Goal: Task Accomplishment & Management: Complete application form

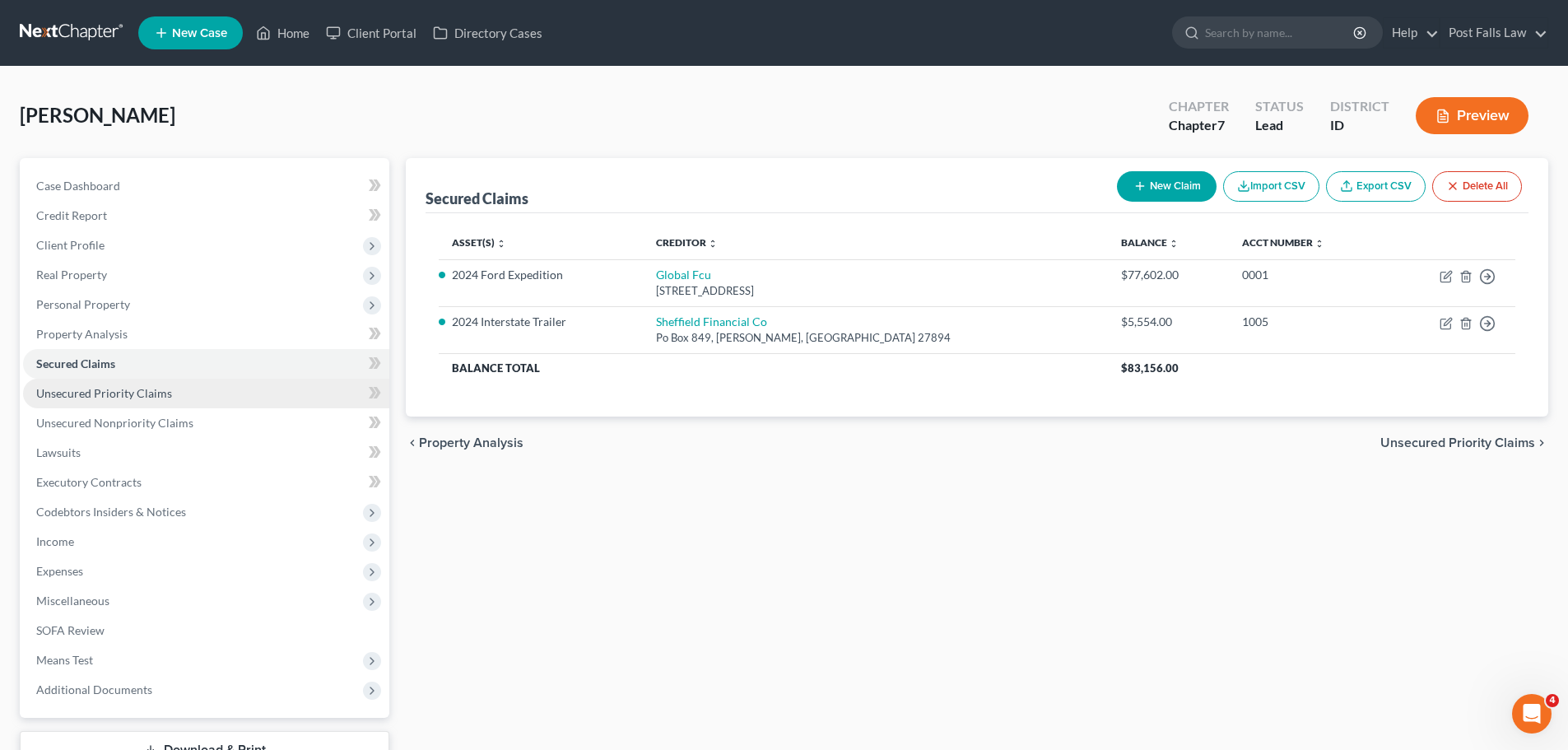
click at [100, 387] on span "Unsecured Priority Claims" at bounding box center [104, 393] width 136 height 14
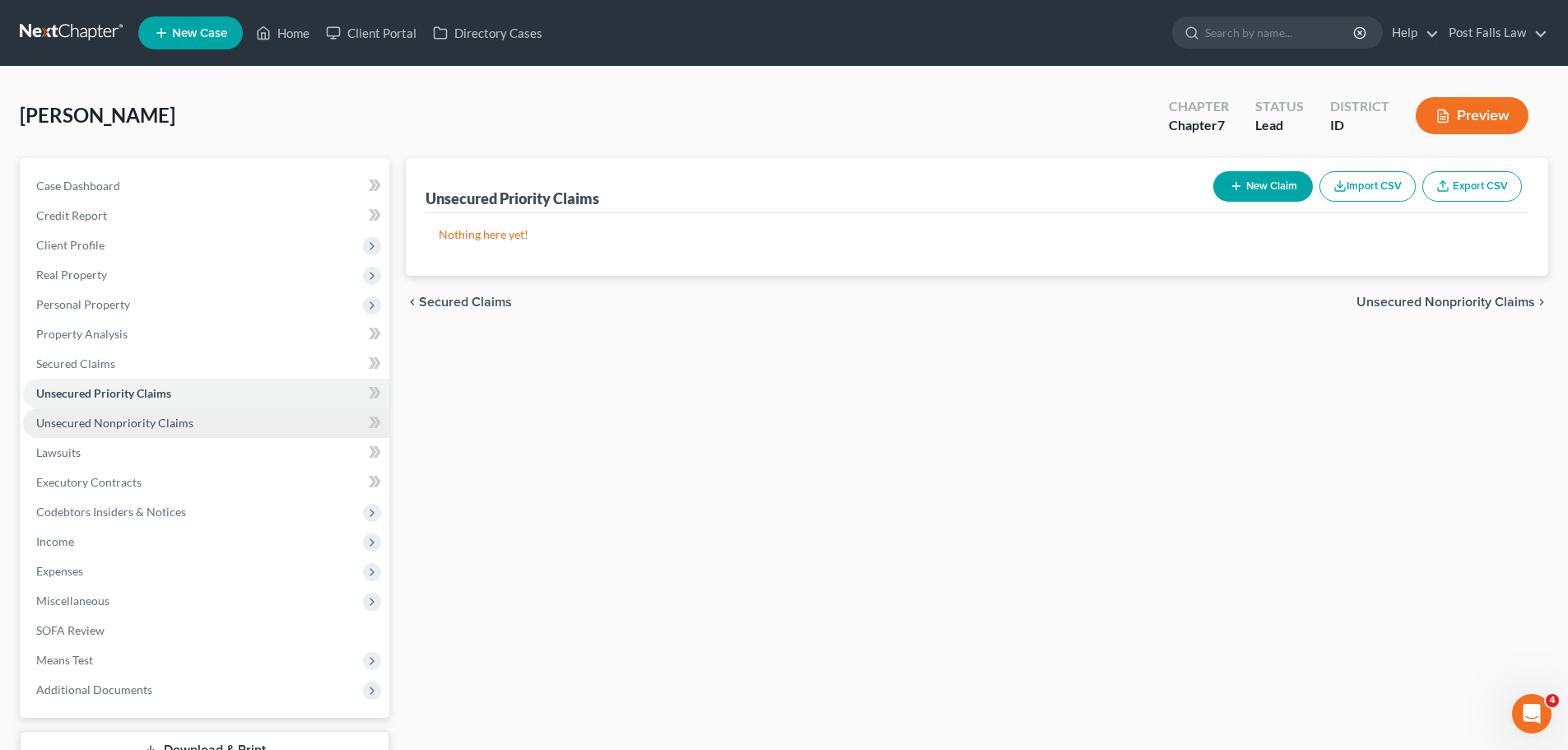
click at [89, 427] on span "Unsecured Nonpriority Claims" at bounding box center [114, 423] width 157 height 14
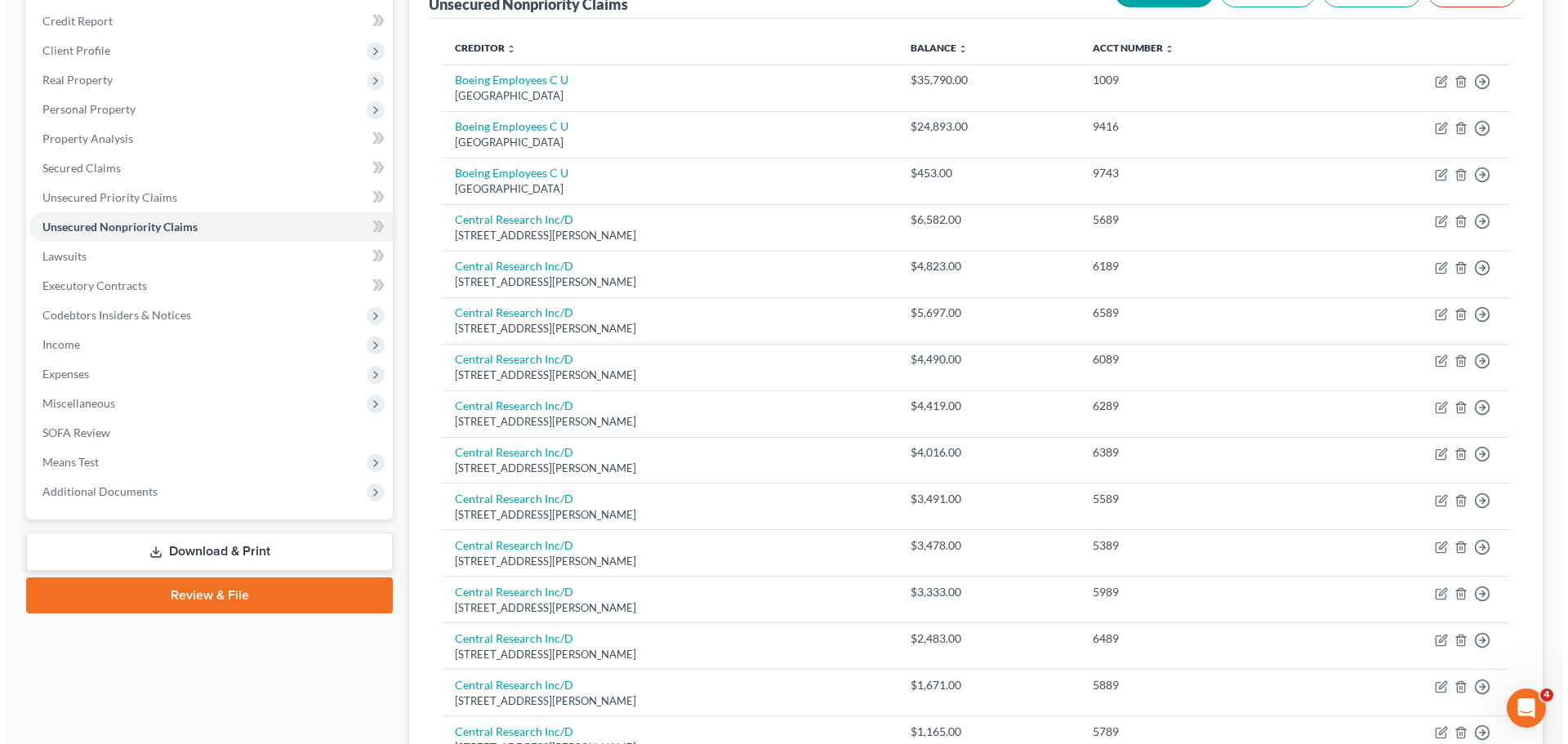
scroll to position [164, 0]
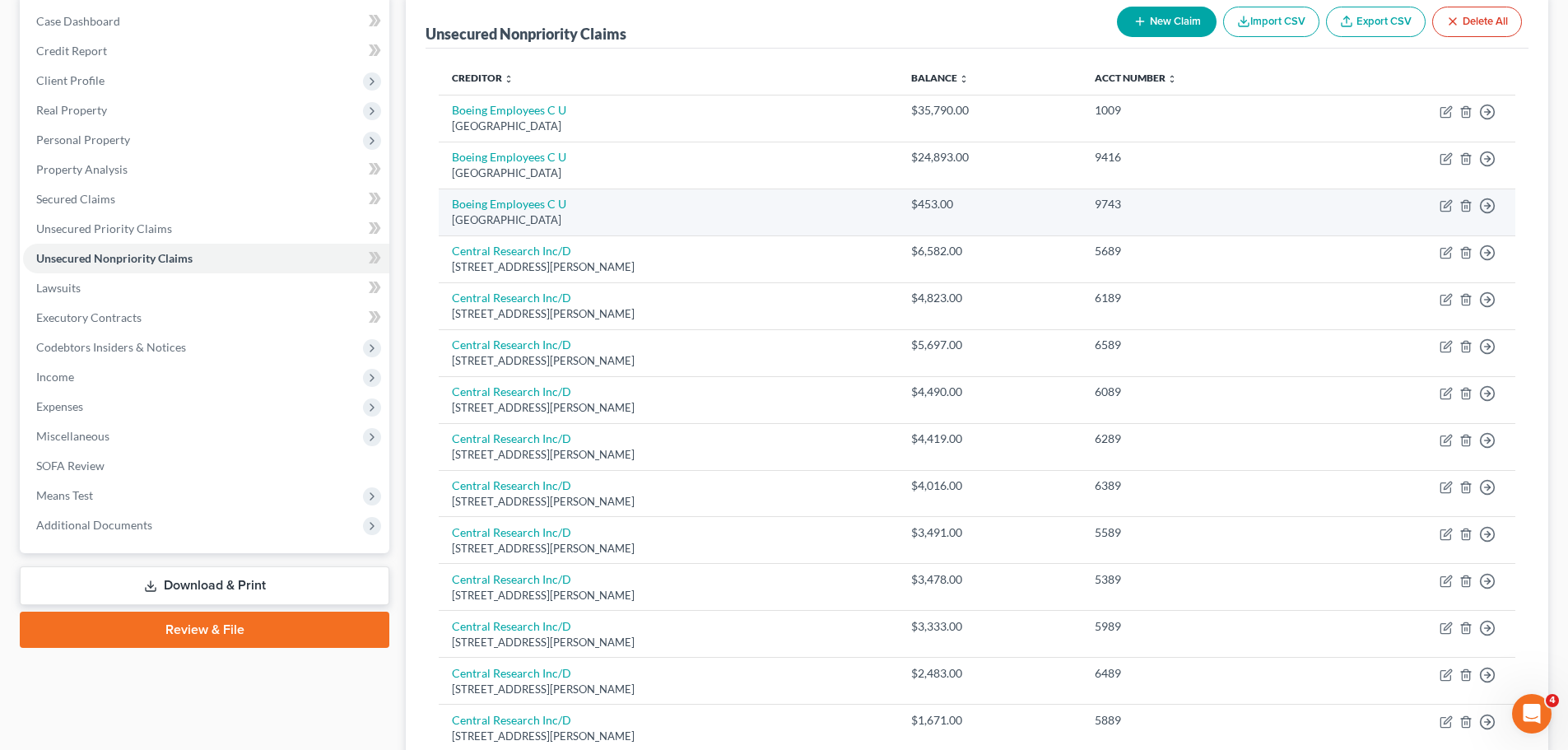
click at [1334, 216] on td "Move to D Move to E Move to G Move to Notice Only" at bounding box center [1417, 212] width 195 height 47
click at [1442, 204] on icon "button" at bounding box center [1445, 205] width 13 height 13
select select "50"
select select "2"
select select "0"
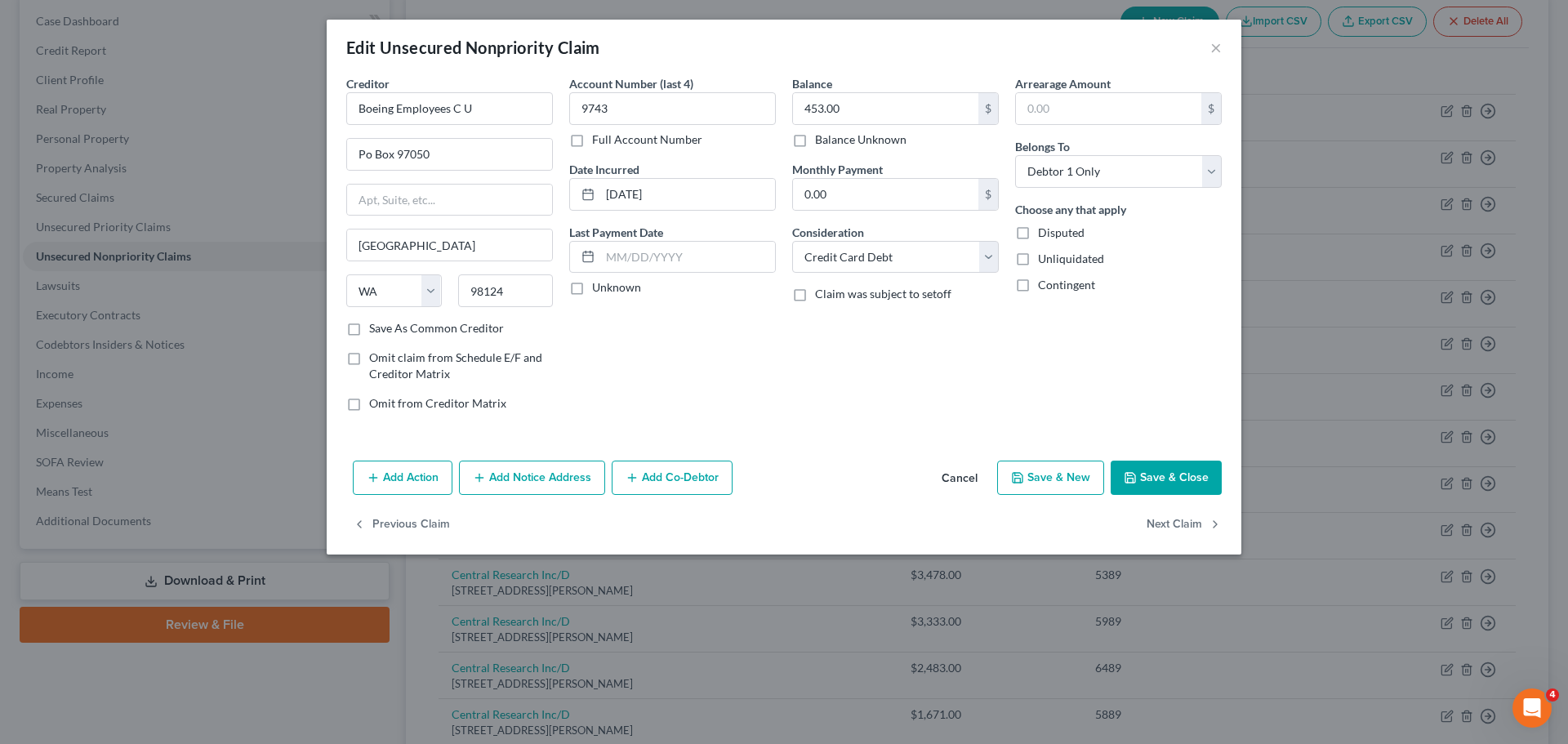
click at [962, 473] on button "Cancel" at bounding box center [960, 479] width 62 height 32
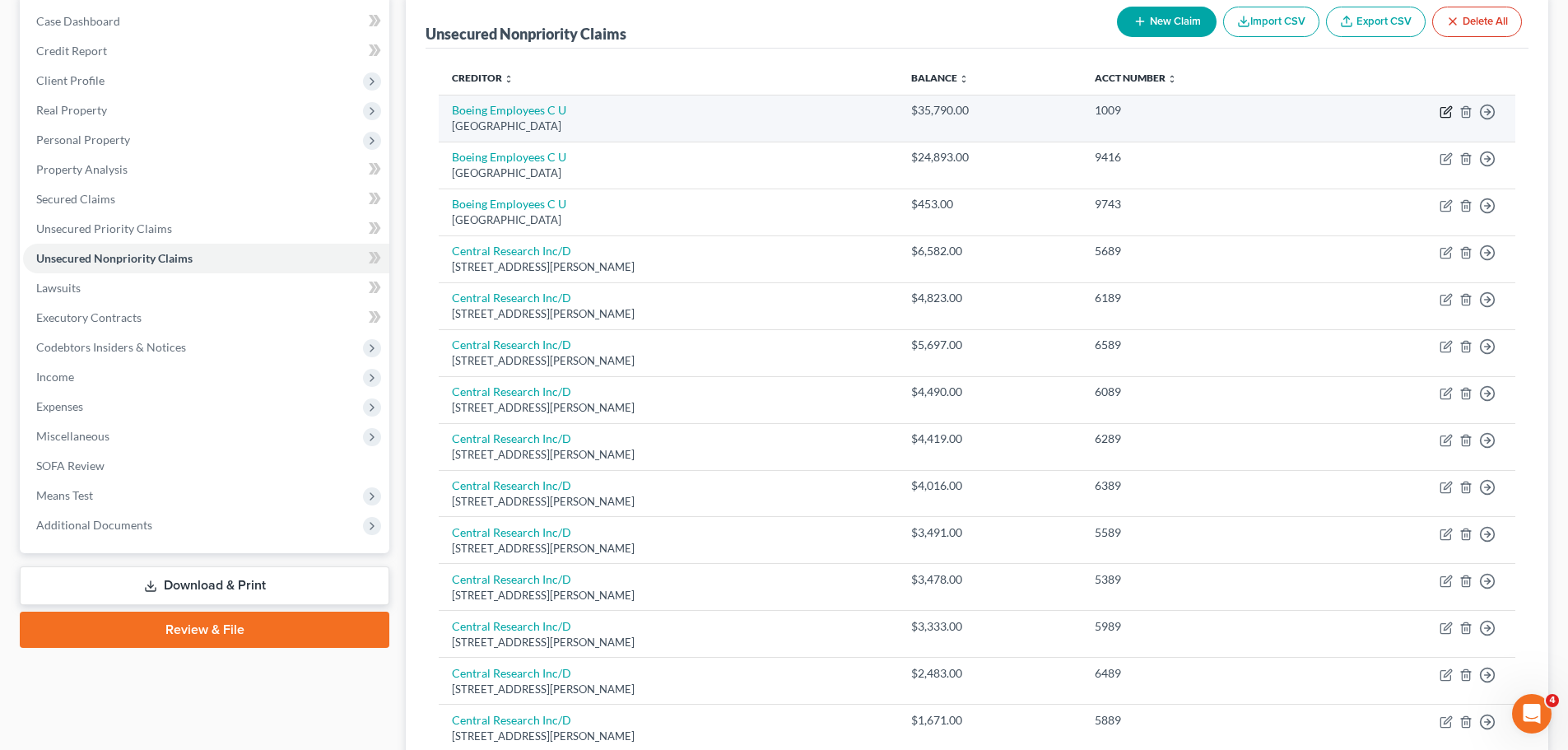
click at [1444, 111] on icon "button" at bounding box center [1447, 110] width 8 height 8
select select "50"
select select "2"
select select "0"
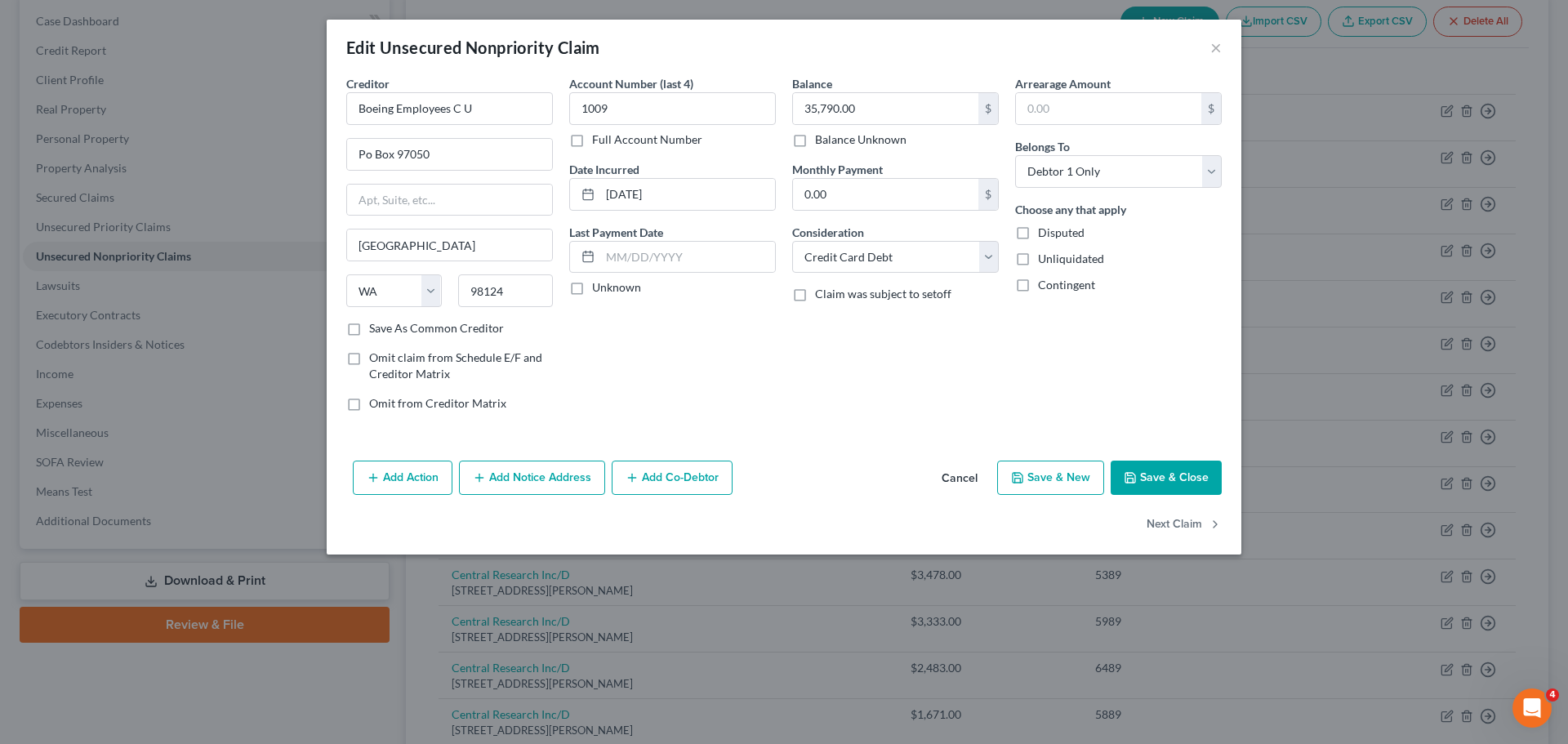
click at [951, 480] on button "Cancel" at bounding box center [960, 479] width 62 height 32
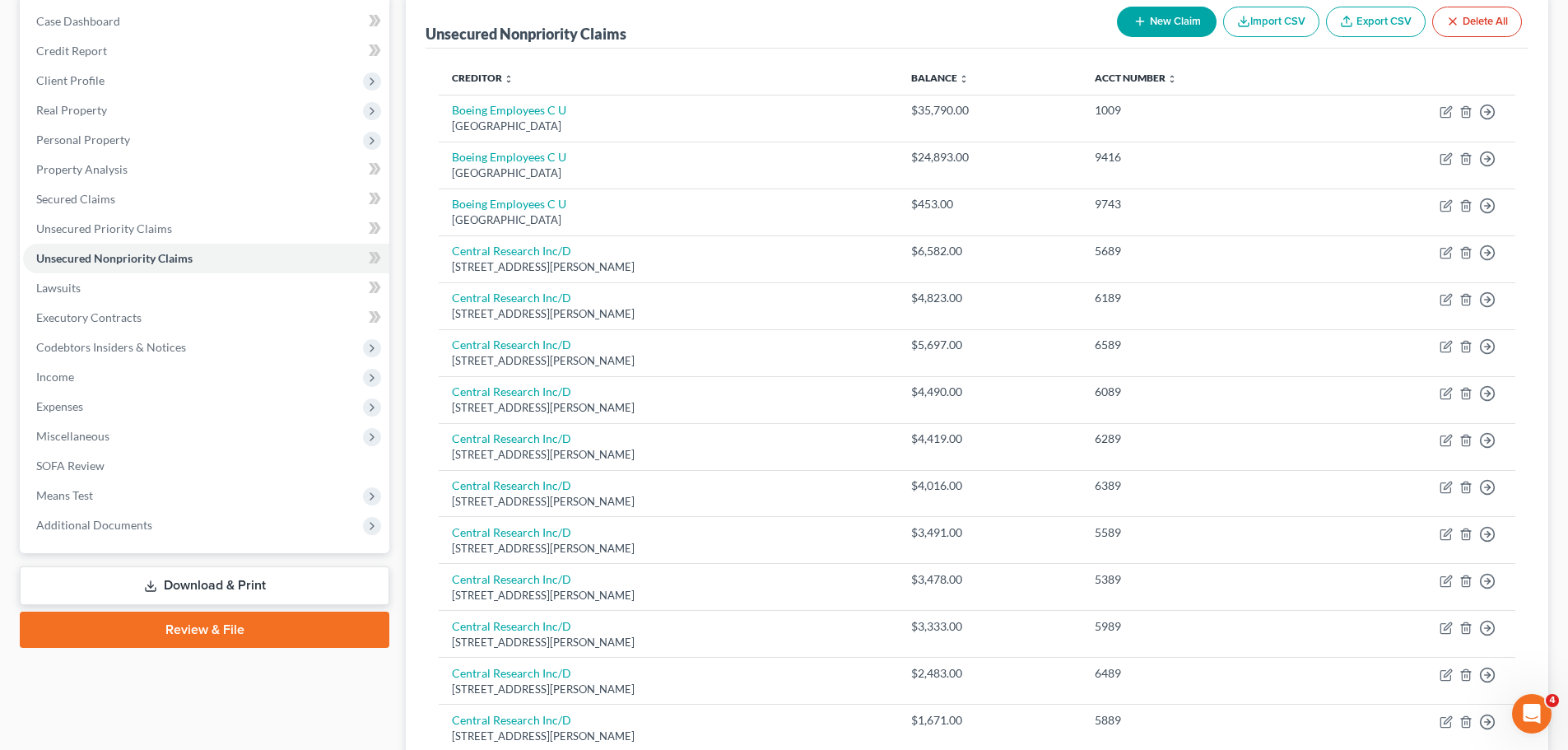
click at [1154, 21] on button "New Claim" at bounding box center [1167, 21] width 100 height 30
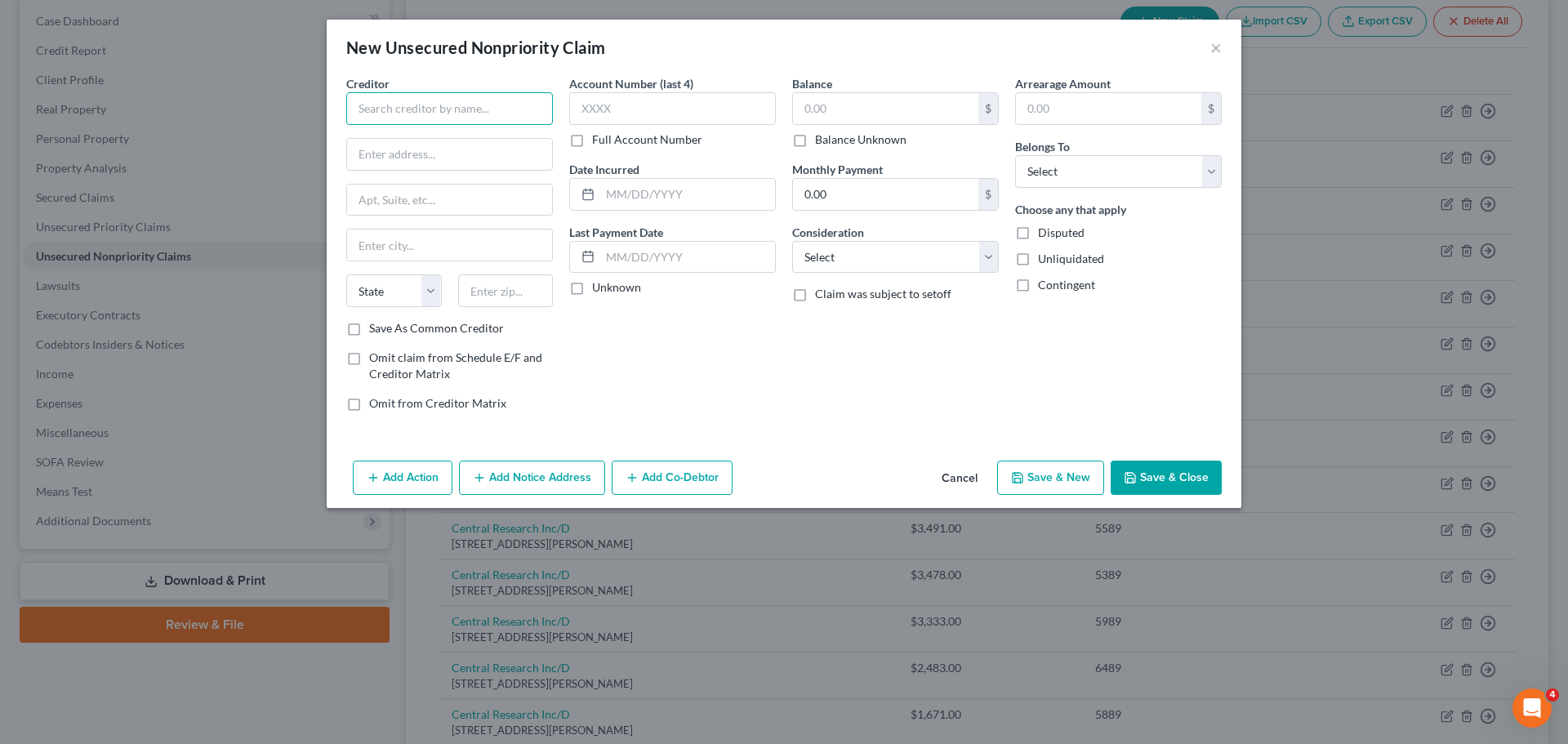
click at [424, 122] on input "text" at bounding box center [449, 108] width 207 height 32
type input "Midland Credit Managment"
type input "PO Box 301030"
type input "[GEOGRAPHIC_DATA]"
select select "4"
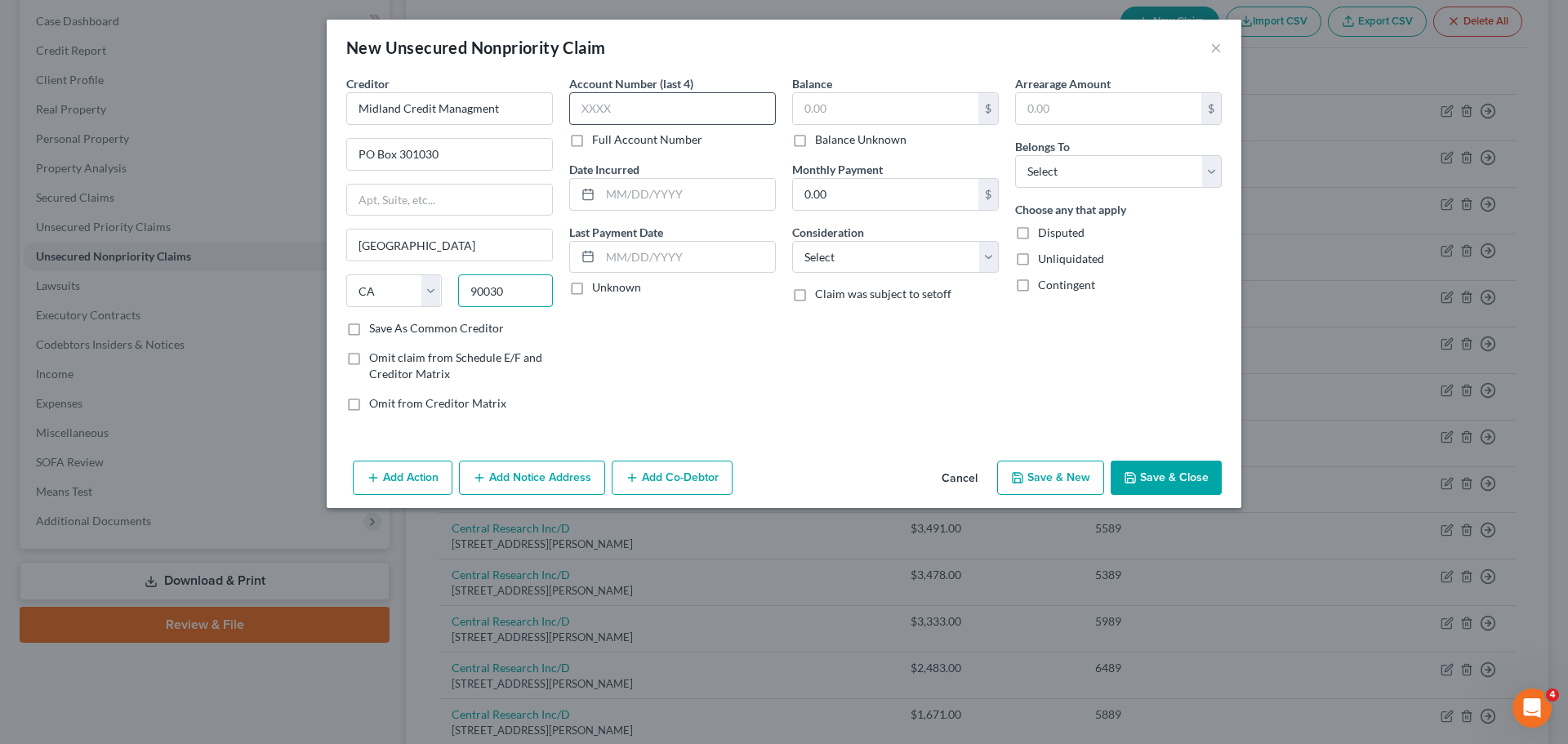
type input "90030"
click at [664, 108] on input "text" at bounding box center [672, 108] width 207 height 32
click at [592, 144] on label "Full Account Number" at bounding box center [647, 139] width 110 height 16
click at [599, 142] on input "Full Account Number" at bounding box center [604, 136] width 10 height 10
click at [597, 103] on input "text" at bounding box center [672, 108] width 207 height 32
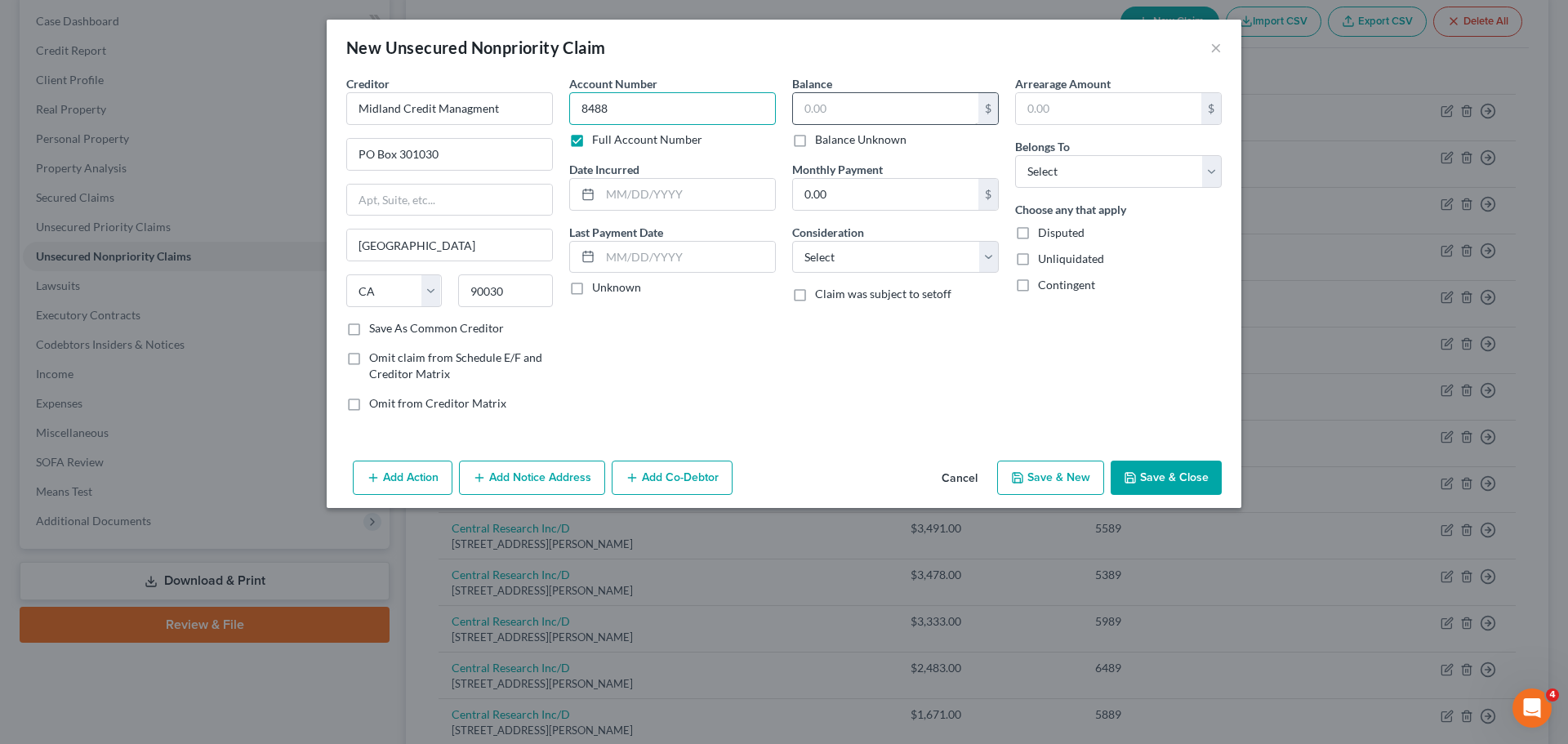
type input "8488"
click at [807, 112] on input "text" at bounding box center [886, 108] width 186 height 31
type input "8,208.45"
click at [979, 260] on select "Select Cable / Satellite Services Collection Agency Credit Card Debt Debt Couns…" at bounding box center [896, 257] width 207 height 32
click at [793, 241] on select "Select Cable / Satellite Services Collection Agency Credit Card Debt Debt Couns…" at bounding box center [896, 257] width 207 height 32
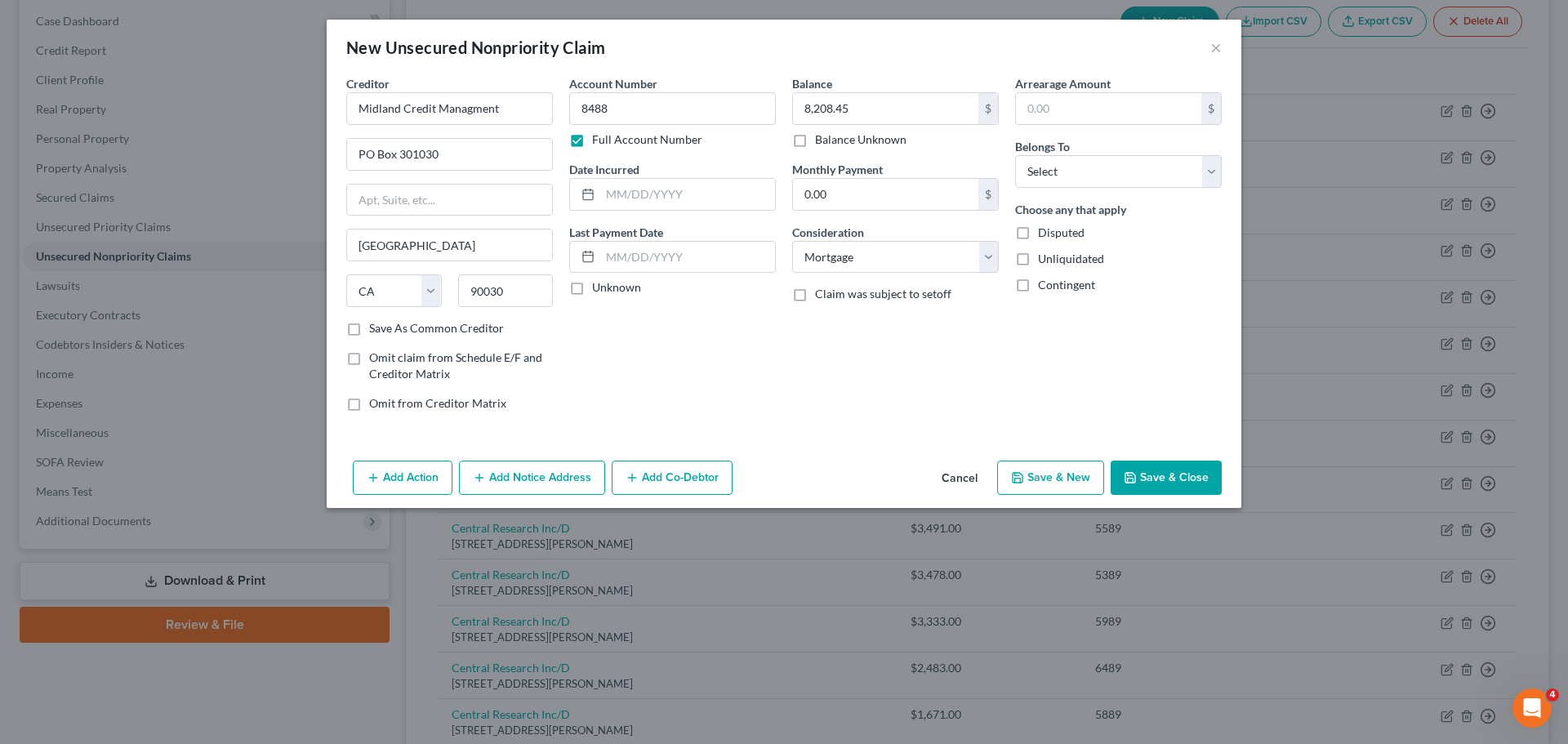
drag, startPoint x: 999, startPoint y: 239, endPoint x: 992, endPoint y: 252, distance: 14.8
click at [999, 240] on div "Balance 8,208.45 $ Balance Unknown Balance Undetermined 8,208.45 $ Balance Unkn…" at bounding box center [896, 250] width 223 height 349
click at [992, 252] on select "Select Cable / Satellite Services Collection Agency Credit Card Debt Debt Couns…" at bounding box center [896, 257] width 207 height 32
select select "14"
click at [793, 241] on select "Select Cable / Satellite Services Collection Agency Credit Card Debt Debt Couns…" at bounding box center [896, 257] width 207 height 32
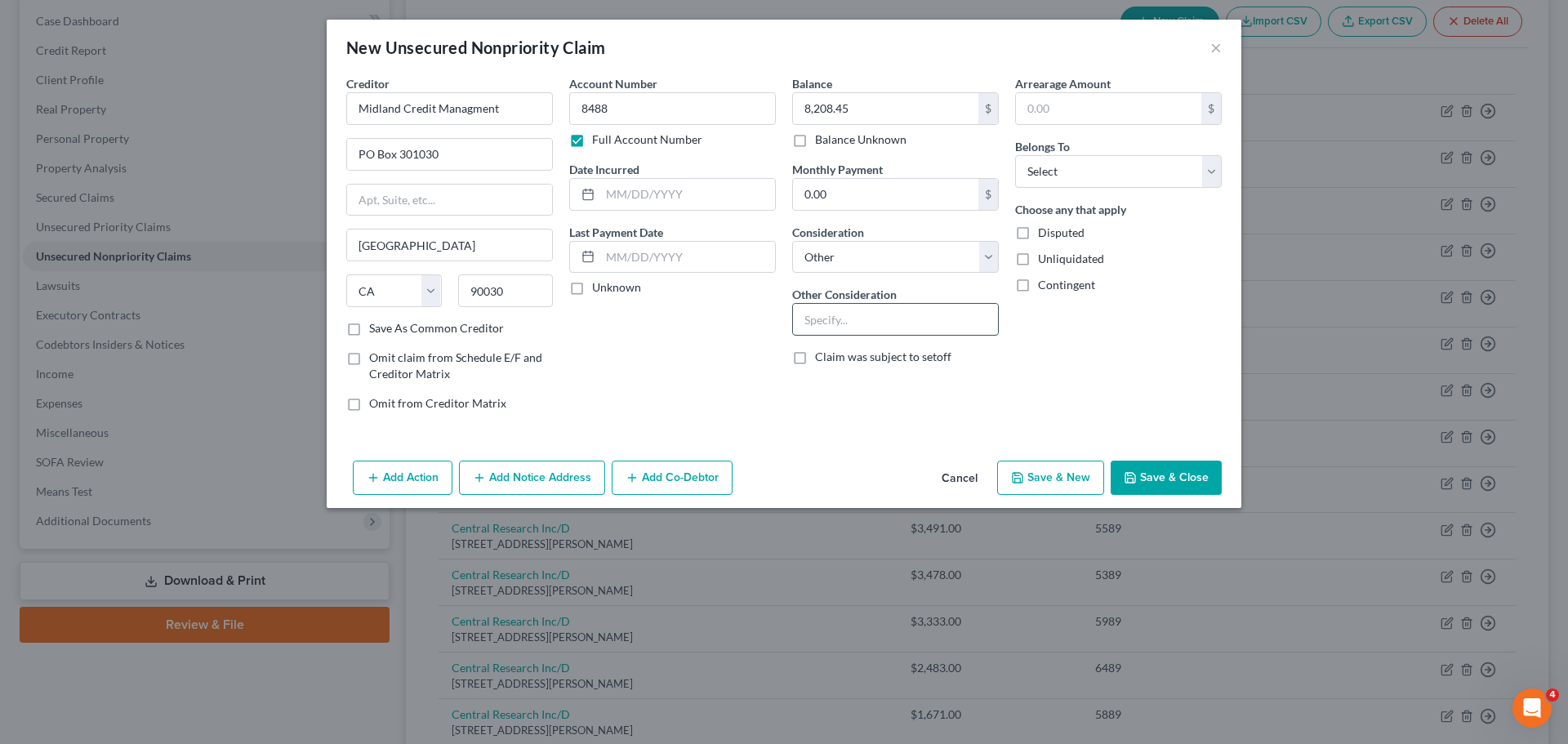
click at [836, 325] on input "text" at bounding box center [896, 320] width 205 height 31
type input "C"
type input "Debt Collector-Capital One Credit Card"
drag, startPoint x: 1205, startPoint y: 168, endPoint x: 1189, endPoint y: 179, distance: 19.4
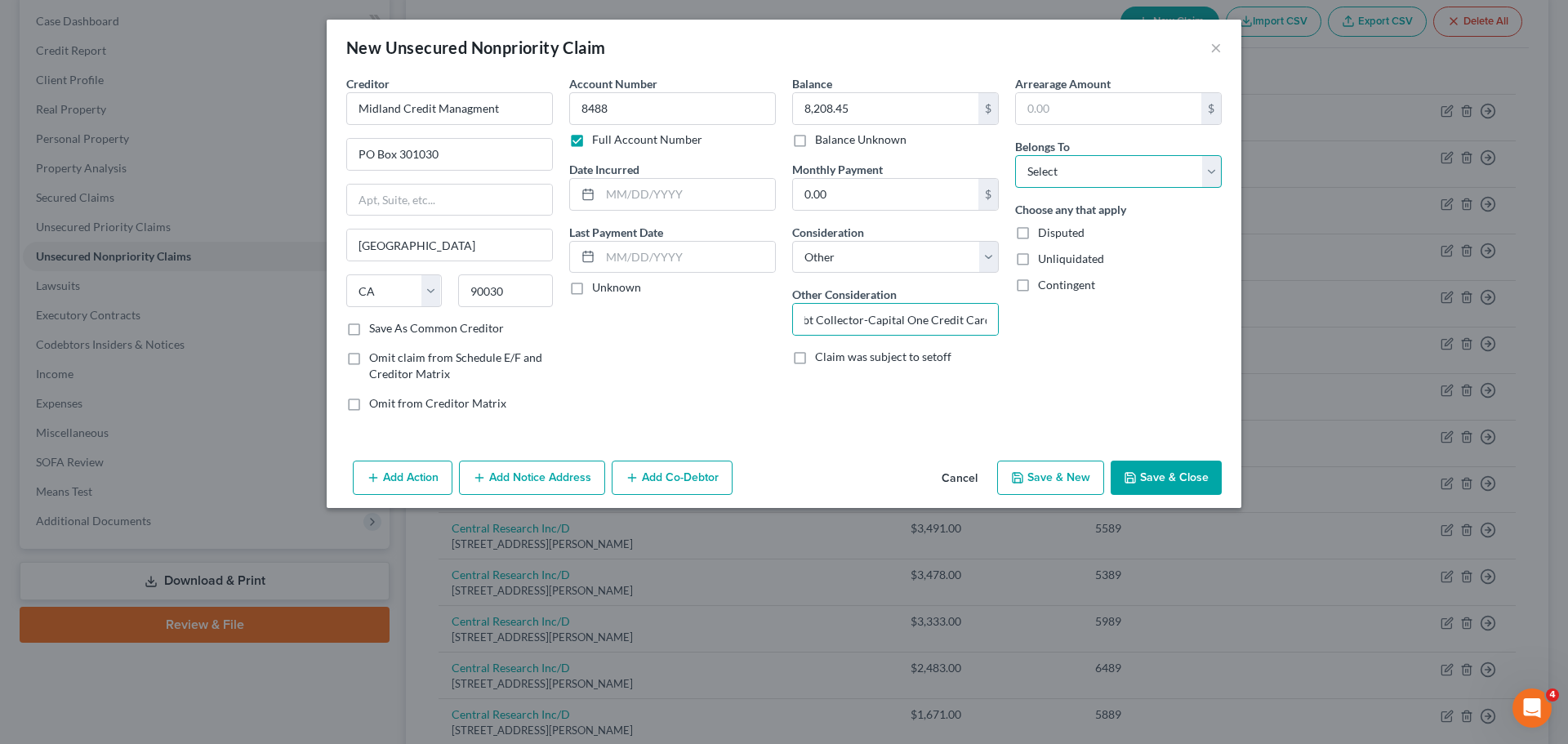
click at [1205, 168] on select "Select Debtor 1 Only Debtor 2 Only Debtor 1 And Debtor 2 Only At Least One Of T…" at bounding box center [1118, 171] width 207 height 32
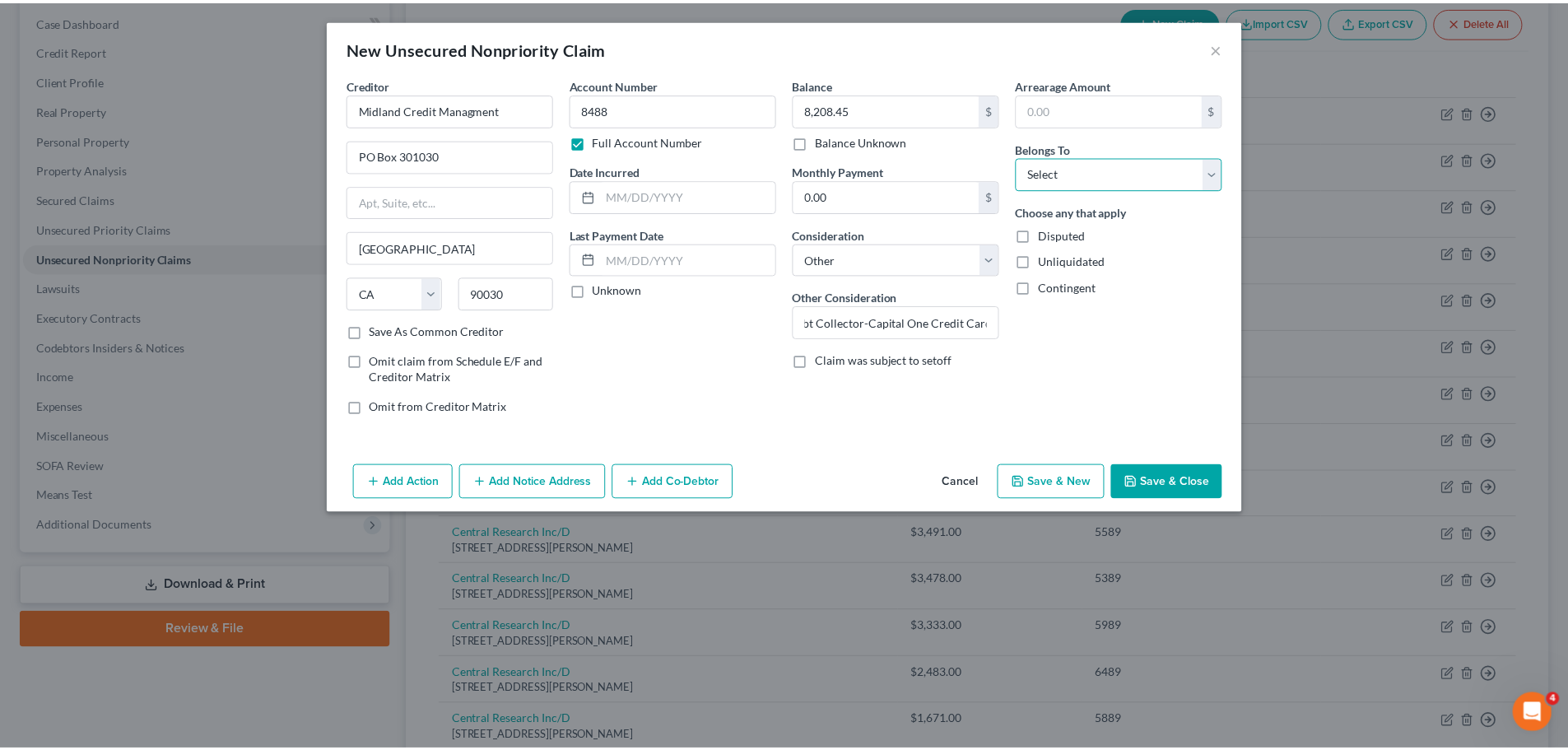
scroll to position [0, 0]
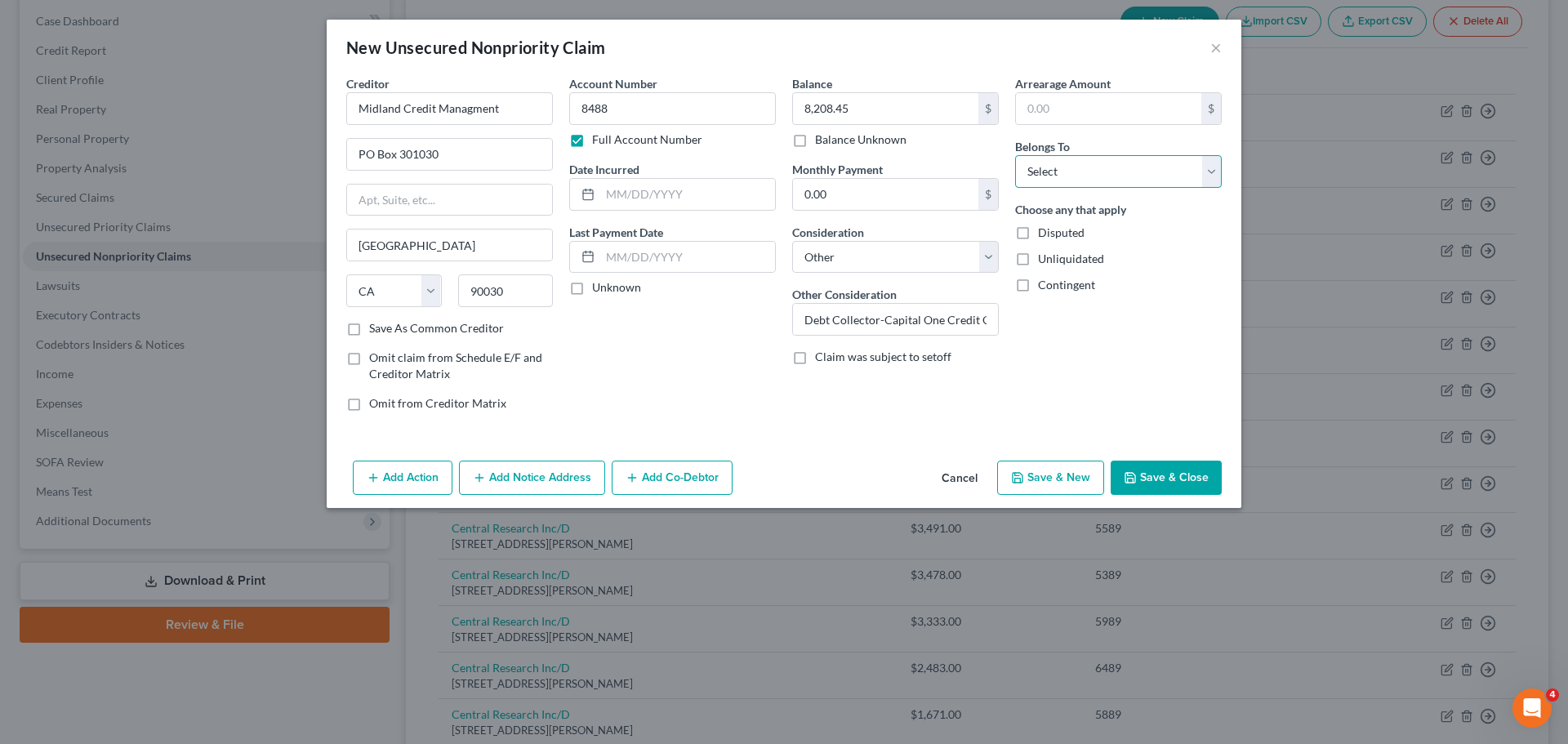
select select "0"
click at [1015, 155] on select "Select Debtor 1 Only Debtor 2 Only Debtor 1 And Debtor 2 Only At Least One Of T…" at bounding box center [1118, 171] width 207 height 32
click at [1156, 478] on button "Save & Close" at bounding box center [1167, 478] width 111 height 34
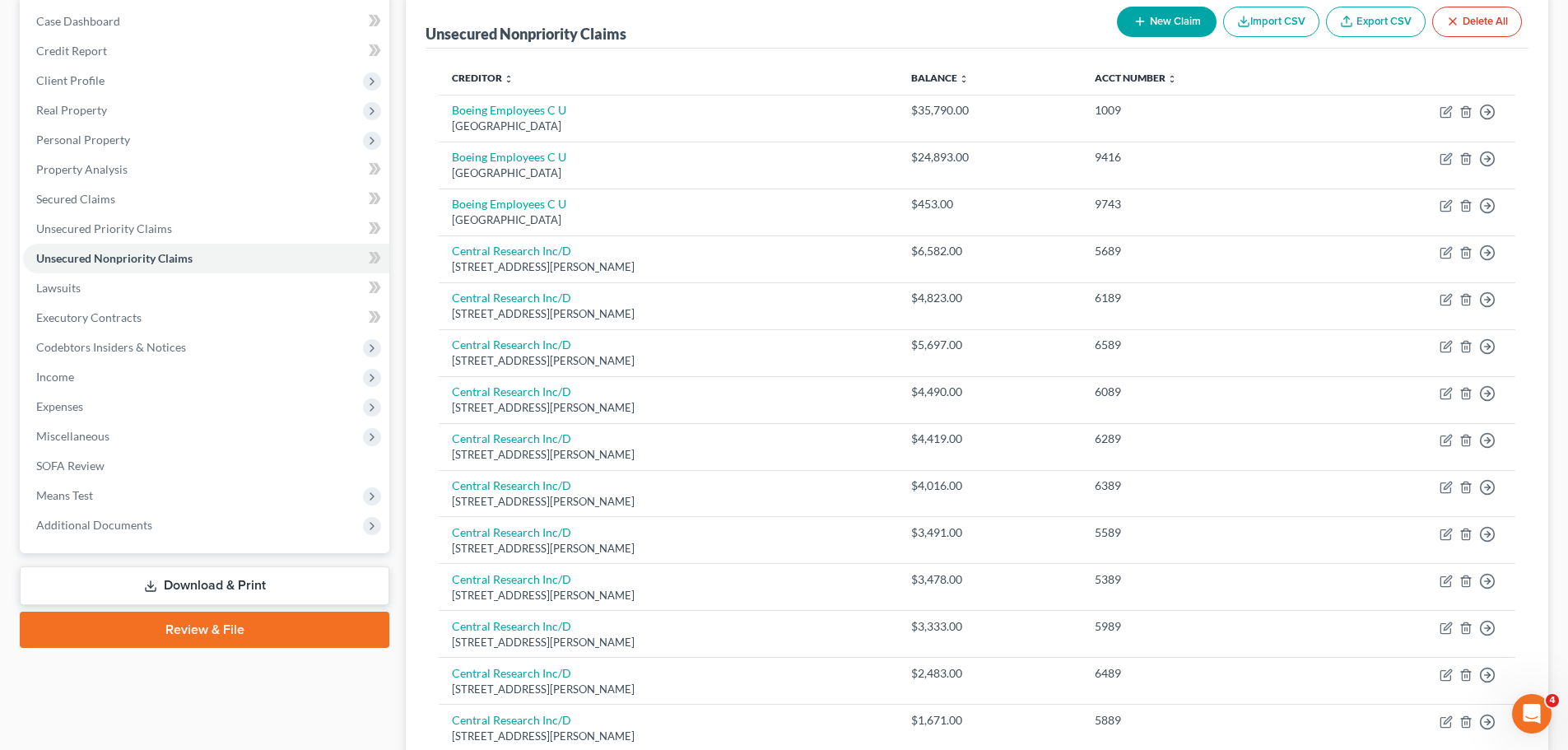
click at [1170, 18] on button "New Claim" at bounding box center [1167, 21] width 100 height 30
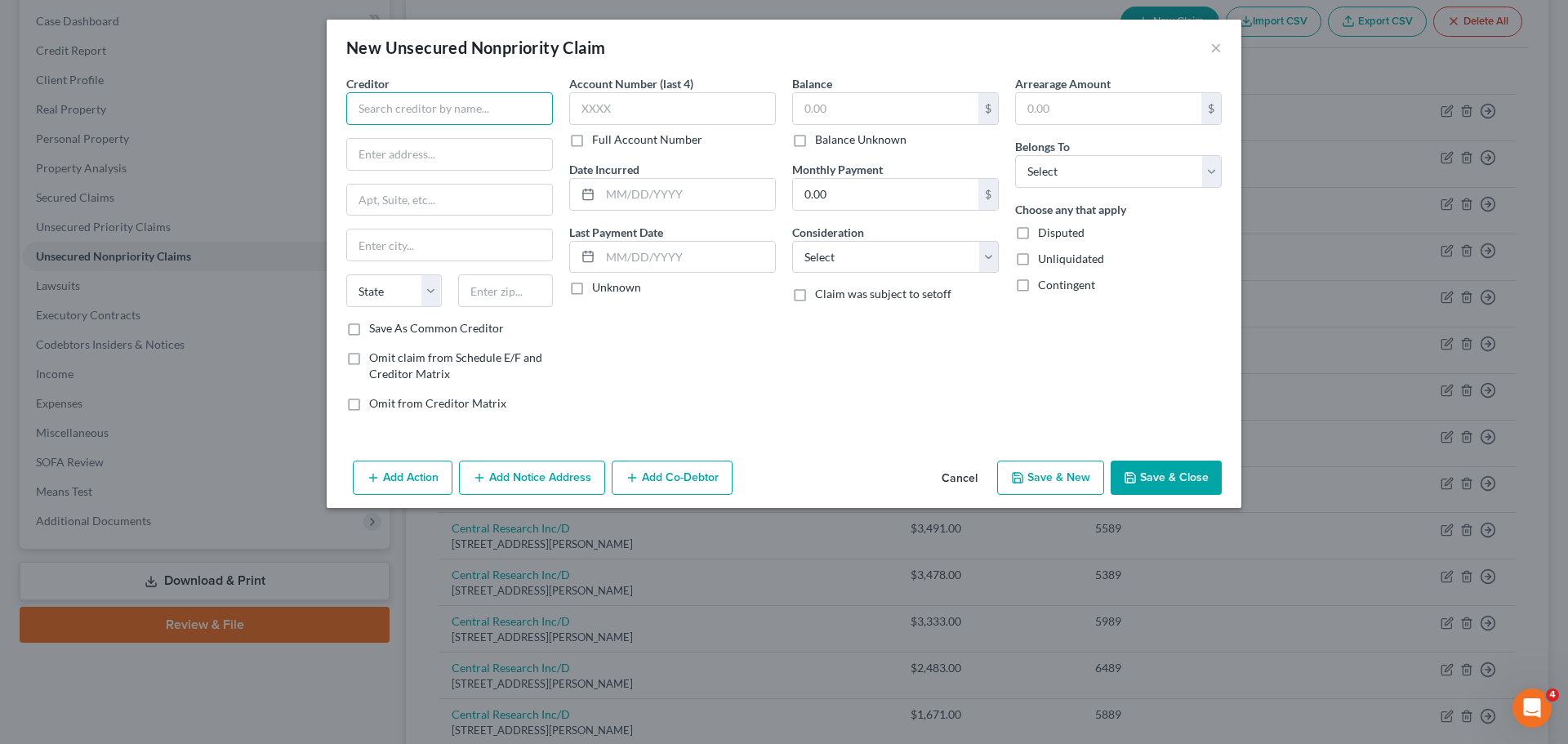
click at [516, 107] on input "text" at bounding box center [449, 108] width 207 height 32
type input "[PERSON_NAME]"
type input "[STREET_ADDRESS]"
type input "[PERSON_NAME]"
select select "13"
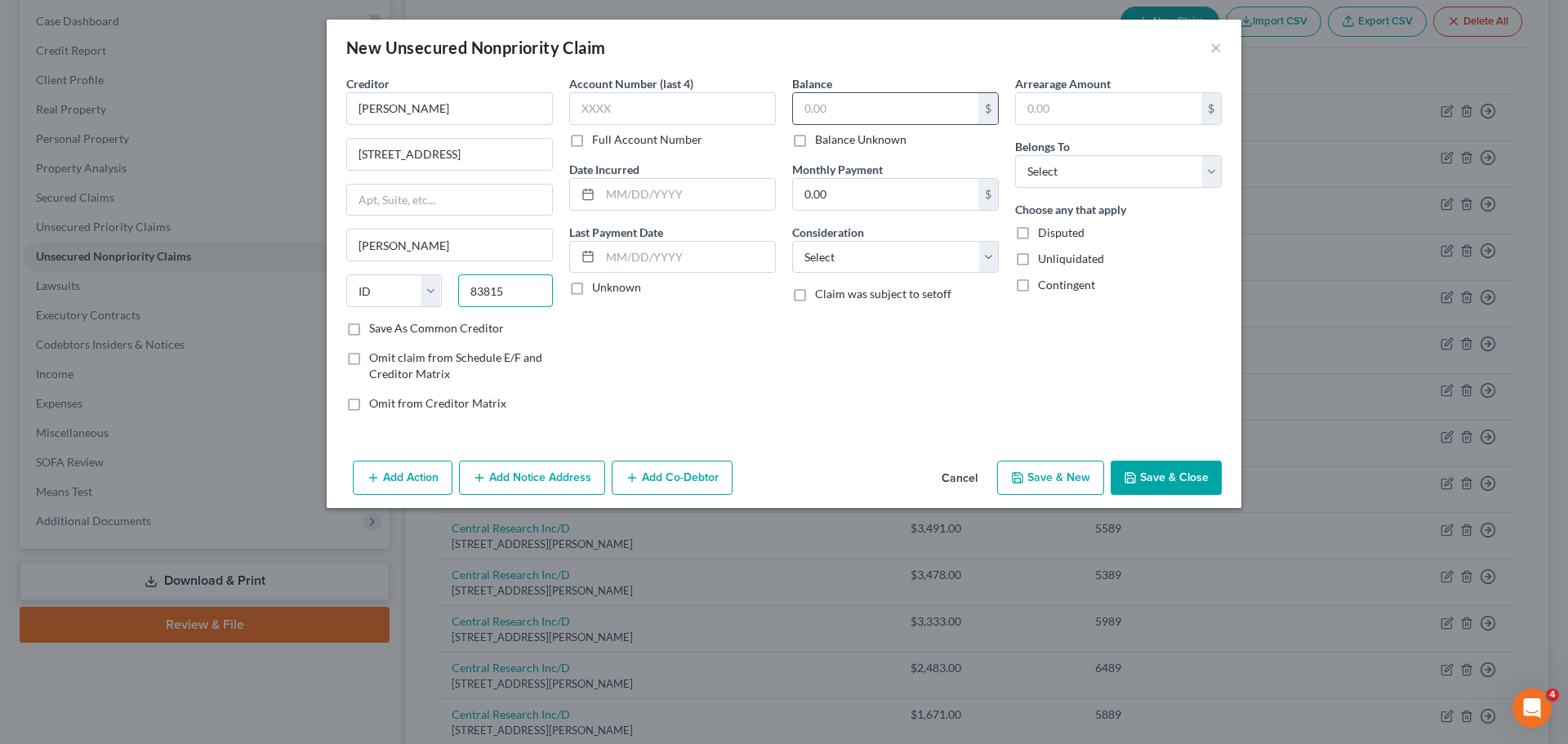
type input "83815"
click at [850, 98] on input "text" at bounding box center [886, 108] width 186 height 31
type input "Coeur D Alene"
type input "50,000"
drag, startPoint x: 1212, startPoint y: 174, endPoint x: 1200, endPoint y: 179, distance: 13.0
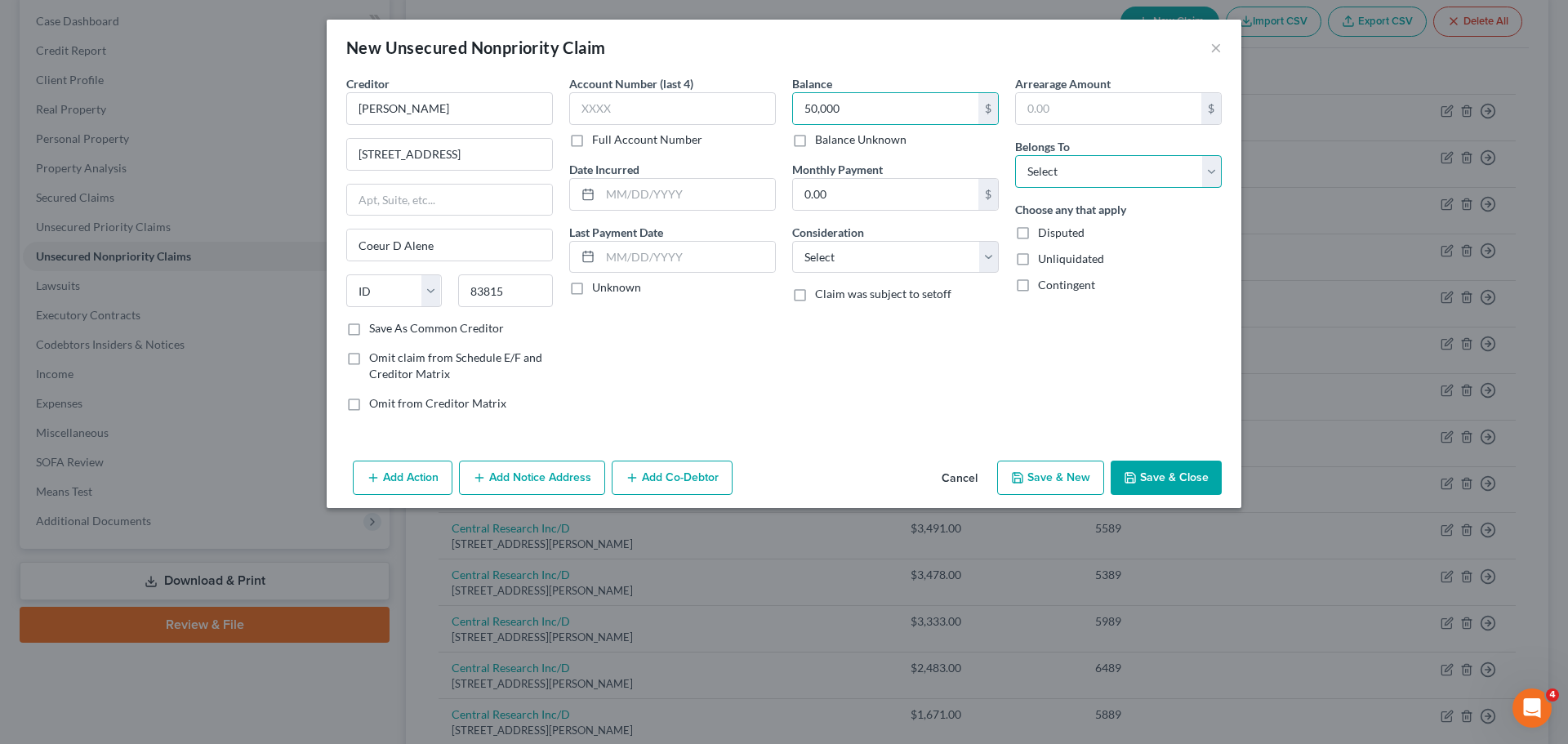
click at [1212, 174] on select "Select Debtor 1 Only Debtor 2 Only Debtor 1 And Debtor 2 Only At Least One Of T…" at bounding box center [1118, 171] width 207 height 32
select select "0"
click at [1015, 155] on select "Select Debtor 1 Only Debtor 2 Only Debtor 1 And Debtor 2 Only At Least One Of T…" at bounding box center [1118, 171] width 207 height 32
click at [984, 262] on select "Select Cable / Satellite Services Collection Agency Credit Card Debt Debt Couns…" at bounding box center [896, 257] width 207 height 32
select select "14"
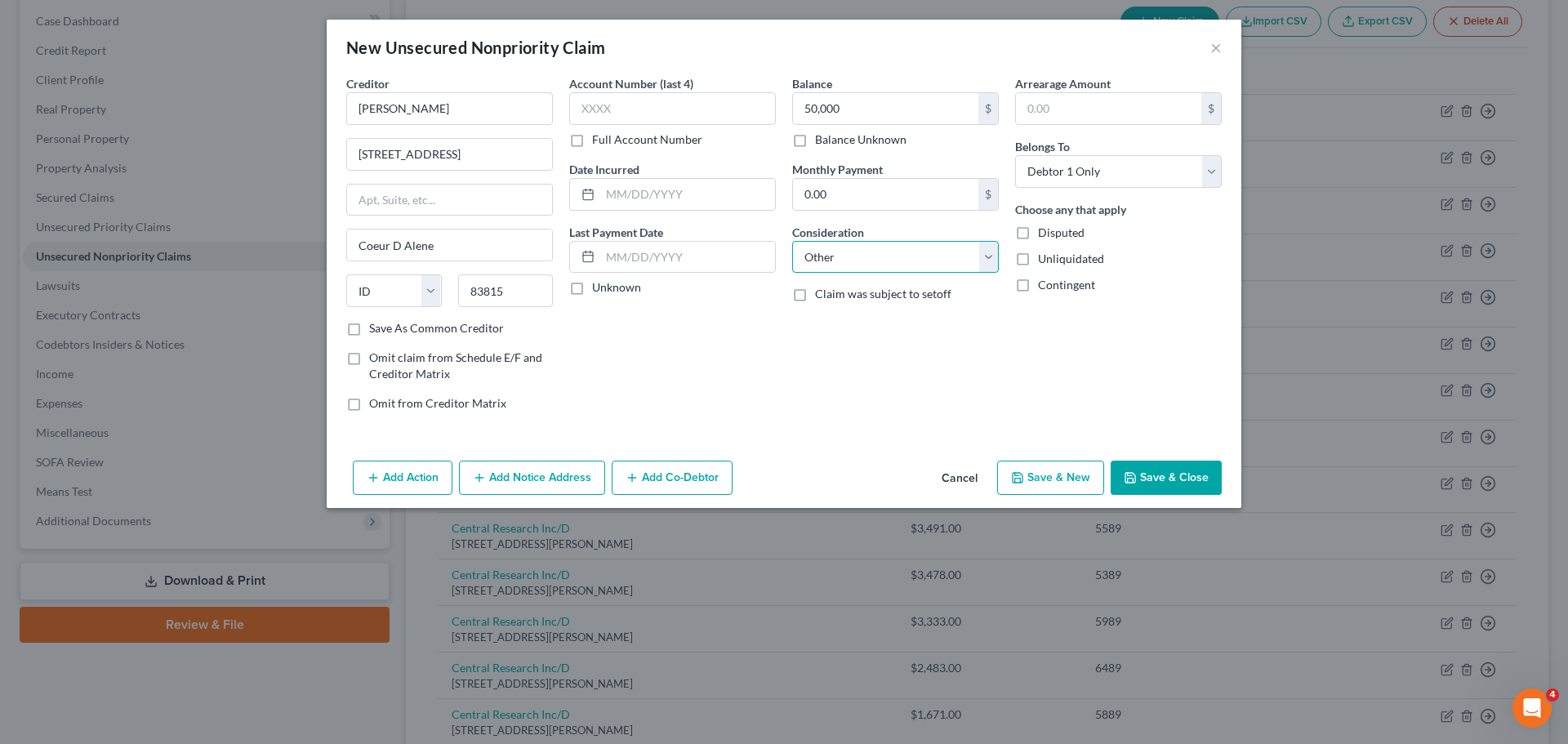
click at [793, 241] on select "Select Cable / Satellite Services Collection Agency Credit Card Debt Debt Couns…" at bounding box center [896, 257] width 207 height 32
click at [858, 313] on input "text" at bounding box center [896, 320] width 205 height 31
type input "Disputed Debt"
click at [1144, 471] on button "Save & Close" at bounding box center [1167, 478] width 111 height 34
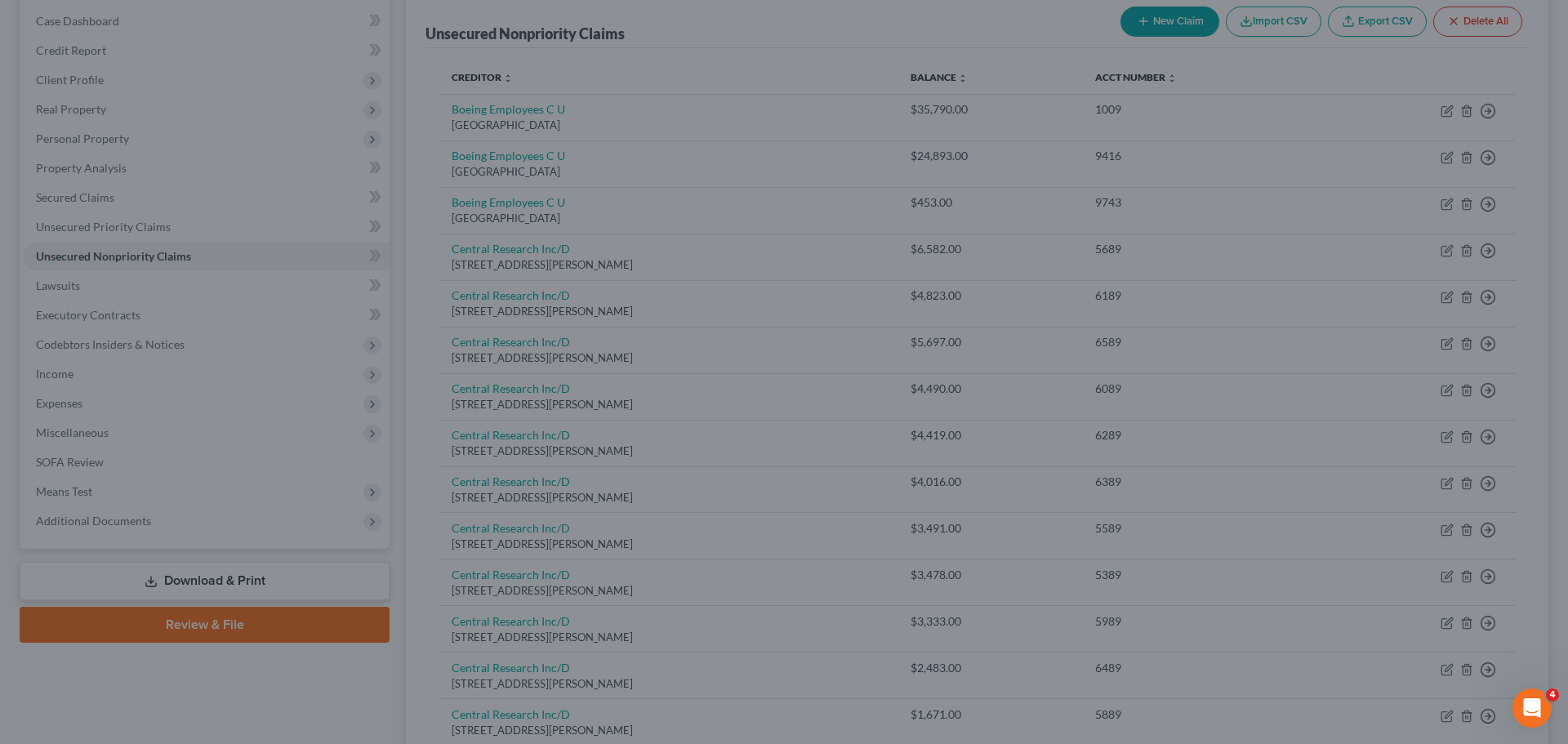
type input "50,000.00"
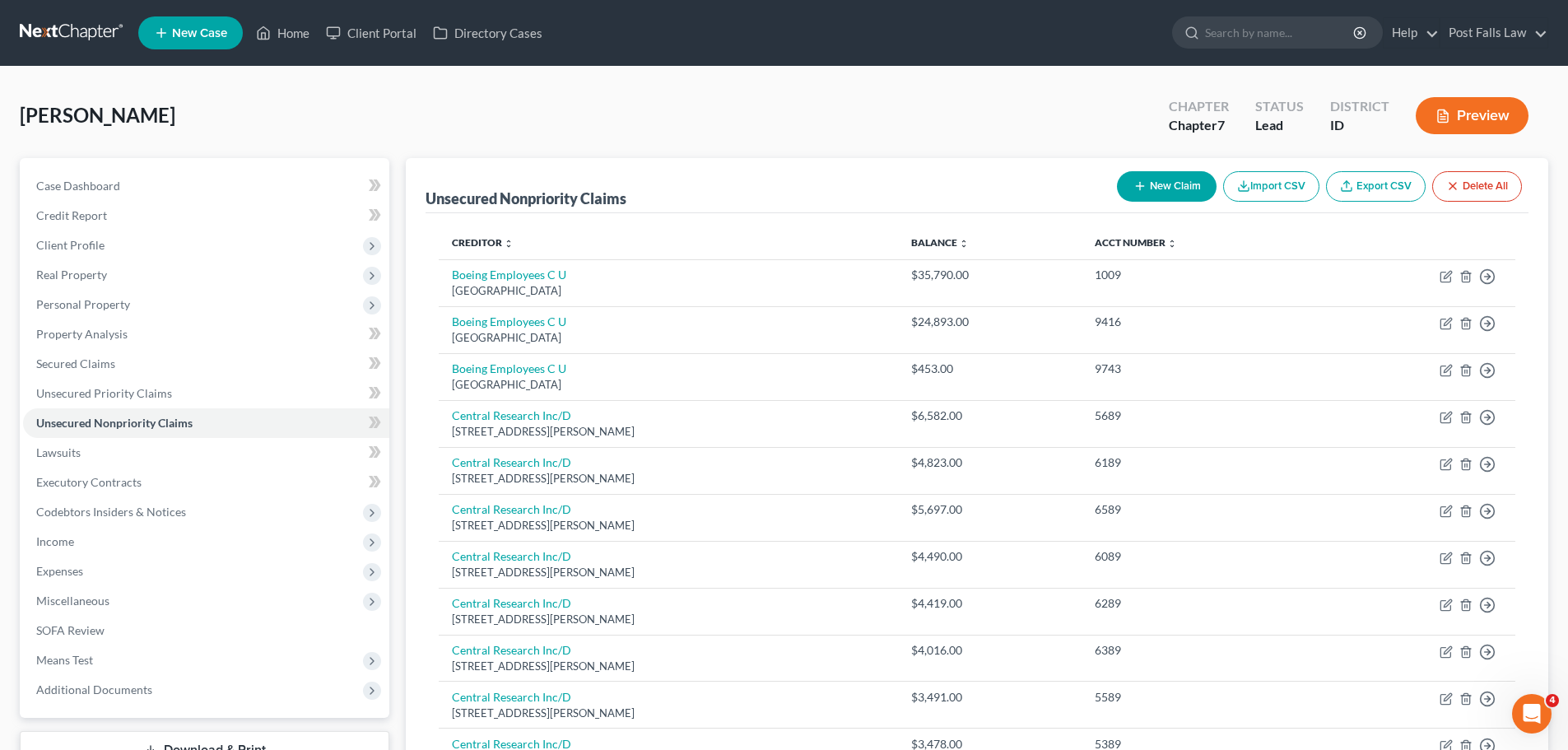
click at [1141, 180] on icon "button" at bounding box center [1140, 186] width 13 height 13
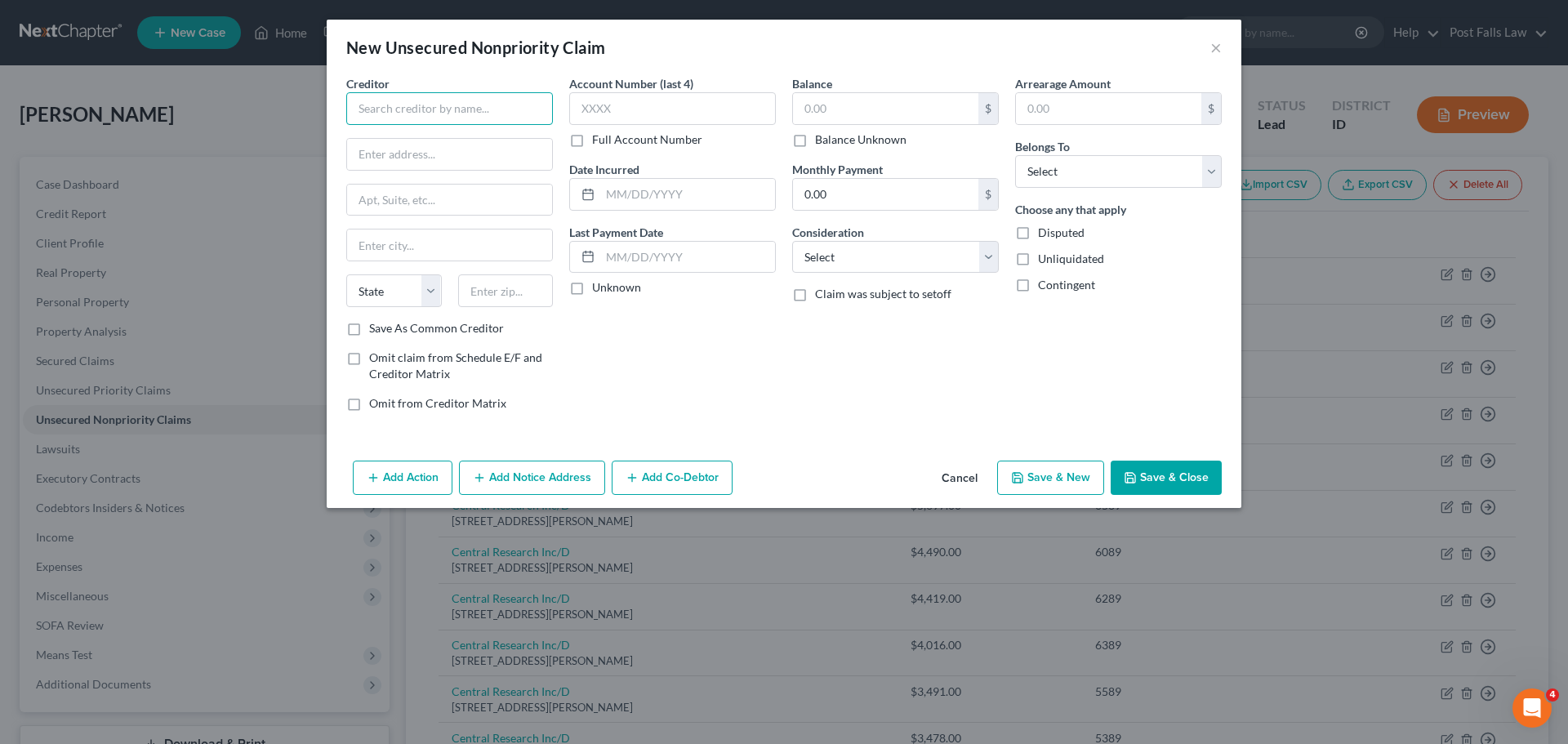
click at [435, 117] on input "text" at bounding box center [449, 108] width 207 height 32
type input "Admin Recovery Inc"
type input "[STREET_ADDRESS]"
type input "Ste 118"
type input "[GEOGRAPHIC_DATA]"
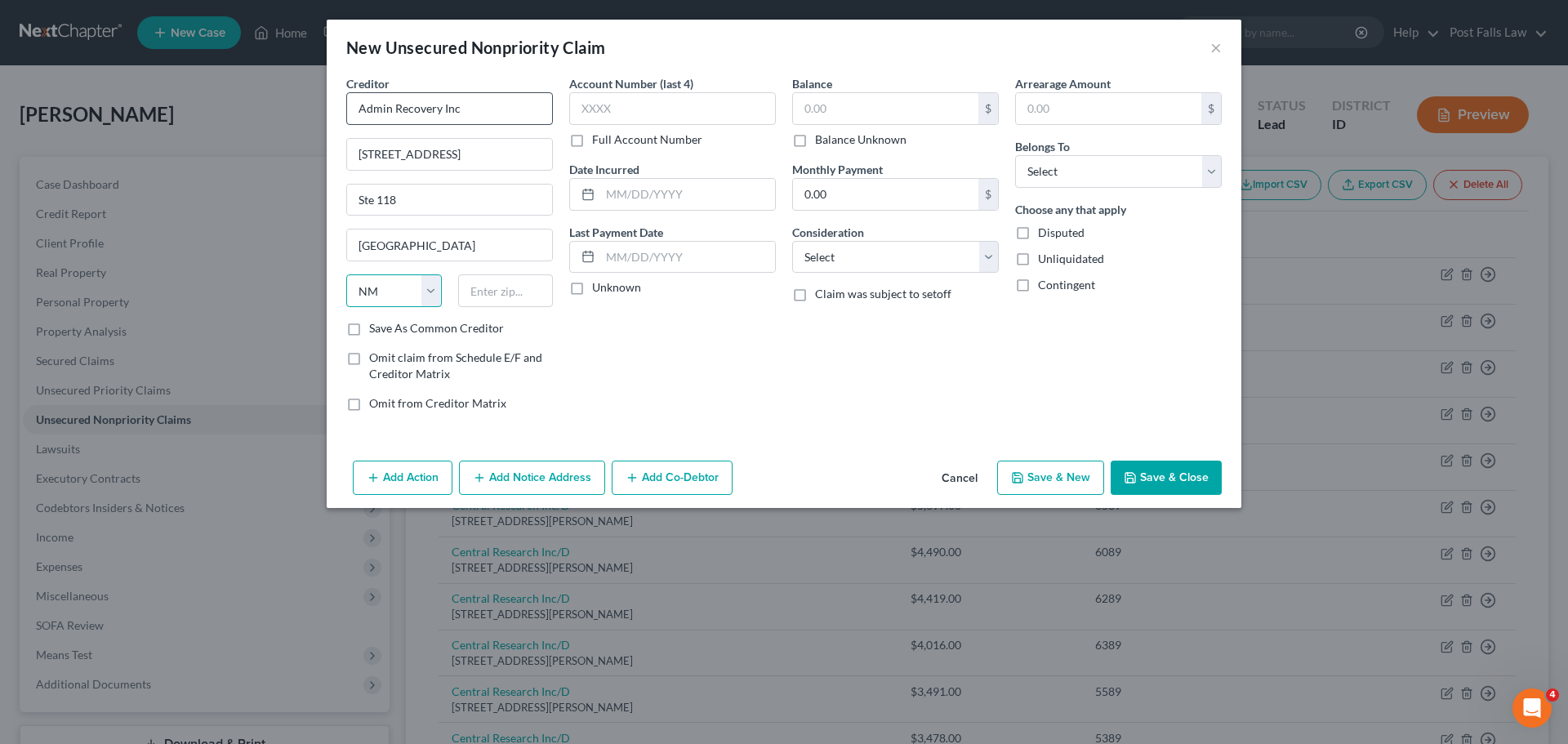
select select "35"
type input "14221"
click at [626, 104] on input "text" at bounding box center [672, 108] width 207 height 32
type input "Buffalo"
click at [592, 145] on label "Full Account Number" at bounding box center [647, 139] width 110 height 16
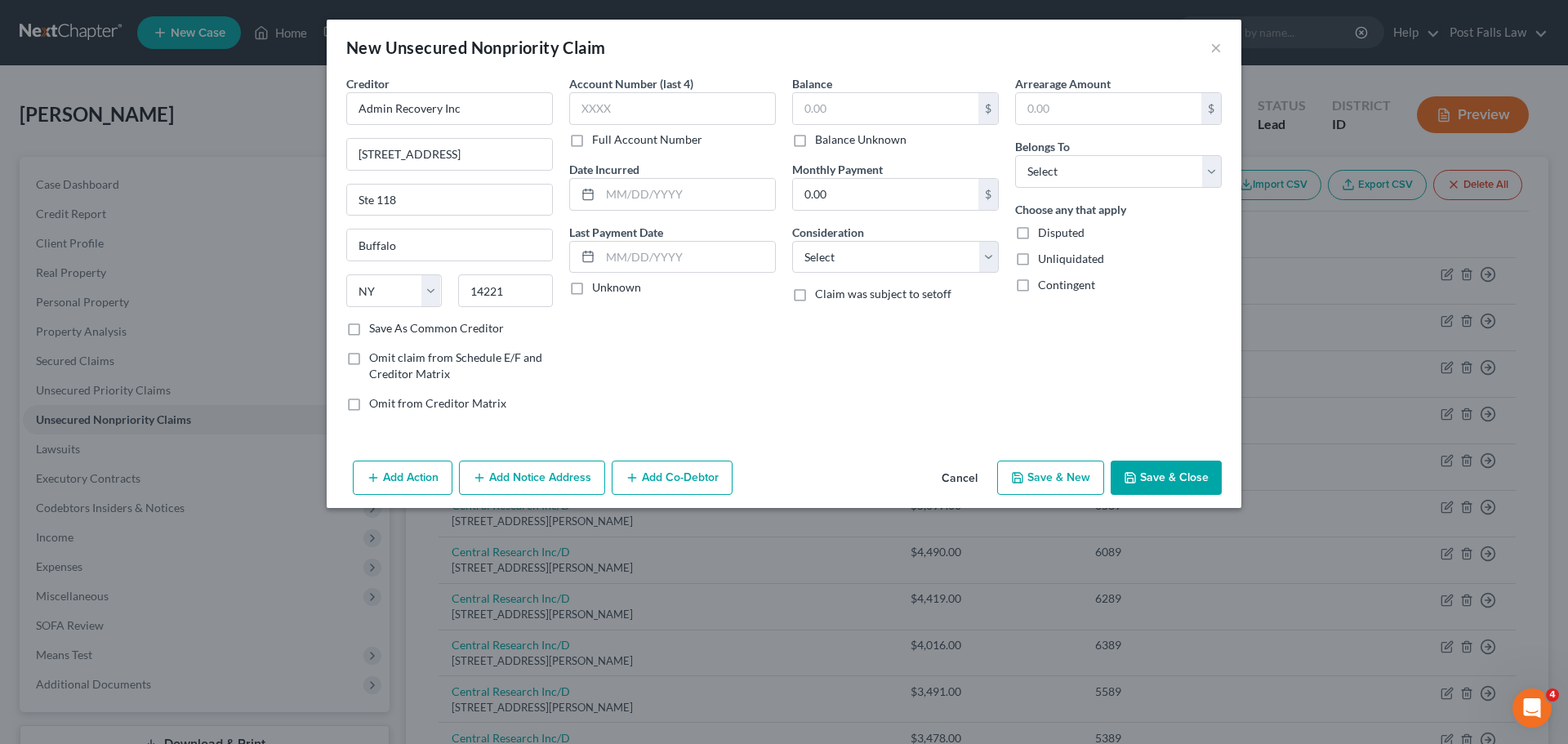
click at [599, 142] on input "Full Account Number" at bounding box center [604, 136] width 10 height 10
click at [593, 108] on input "text" at bounding box center [672, 108] width 207 height 32
type input "[CREDIT_CARD_NUMBER]"
click at [817, 110] on input "text" at bounding box center [886, 108] width 186 height 31
type input "5,789.01"
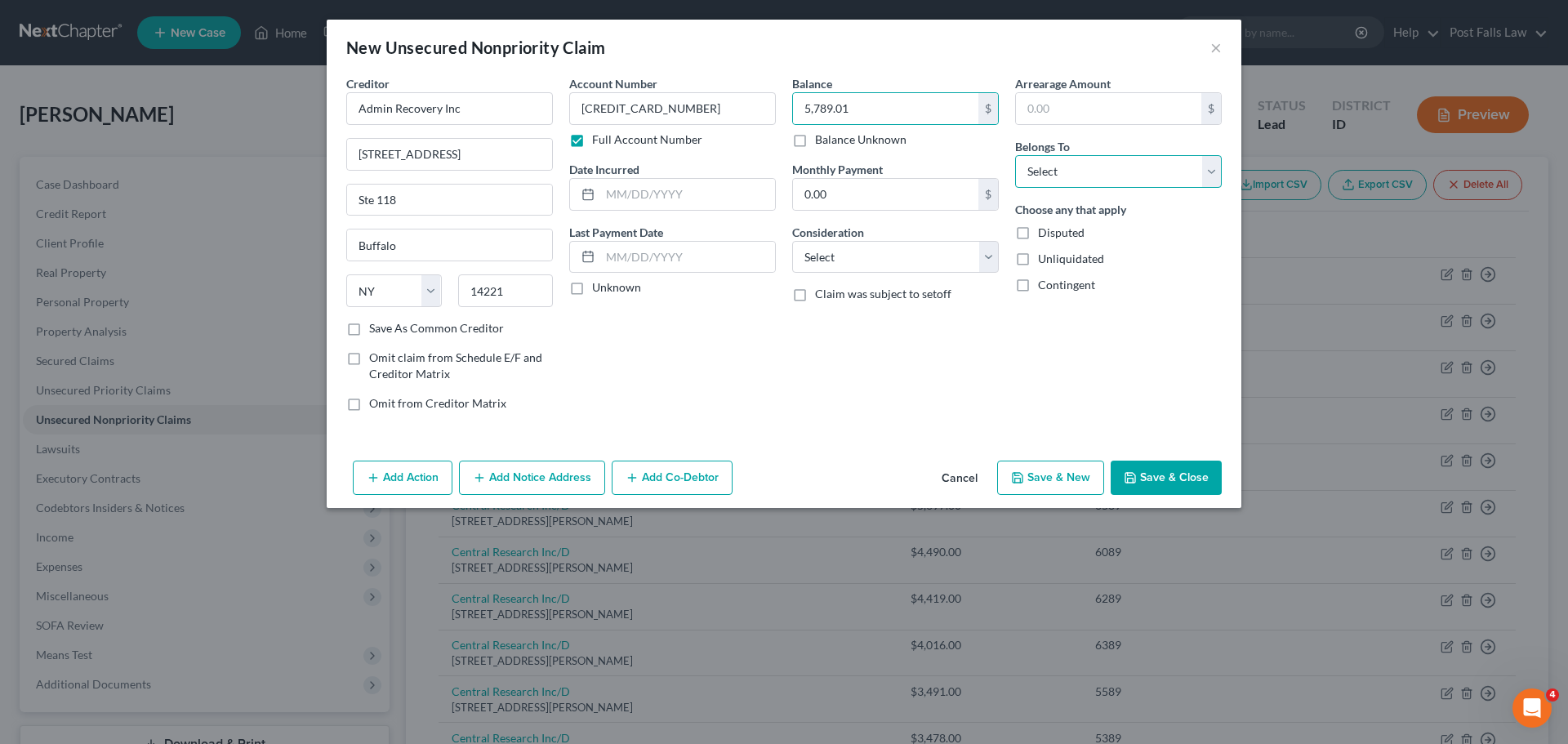
drag, startPoint x: 1206, startPoint y: 169, endPoint x: 1199, endPoint y: 182, distance: 14.8
click at [1206, 169] on select "Select Debtor 1 Only Debtor 2 Only Debtor 1 And Debtor 2 Only At Least One Of T…" at bounding box center [1118, 171] width 207 height 32
select select "0"
click at [1015, 155] on select "Select Debtor 1 Only Debtor 2 Only Debtor 1 And Debtor 2 Only At Least One Of T…" at bounding box center [1118, 171] width 207 height 32
click at [983, 258] on select "Select Cable / Satellite Services Collection Agency Credit Card Debt Debt Couns…" at bounding box center [896, 257] width 207 height 32
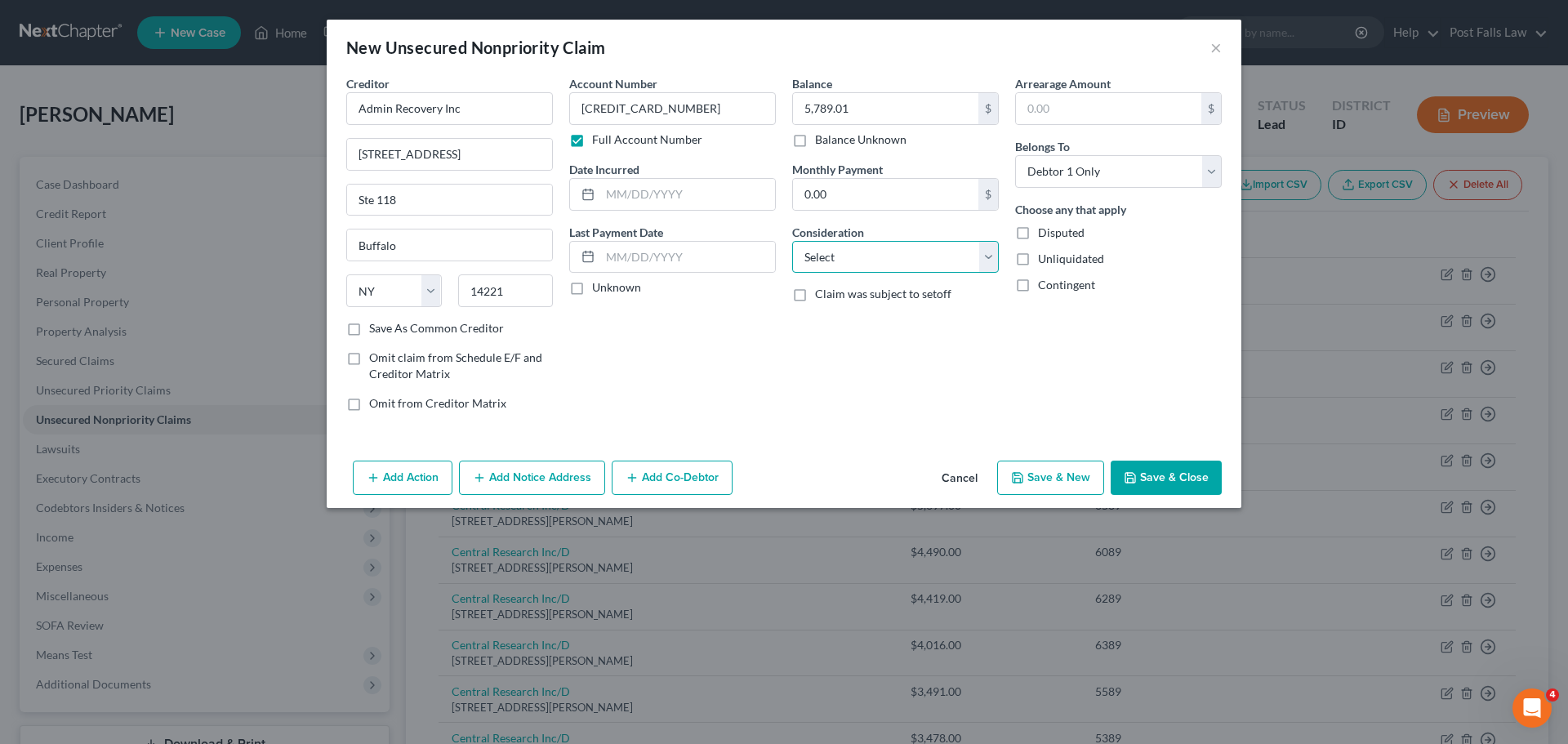
select select "14"
click at [793, 241] on select "Select Cable / Satellite Services Collection Agency Credit Card Debt Debt Couns…" at bounding box center [896, 257] width 207 height 32
click at [854, 321] on input "text" at bounding box center [896, 320] width 205 height 31
type input "C"
type input "Debt Collector-Blue Nile"
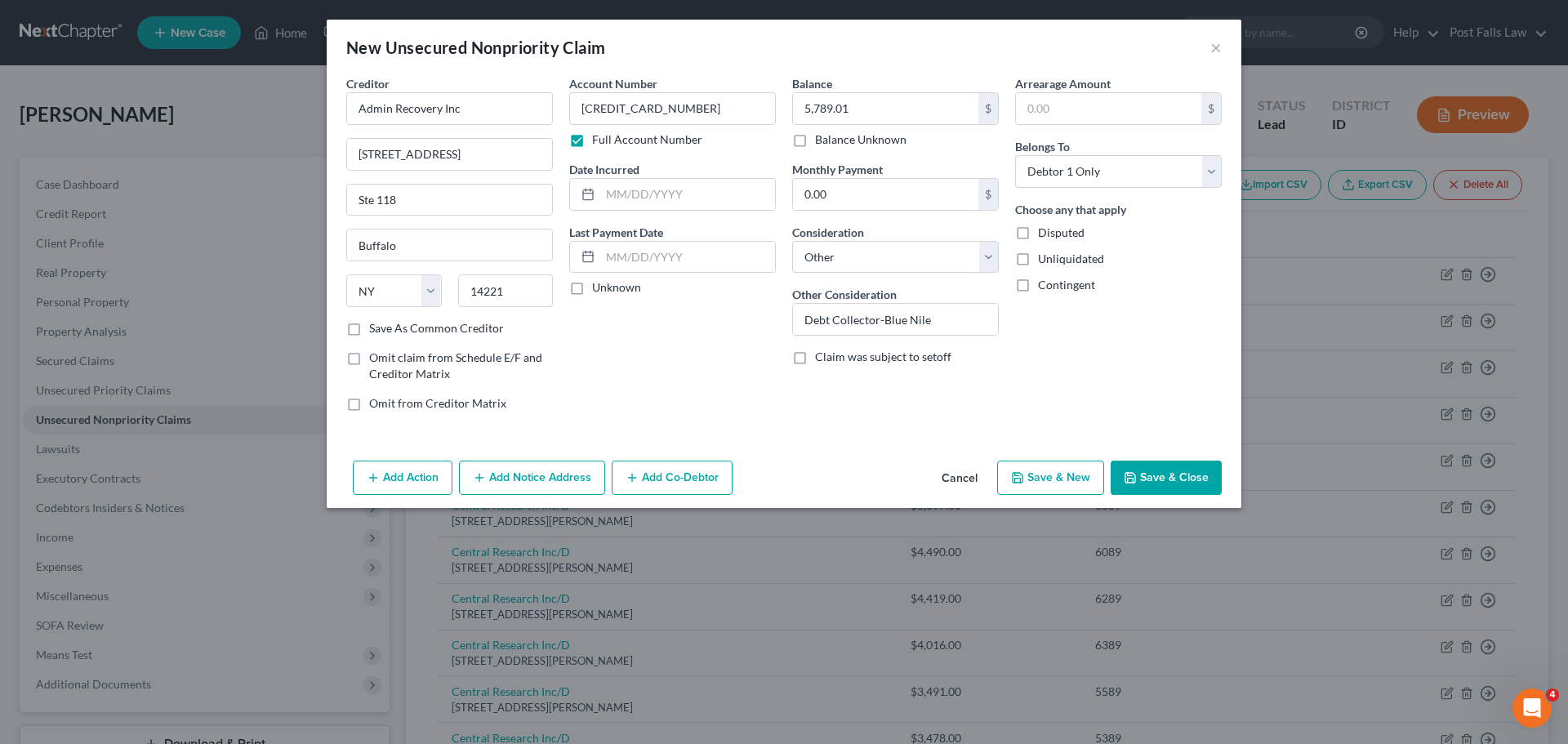
click at [1173, 481] on button "Save & Close" at bounding box center [1167, 478] width 111 height 34
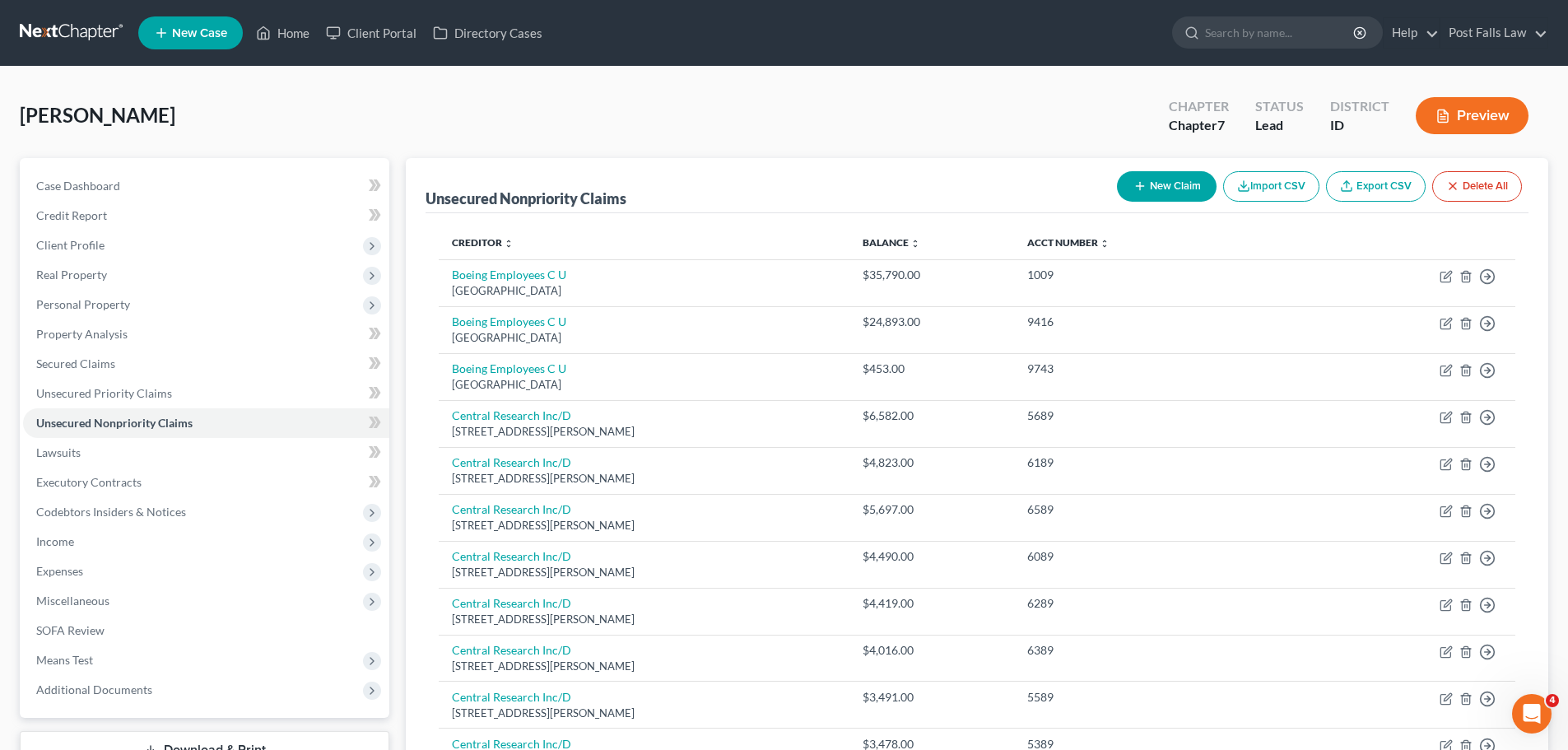
click at [1175, 181] on button "New Claim" at bounding box center [1167, 186] width 100 height 30
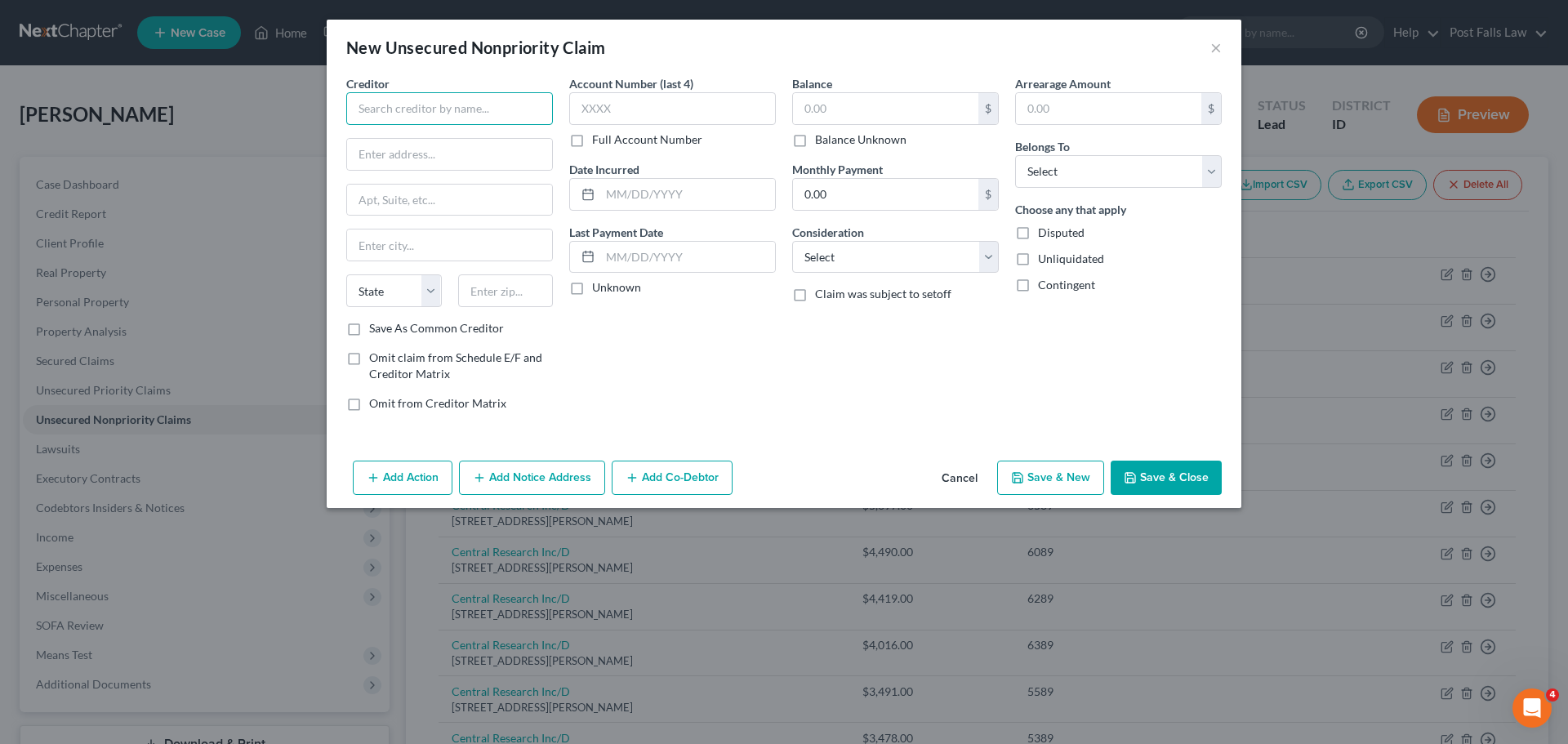
click at [507, 111] on input "text" at bounding box center [449, 108] width 207 height 32
type input "B"
type input "C"
drag, startPoint x: 476, startPoint y: 110, endPoint x: 286, endPoint y: 111, distance: 190.0
click at [288, 110] on div "New Unsecured Nonpriority Claim × Creditor * Cabela's-Capital One State [US_STA…" at bounding box center [784, 372] width 1568 height 744
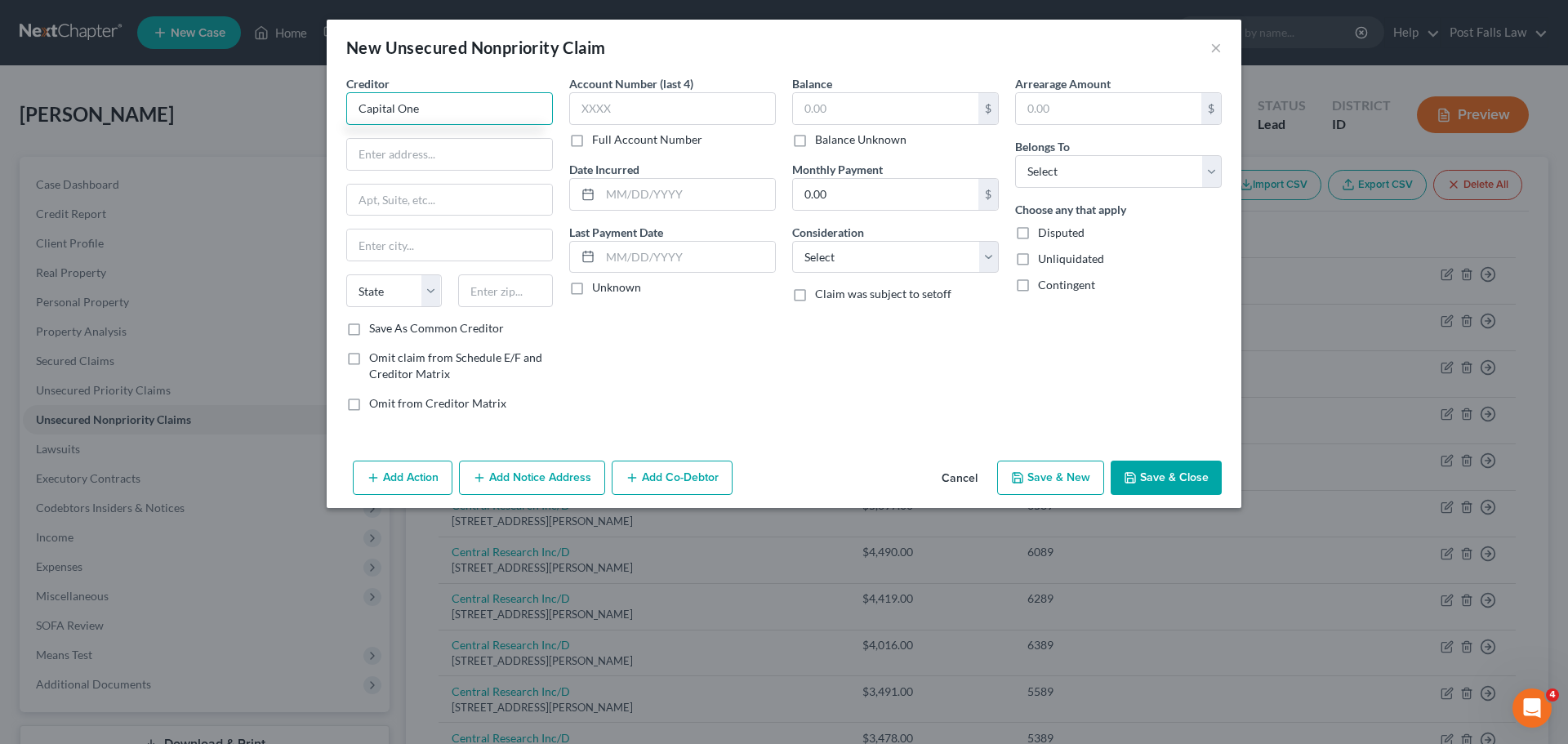
type input "Capital One"
type input "PO Box 60519"
type input "City of Industry"
select select "4"
type input "91716"
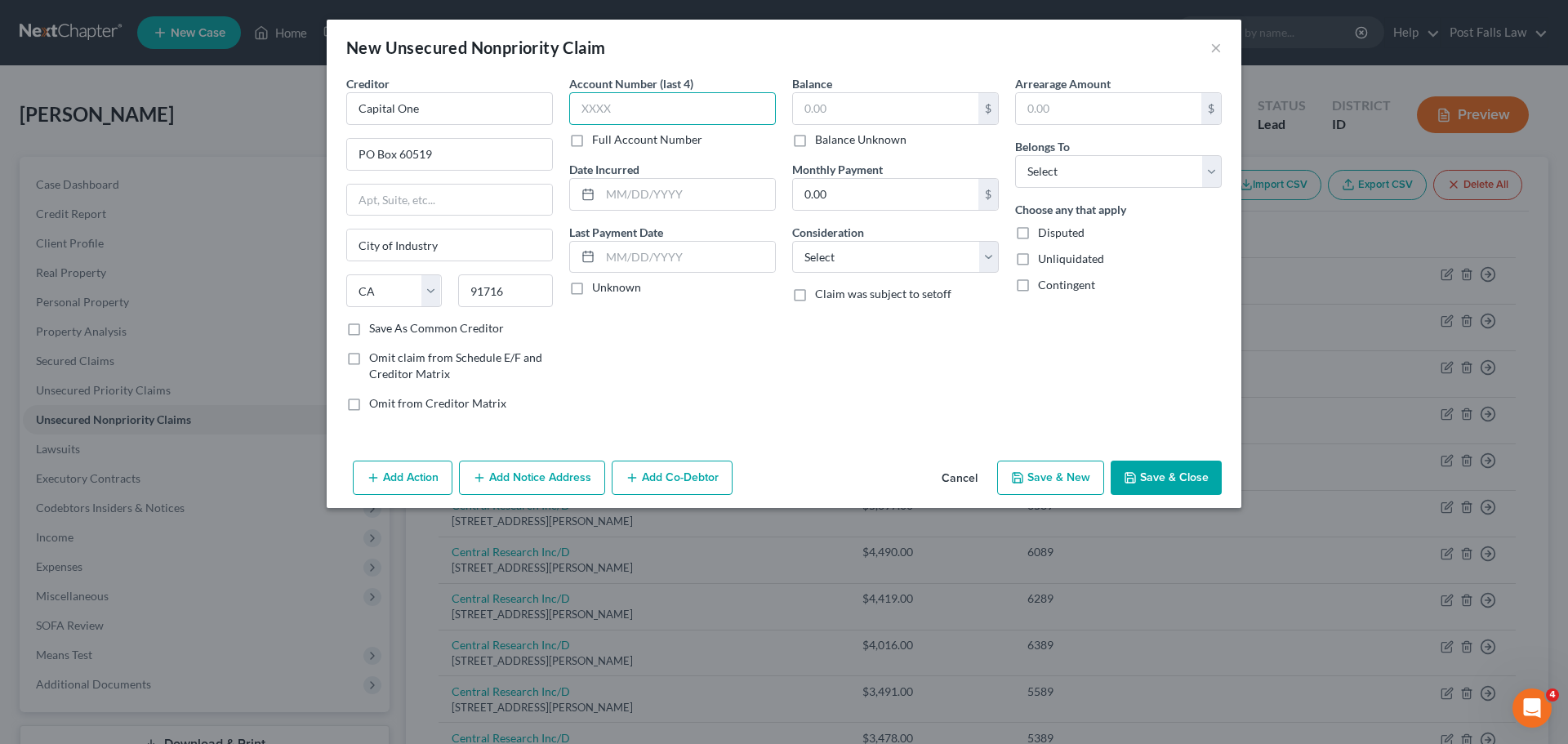
click at [629, 112] on input "text" at bounding box center [672, 108] width 207 height 32
type input "City Of Industry"
type input "8488"
click at [840, 117] on input "text" at bounding box center [886, 108] width 186 height 31
type input "8,208.45"
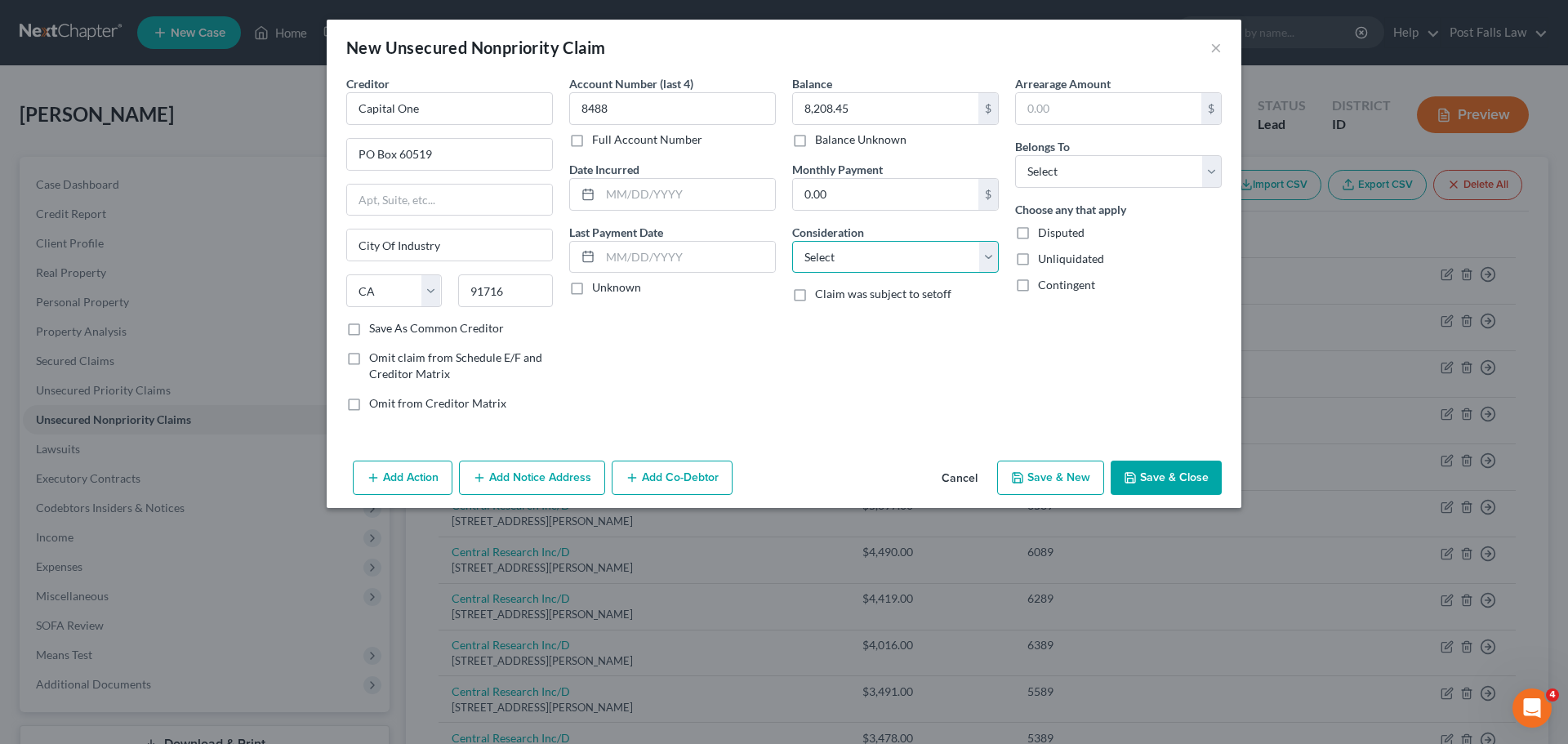
click at [996, 250] on select "Select Cable / Satellite Services Collection Agency Credit Card Debt Debt Couns…" at bounding box center [896, 257] width 207 height 32
select select "2"
click at [793, 241] on select "Select Cable / Satellite Services Collection Agency Credit Card Debt Debt Couns…" at bounding box center [896, 257] width 207 height 32
click at [1202, 172] on select "Select Debtor 1 Only Debtor 2 Only Debtor 1 And Debtor 2 Only At Least One Of T…" at bounding box center [1118, 171] width 207 height 32
select select "0"
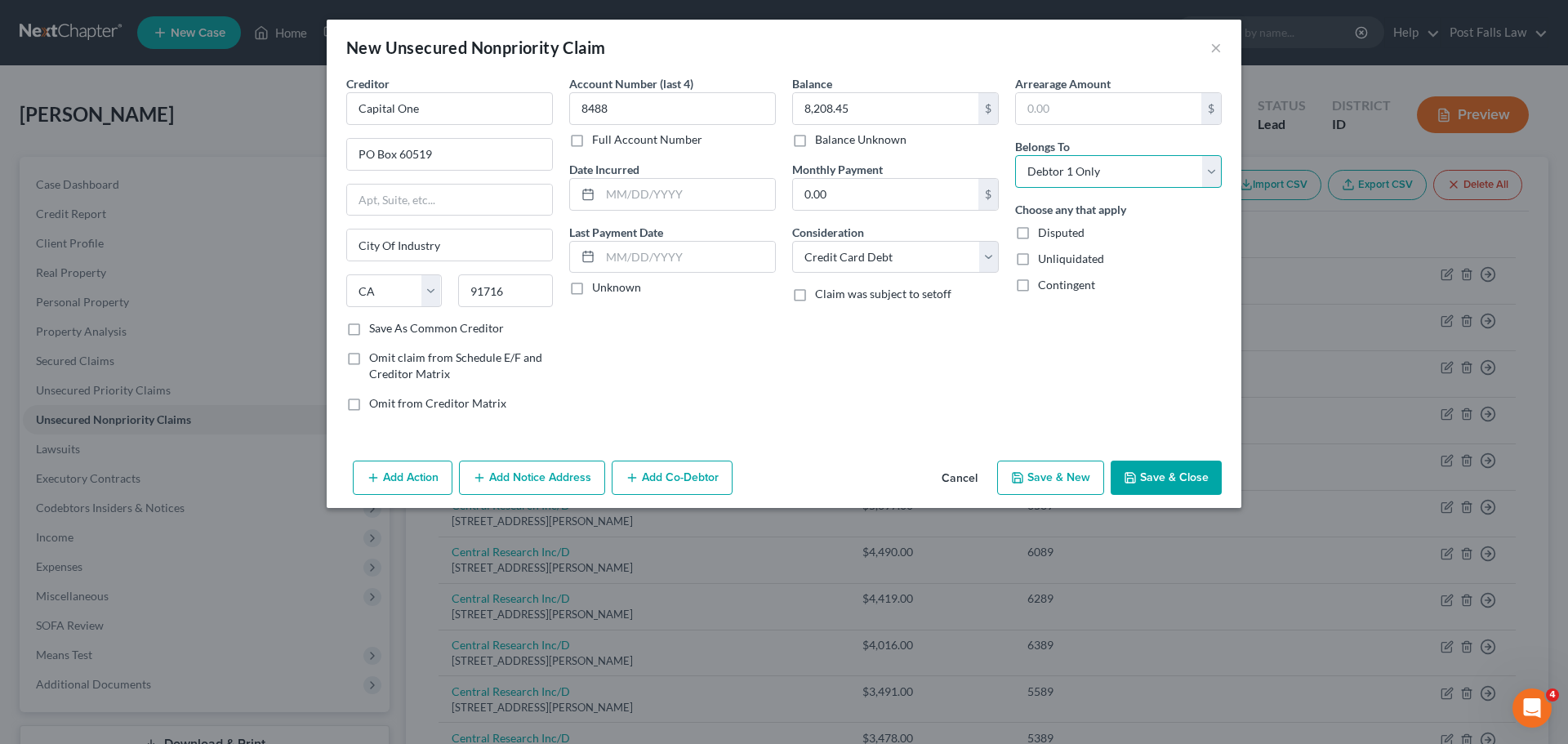
click at [1015, 155] on select "Select Debtor 1 Only Debtor 2 Only Debtor 1 And Debtor 2 Only At Least One Of T…" at bounding box center [1118, 171] width 207 height 32
drag, startPoint x: 1175, startPoint y: 436, endPoint x: 1175, endPoint y: 459, distance: 23.0
click at [1175, 451] on div "Creditor * Capital One PO Box 60519 City Of Industry State [US_STATE] AK AR AZ …" at bounding box center [784, 264] width 915 height 379
click at [1177, 476] on button "Save & Close" at bounding box center [1167, 478] width 111 height 34
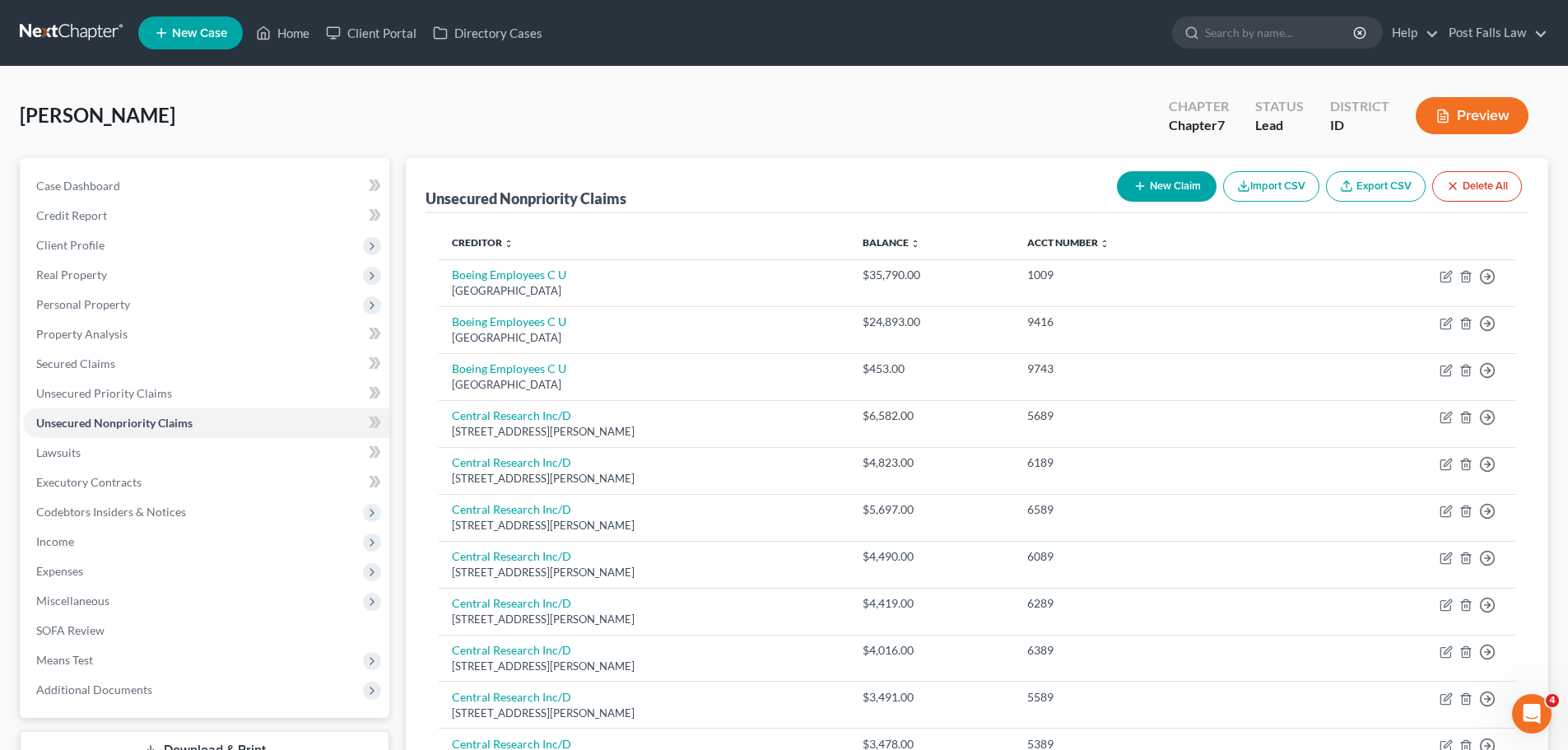
click at [1193, 189] on button "New Claim" at bounding box center [1167, 186] width 100 height 30
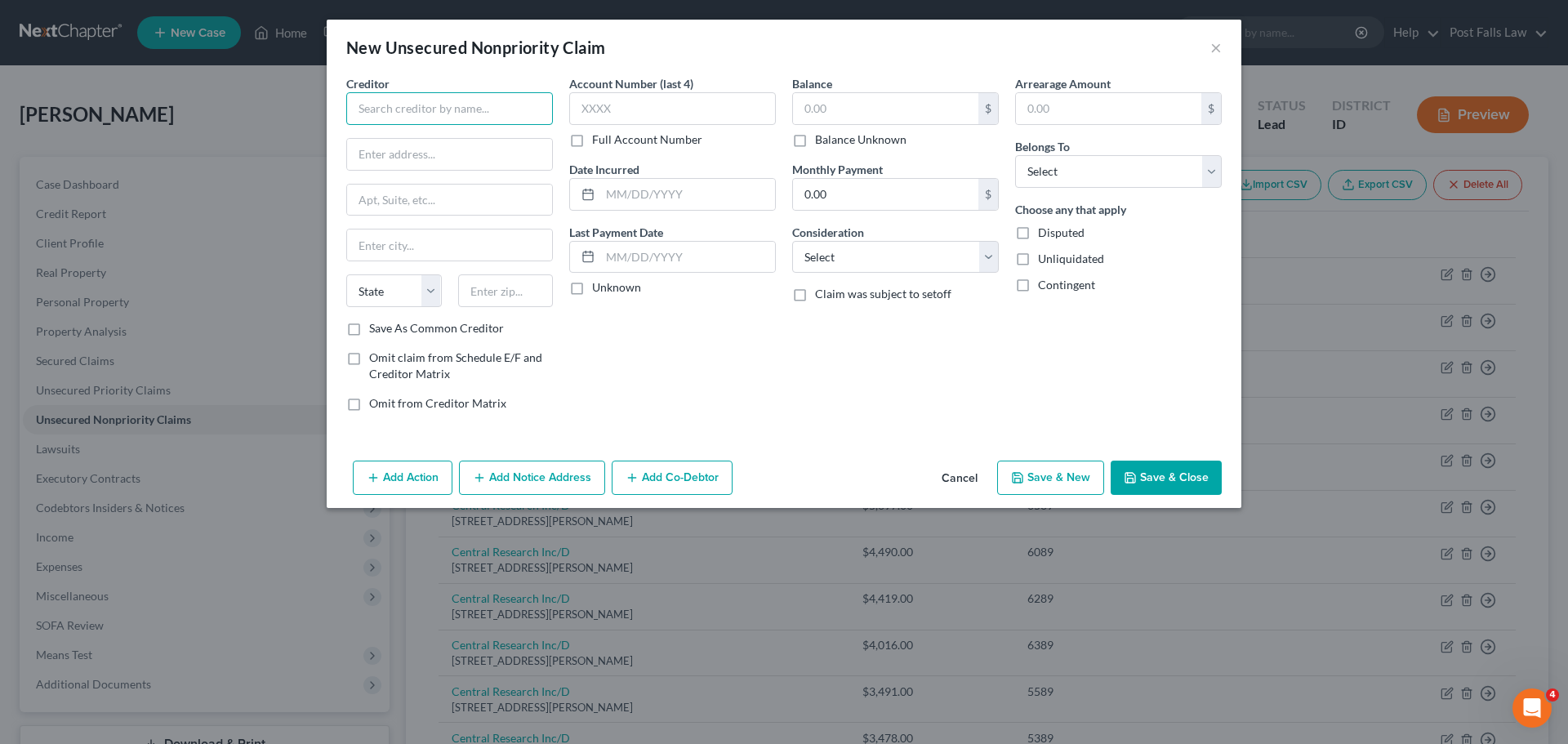
click at [464, 108] on input "text" at bounding box center [449, 108] width 207 height 32
type input "[PERSON_NAME] | Danskin, P.S."
type input "[STREET_ADDRESS]"
type input "Ste 800"
type input "[GEOGRAPHIC_DATA]"
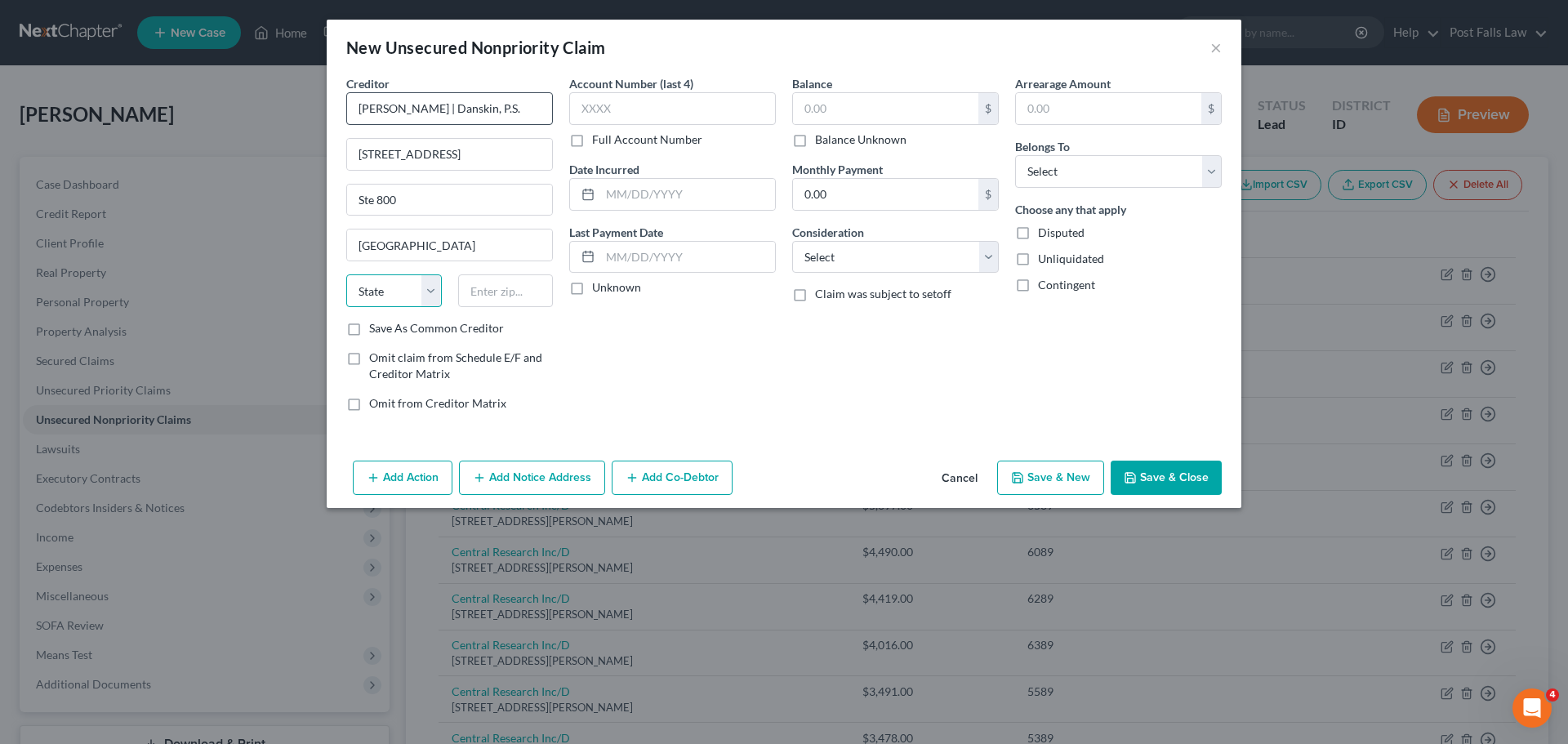
select select "50"
type input "99201"
click at [592, 143] on label "Full Account Number" at bounding box center [647, 139] width 110 height 16
click at [599, 142] on input "Full Account Number" at bounding box center [604, 136] width 10 height 10
click at [598, 109] on input "text" at bounding box center [672, 108] width 207 height 32
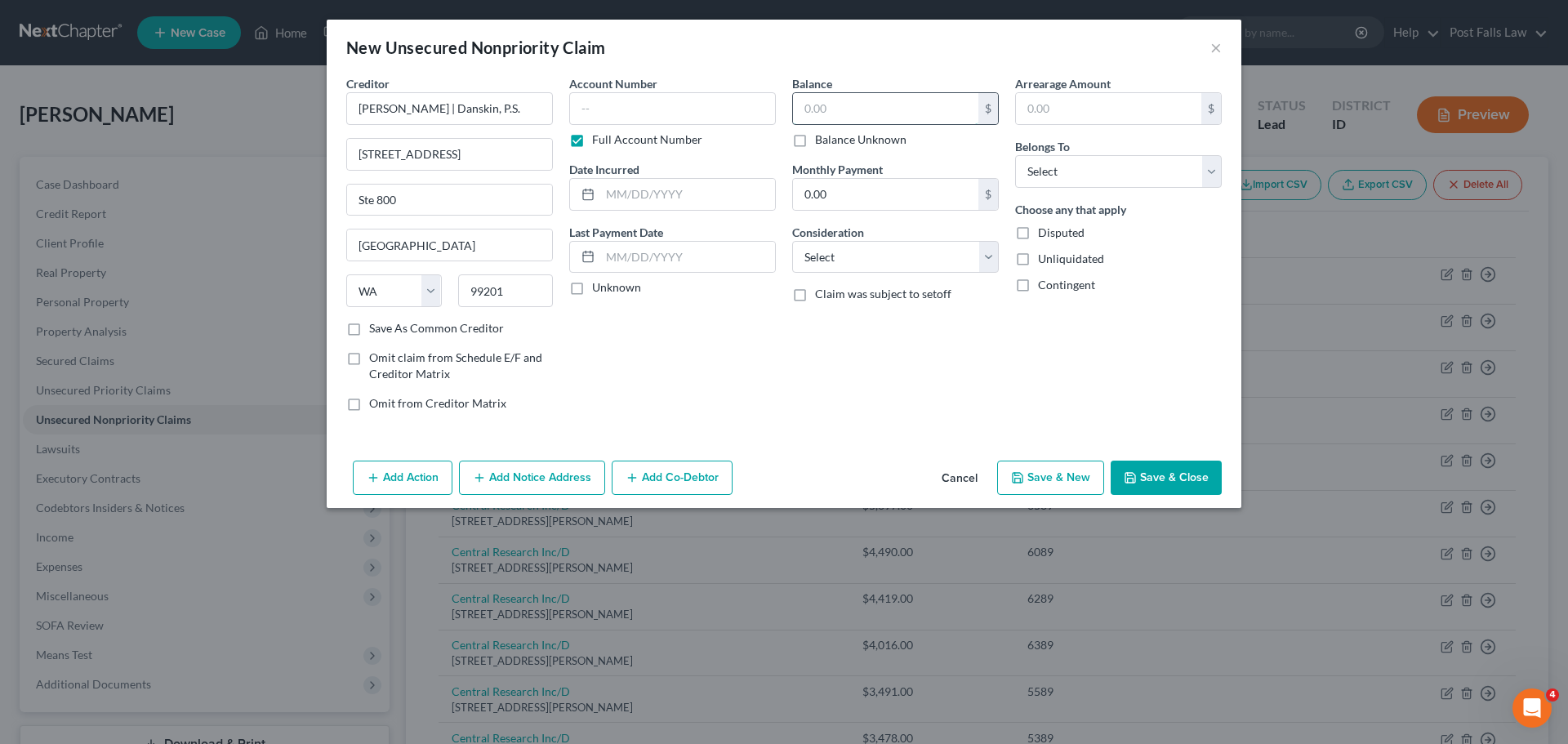
click at [903, 113] on input "text" at bounding box center [886, 108] width 186 height 31
type input "77,694.68"
click at [986, 249] on select "Select Cable / Satellite Services Collection Agency Credit Card Debt Debt Couns…" at bounding box center [896, 257] width 207 height 32
select select "14"
click at [793, 241] on select "Select Cable / Satellite Services Collection Agency Credit Card Debt Debt Couns…" at bounding box center [896, 257] width 207 height 32
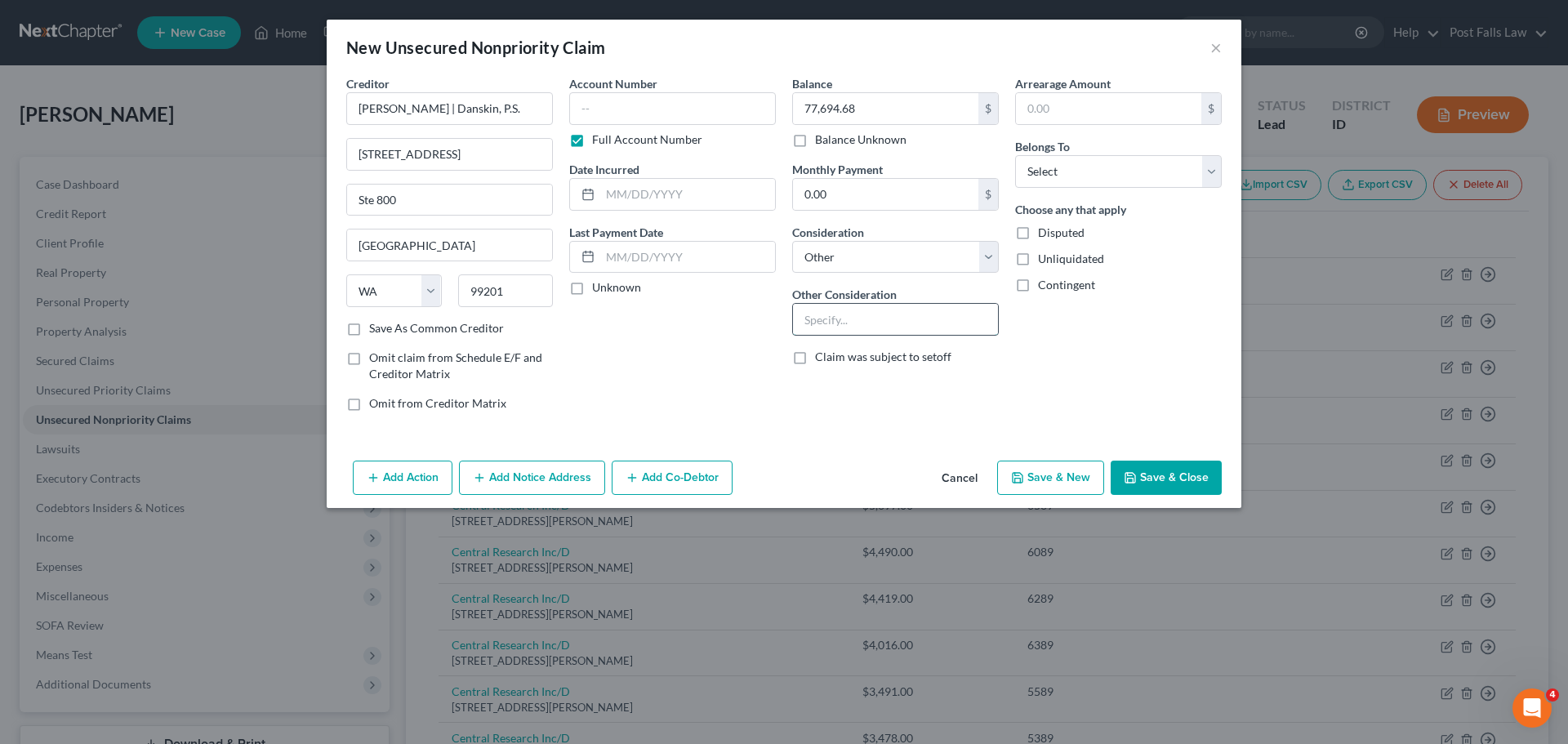
click at [838, 311] on input "text" at bounding box center [896, 320] width 205 height 31
type input "Debt Collector for Global Credit Union"
click at [1225, 165] on div "Arrearage Amount $ Belongs To * Select Debtor 1 Only Debtor 2 Only Debtor 1 And…" at bounding box center [1119, 250] width 223 height 349
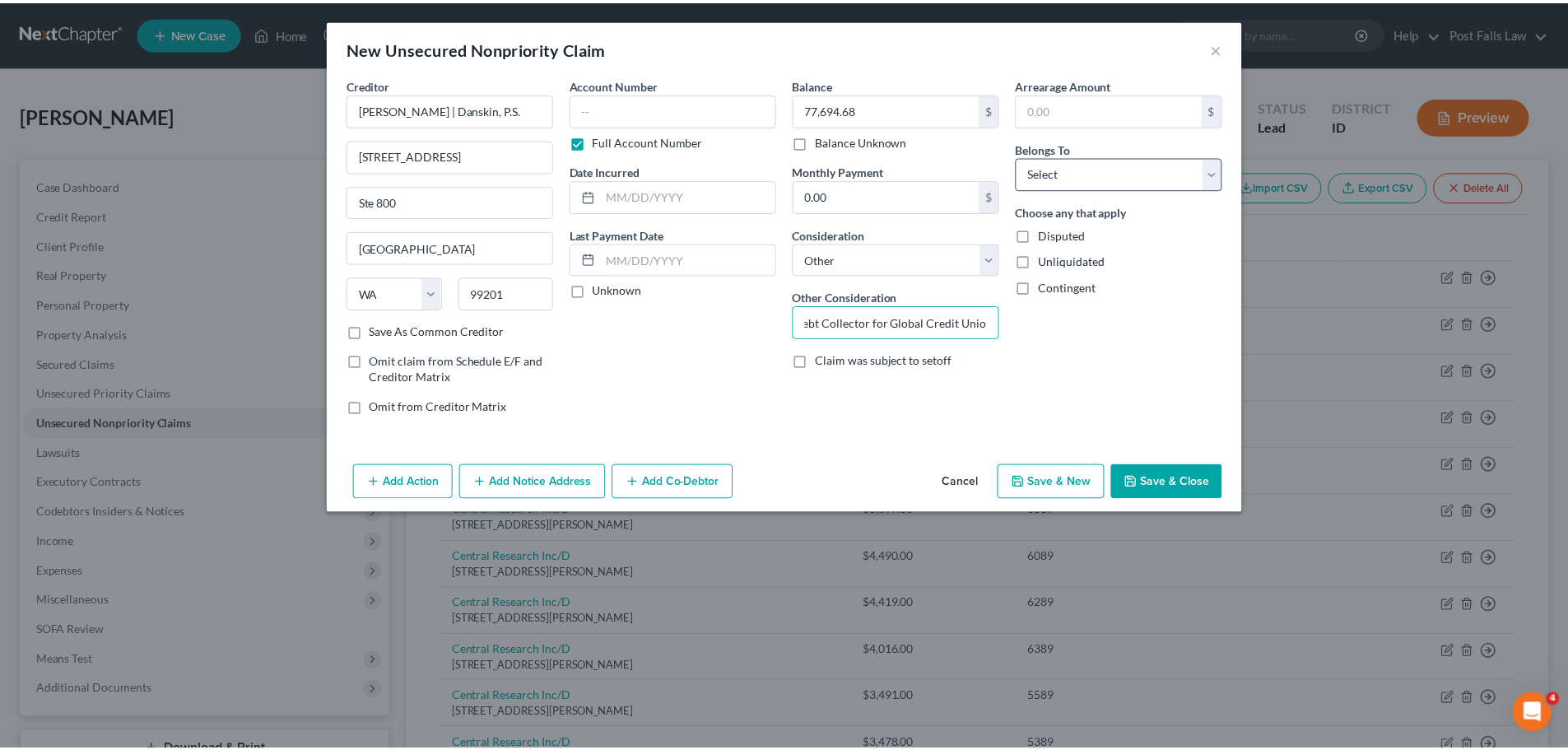
scroll to position [0, 0]
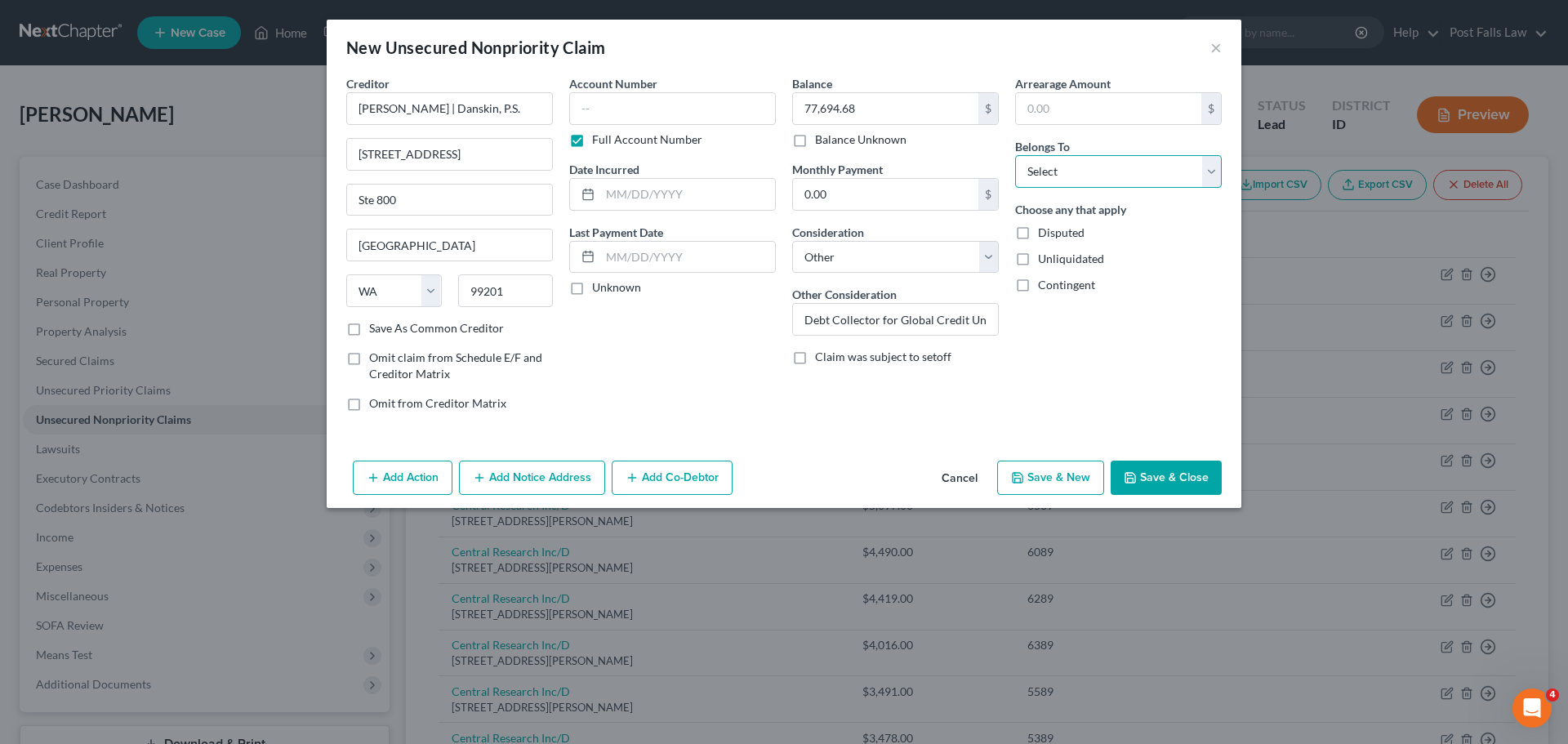
drag, startPoint x: 1213, startPoint y: 173, endPoint x: 1208, endPoint y: 182, distance: 10.3
click at [1213, 173] on select "Select Debtor 1 Only Debtor 2 Only Debtor 1 And Debtor 2 Only At Least One Of T…" at bounding box center [1118, 171] width 207 height 32
select select "0"
click at [1015, 155] on select "Select Debtor 1 Only Debtor 2 Only Debtor 1 And Debtor 2 Only At Least One Of T…" at bounding box center [1118, 171] width 207 height 32
click at [660, 108] on input "text" at bounding box center [672, 108] width 207 height 32
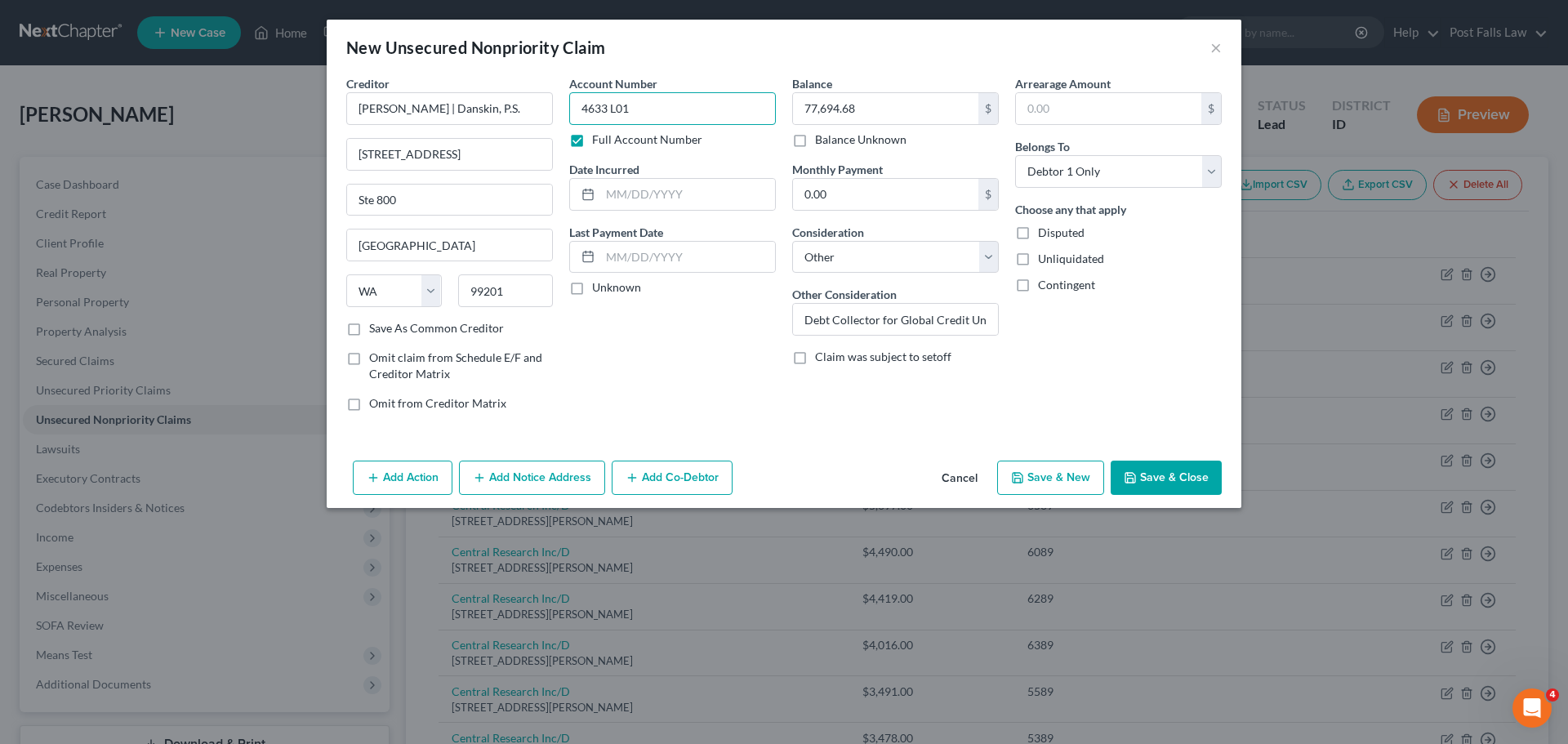
type input "4633 L01"
click at [1162, 485] on button "Save & Close" at bounding box center [1167, 478] width 111 height 34
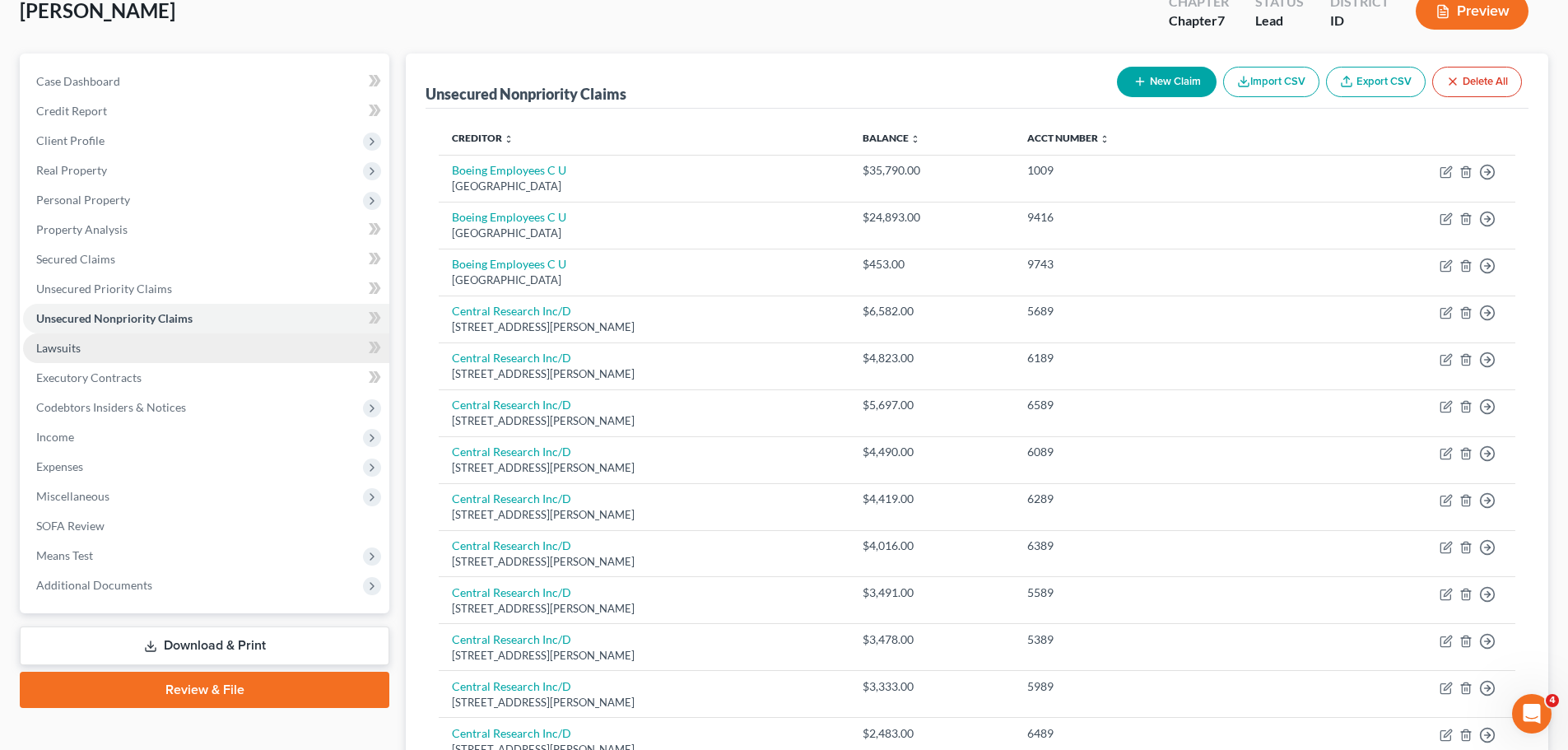
scroll to position [412, 0]
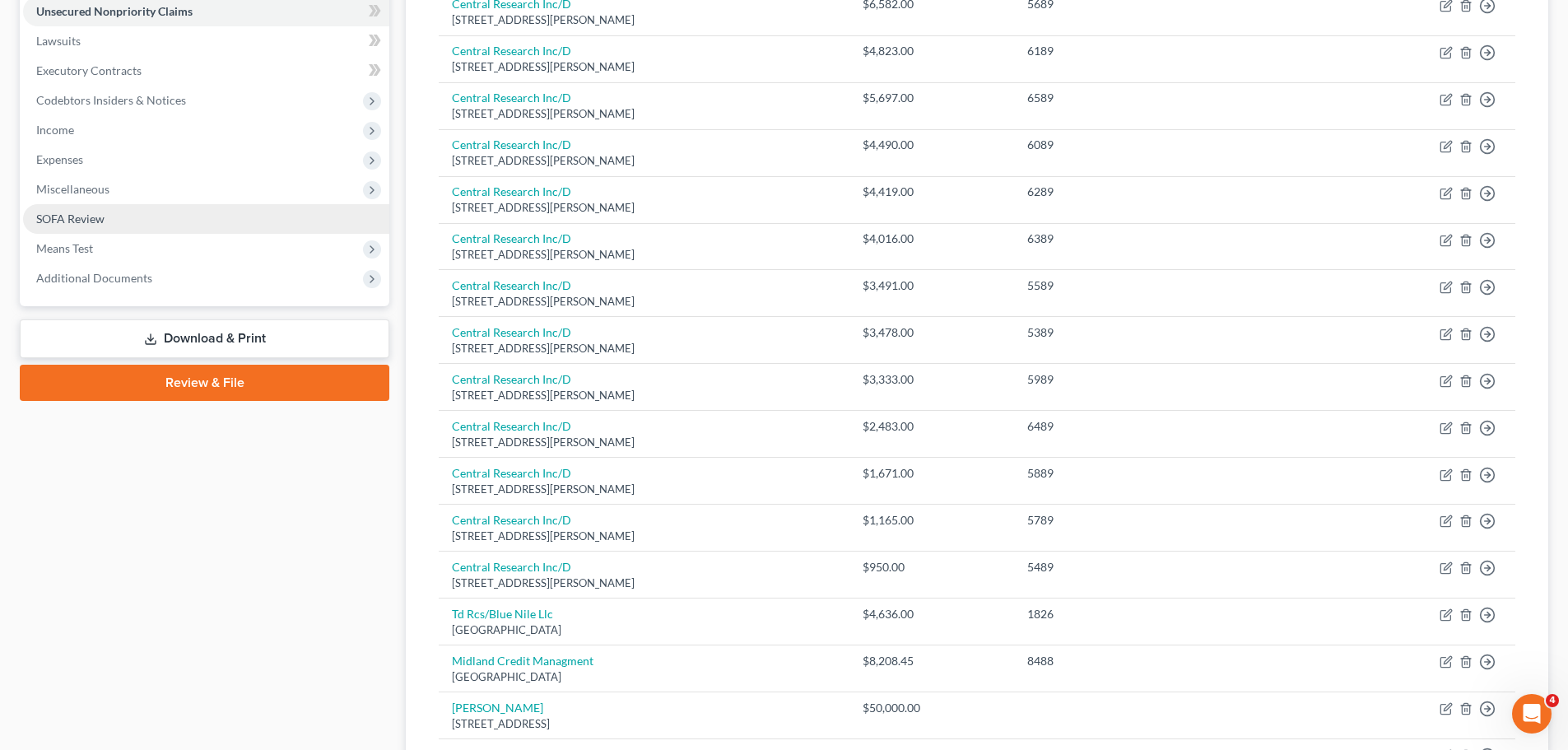
click at [99, 221] on span "SOFA Review" at bounding box center [70, 218] width 69 height 14
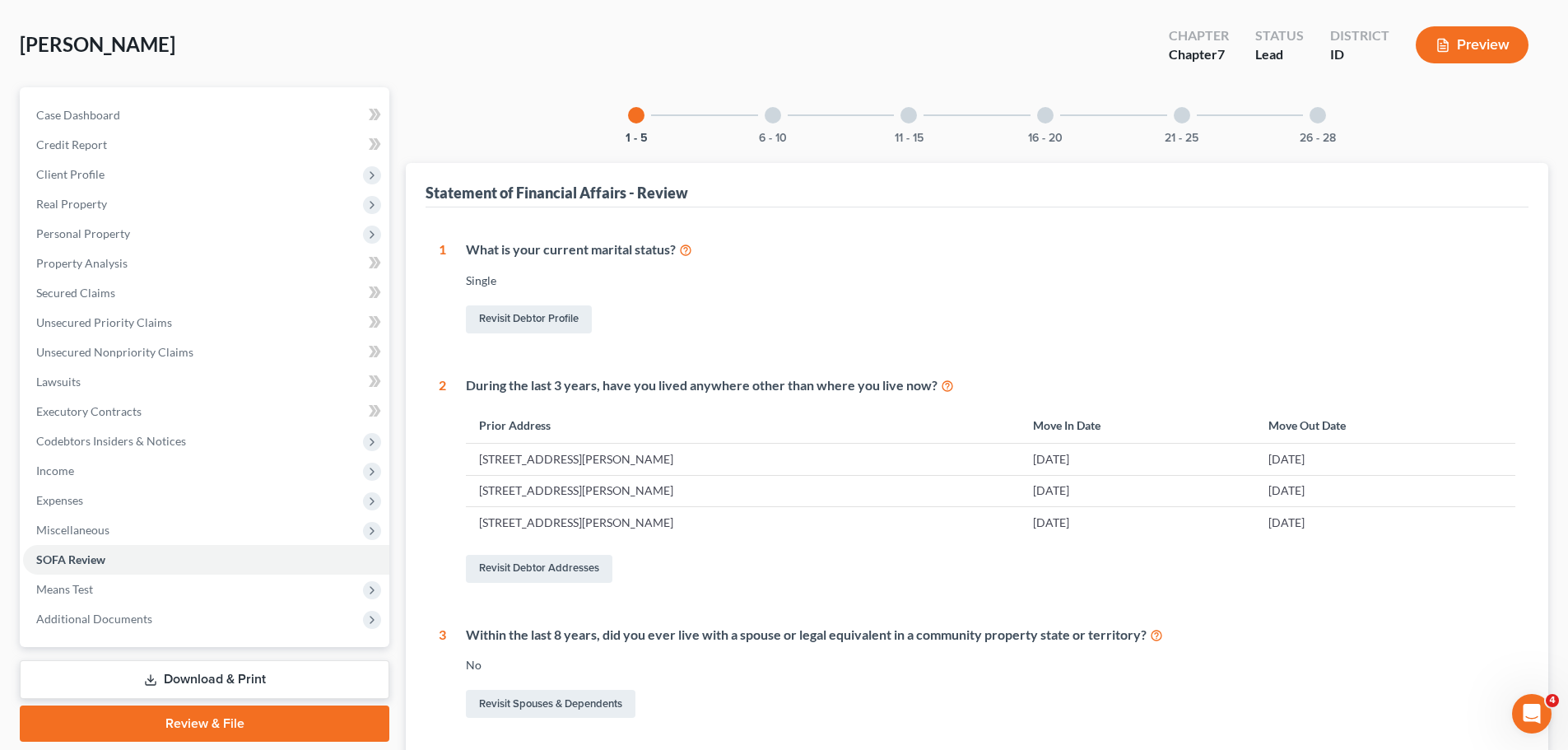
scroll to position [45, 0]
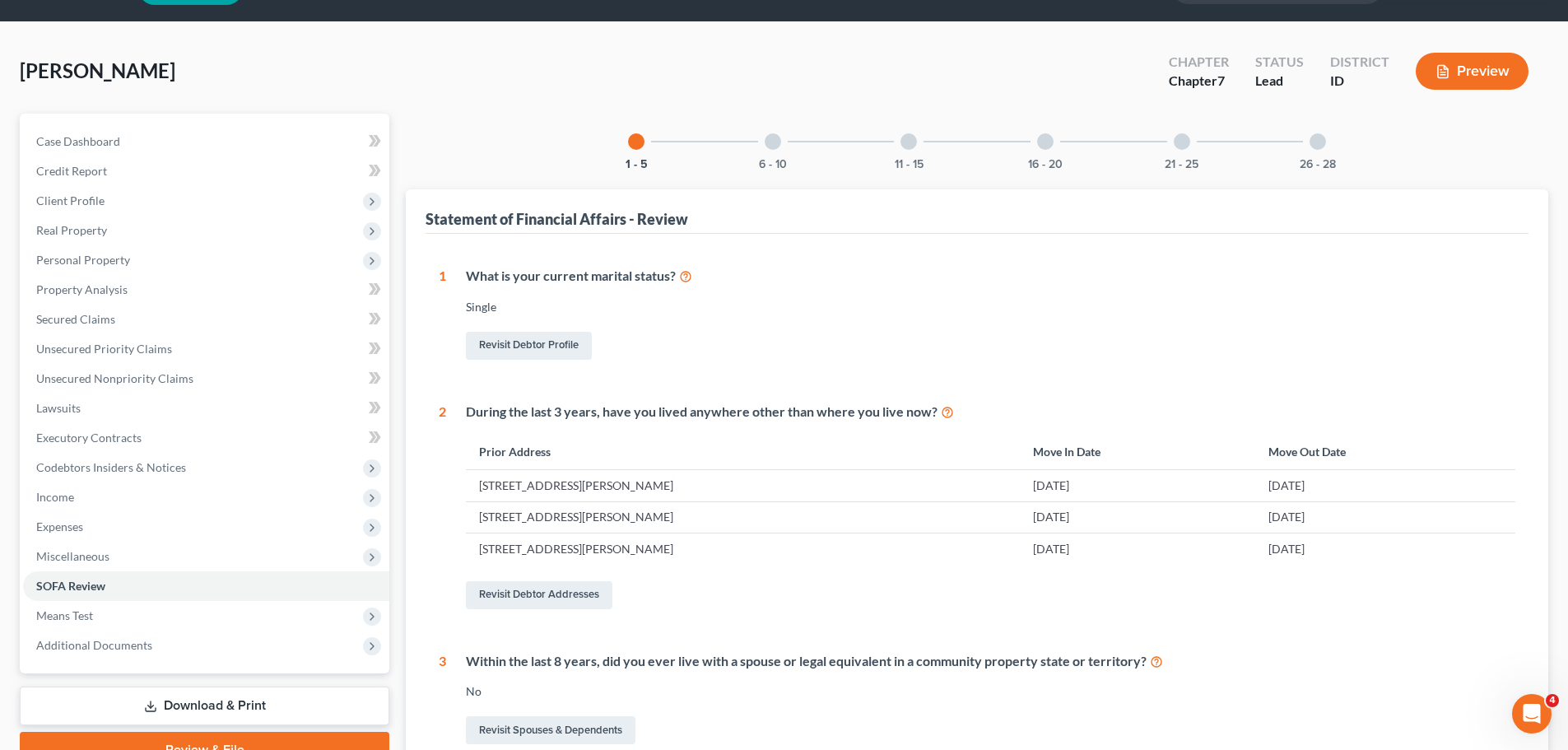
click at [772, 146] on div at bounding box center [772, 141] width 16 height 16
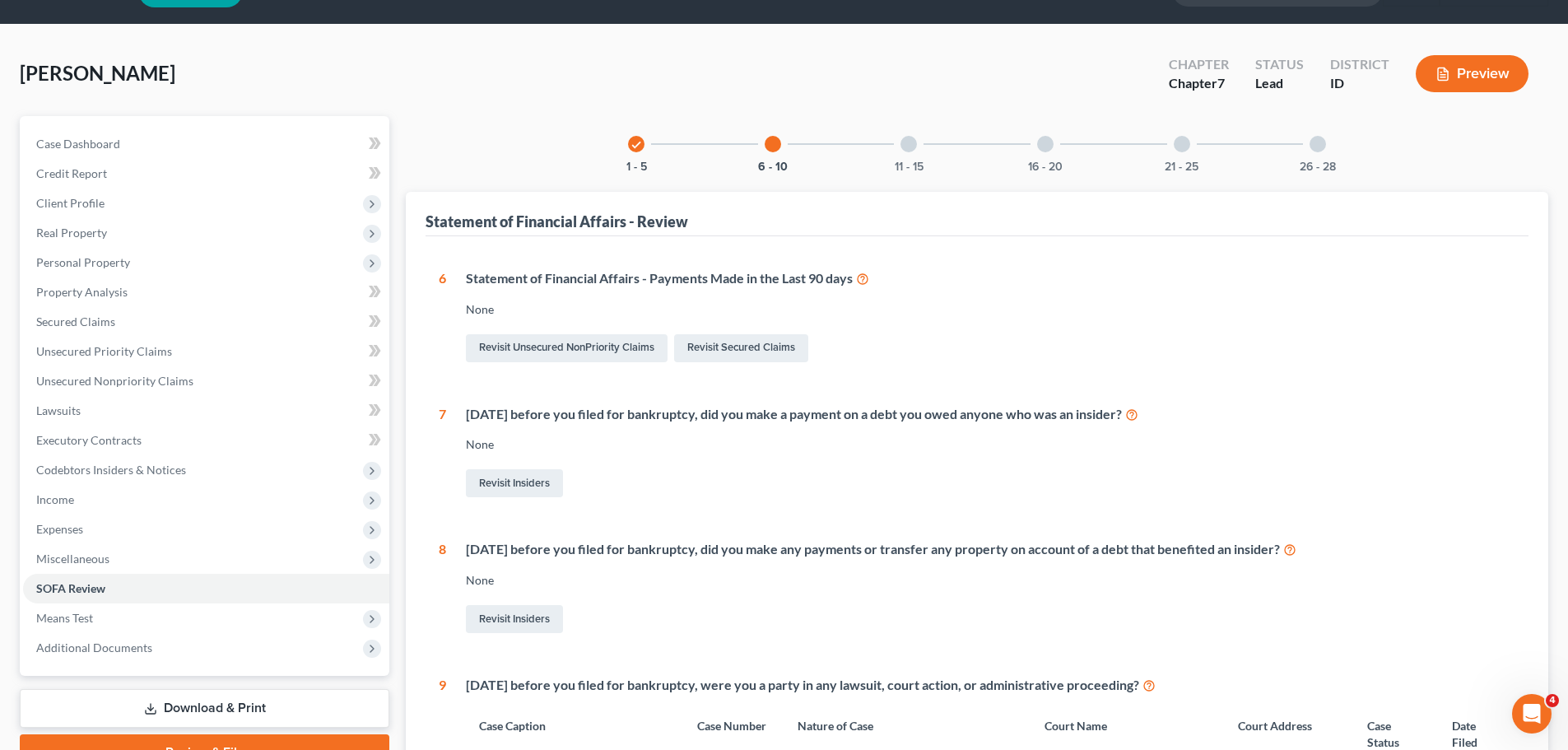
scroll to position [0, 0]
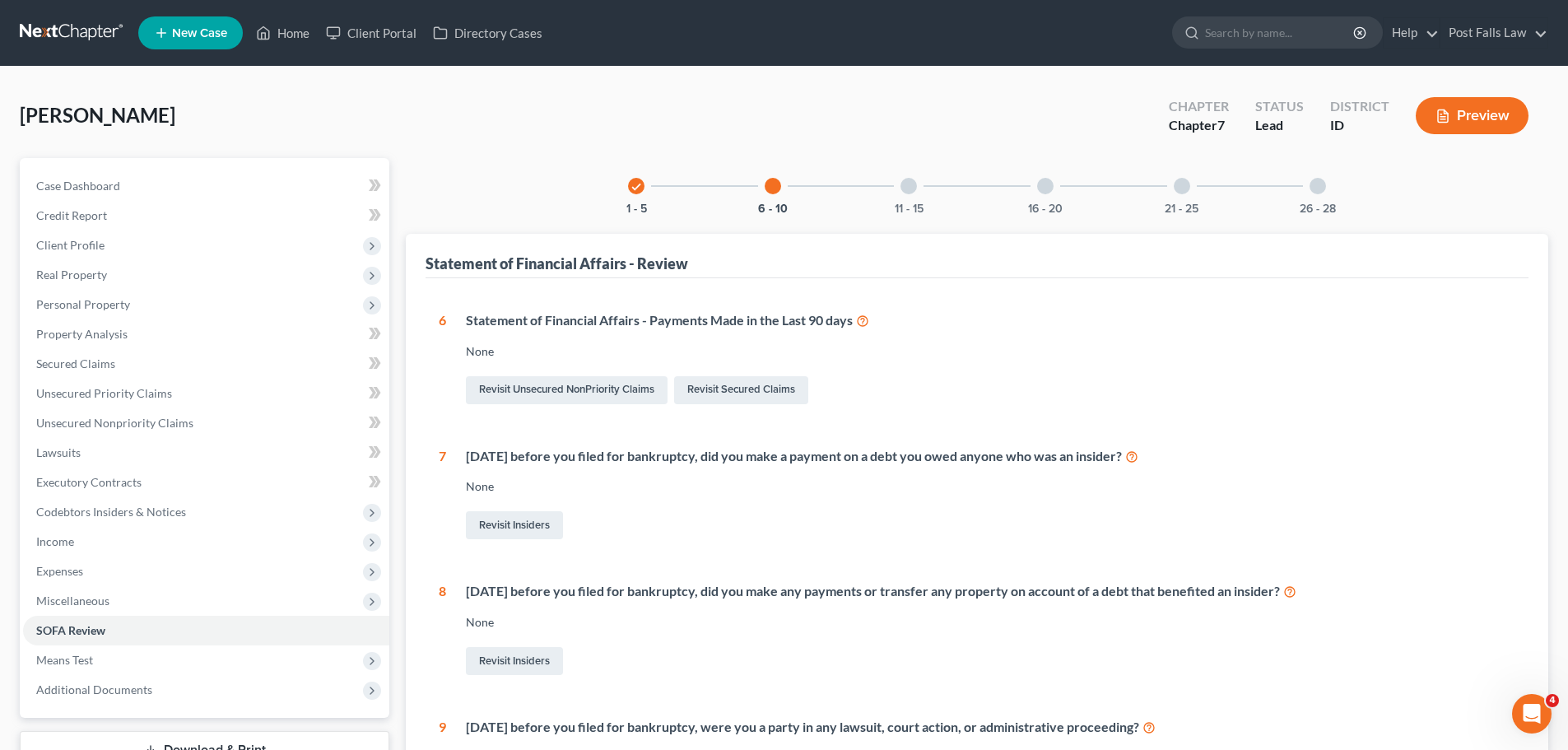
click at [913, 184] on div at bounding box center [909, 186] width 16 height 16
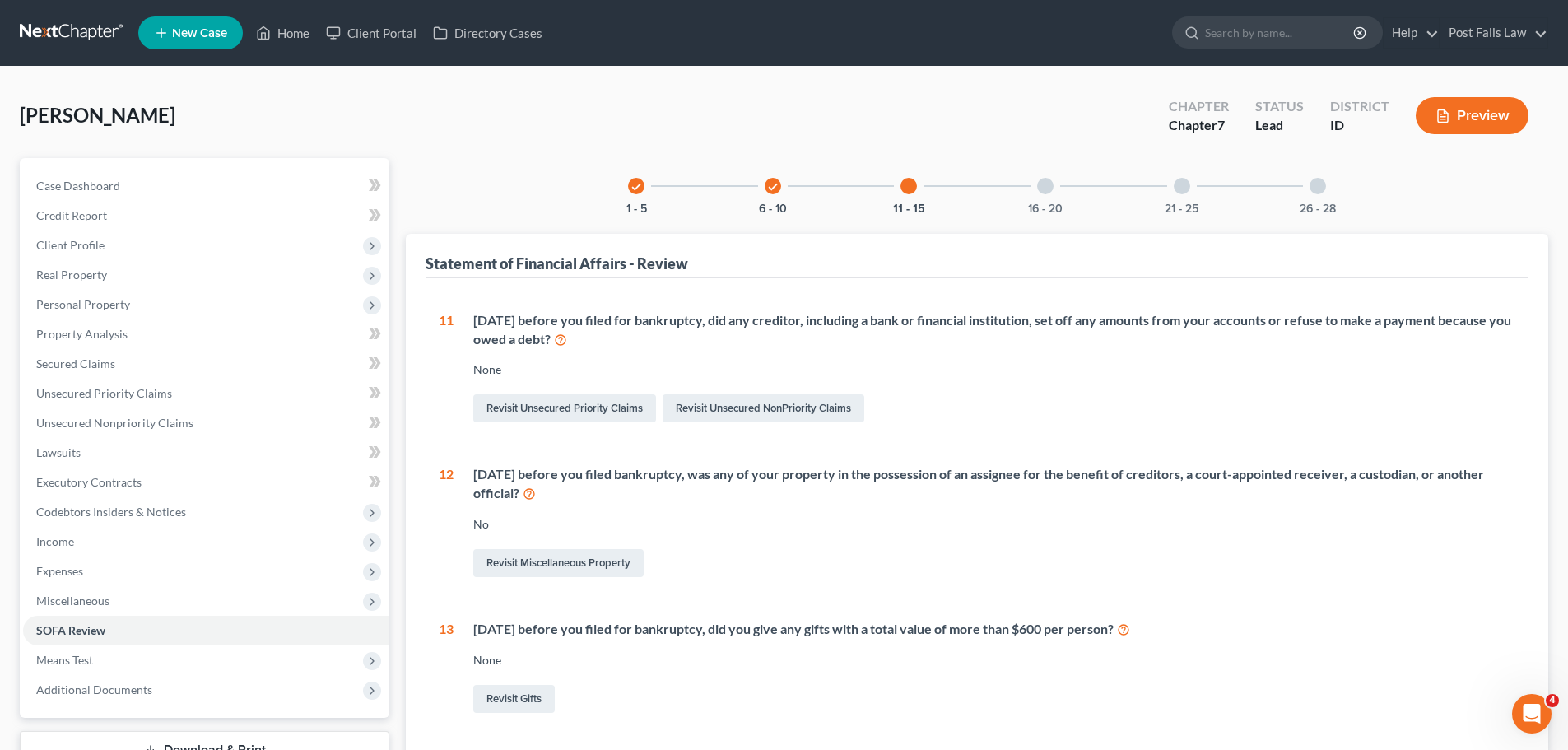
click at [1048, 192] on div at bounding box center [1045, 186] width 16 height 16
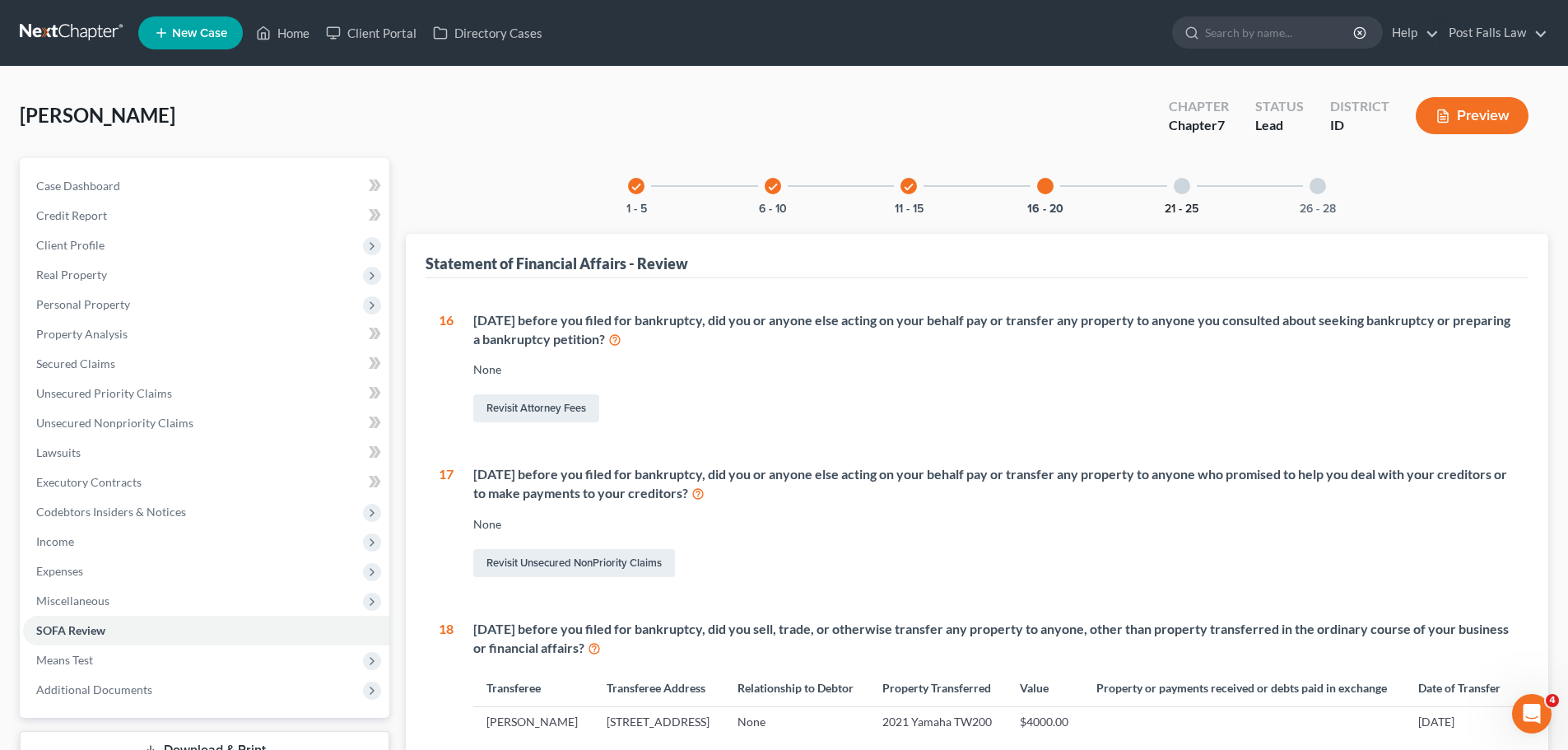
click at [1187, 204] on button "21 - 25" at bounding box center [1181, 209] width 33 height 11
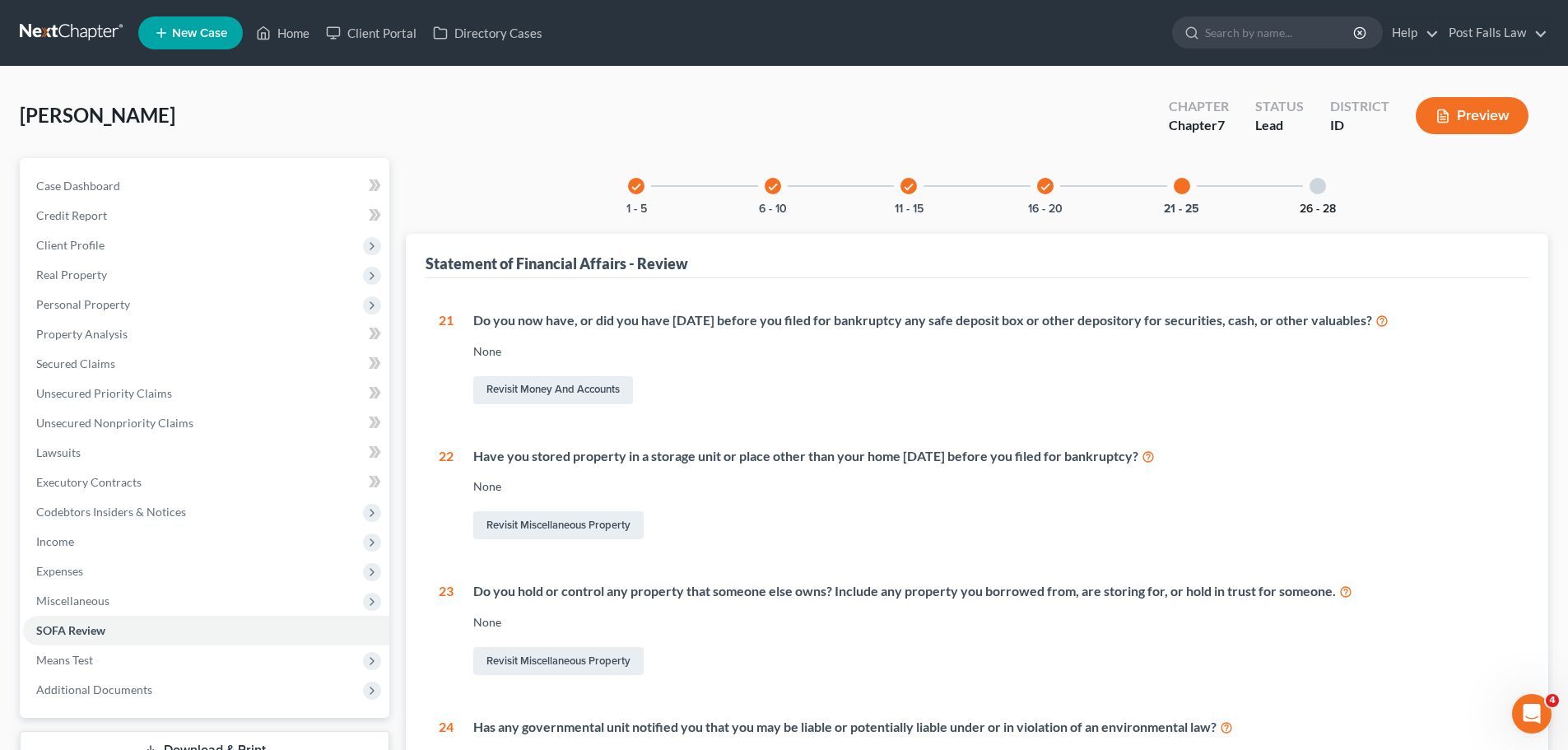
click at [1310, 209] on button "26 - 28" at bounding box center [1318, 209] width 36 height 11
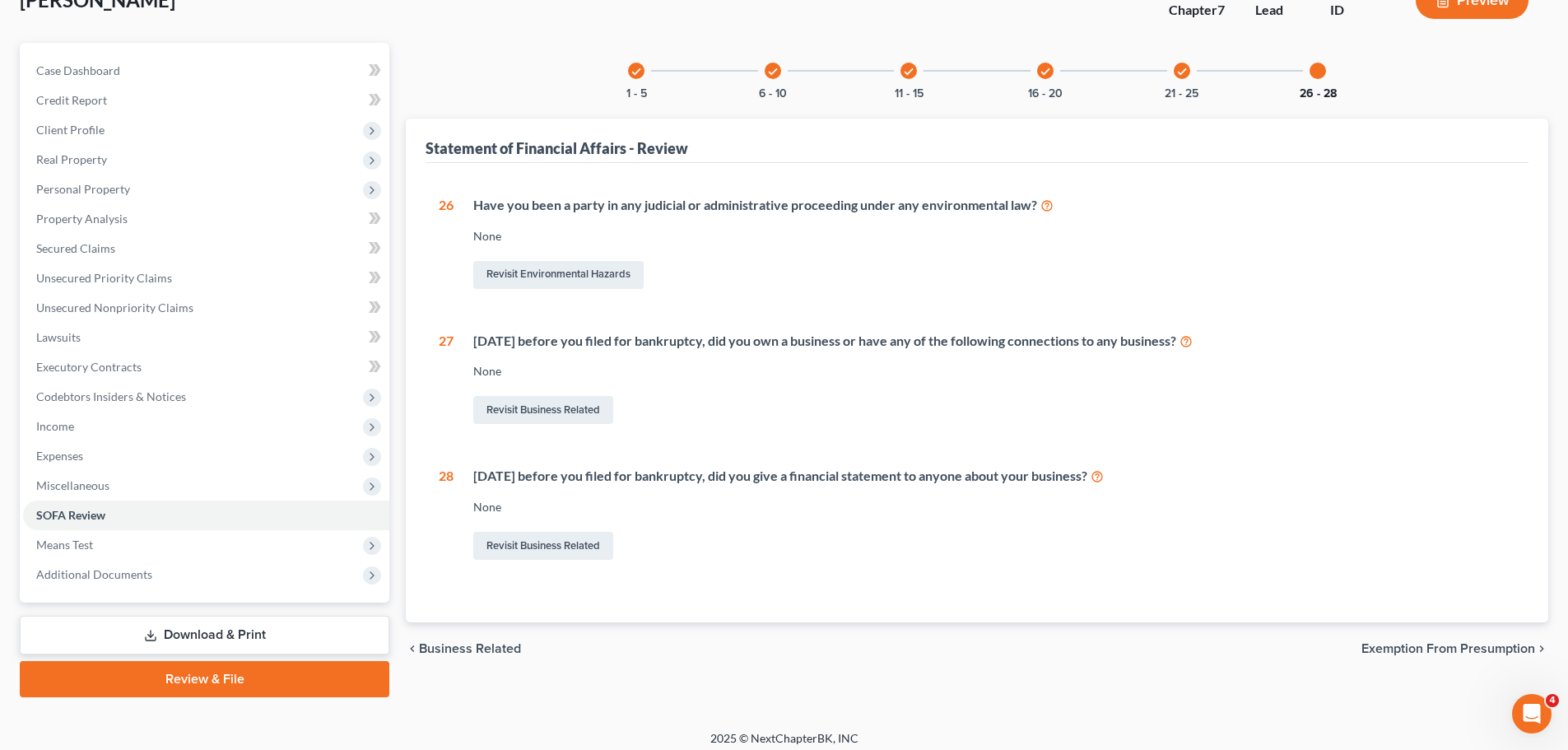
scroll to position [125, 0]
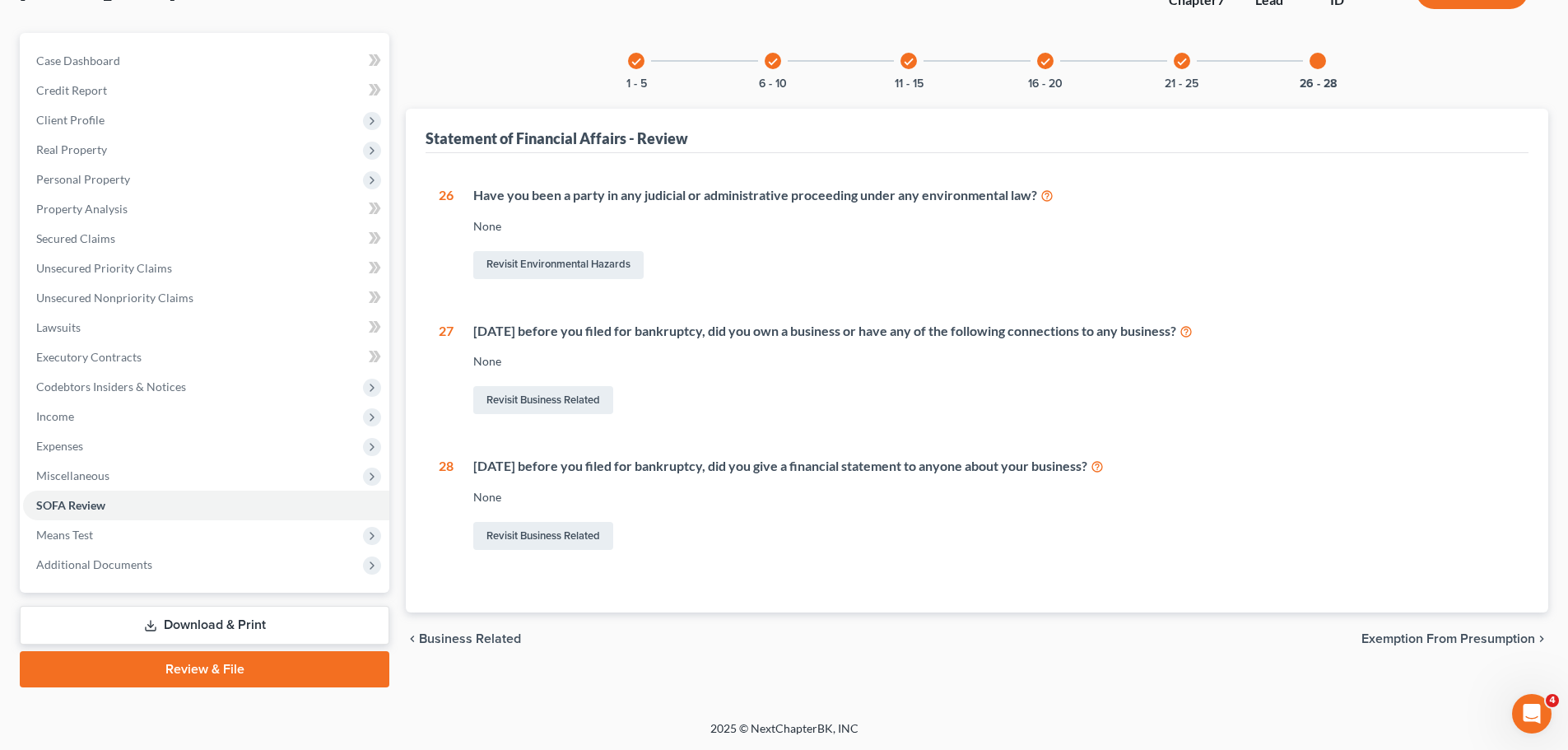
click at [535, 419] on div "26 Have you been a party in any judicial or administrative proceeding under any…" at bounding box center [977, 370] width 1077 height 368
click at [545, 407] on link "Revisit Business Related" at bounding box center [543, 400] width 140 height 28
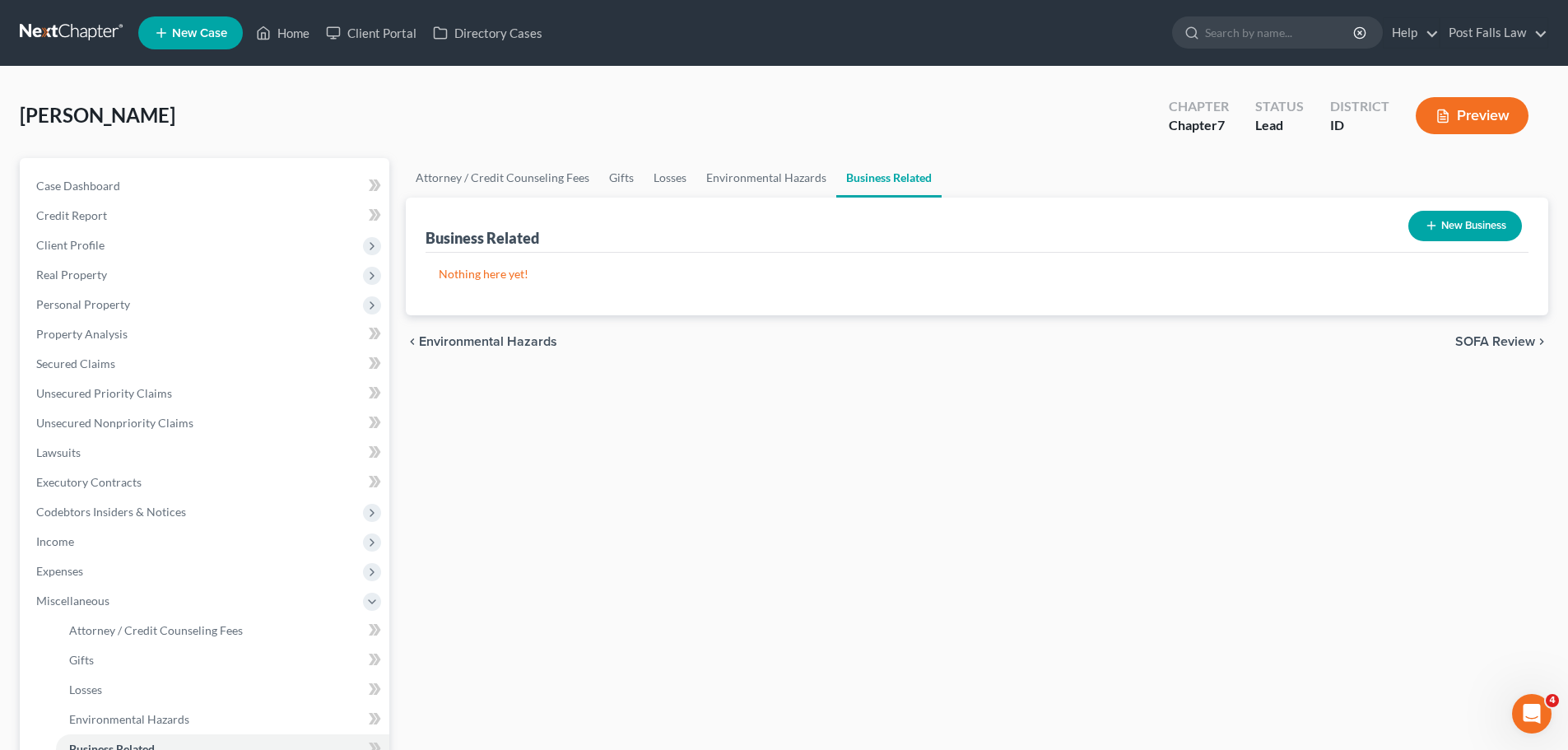
click at [1485, 227] on button "New Business" at bounding box center [1465, 225] width 113 height 30
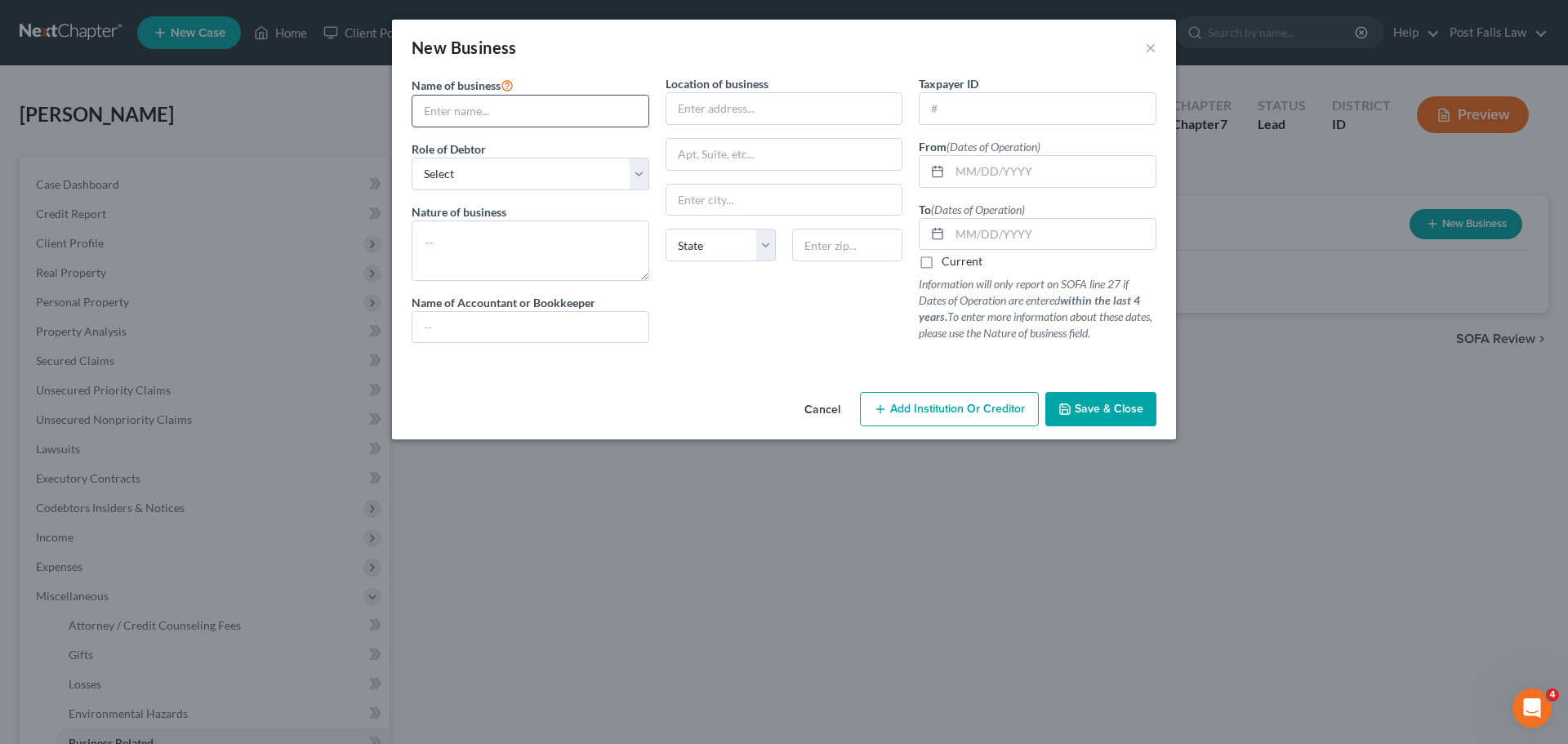
click at [457, 103] on input "text" at bounding box center [530, 111] width 236 height 31
type input "Enriched Real Estate"
click at [634, 168] on select "Select A member of a limited liability company (LLC) or limited liability partn…" at bounding box center [530, 174] width 238 height 32
select select "member"
click at [412, 158] on select "Select A member of a limited liability company (LLC) or limited liability partn…" at bounding box center [530, 174] width 238 height 32
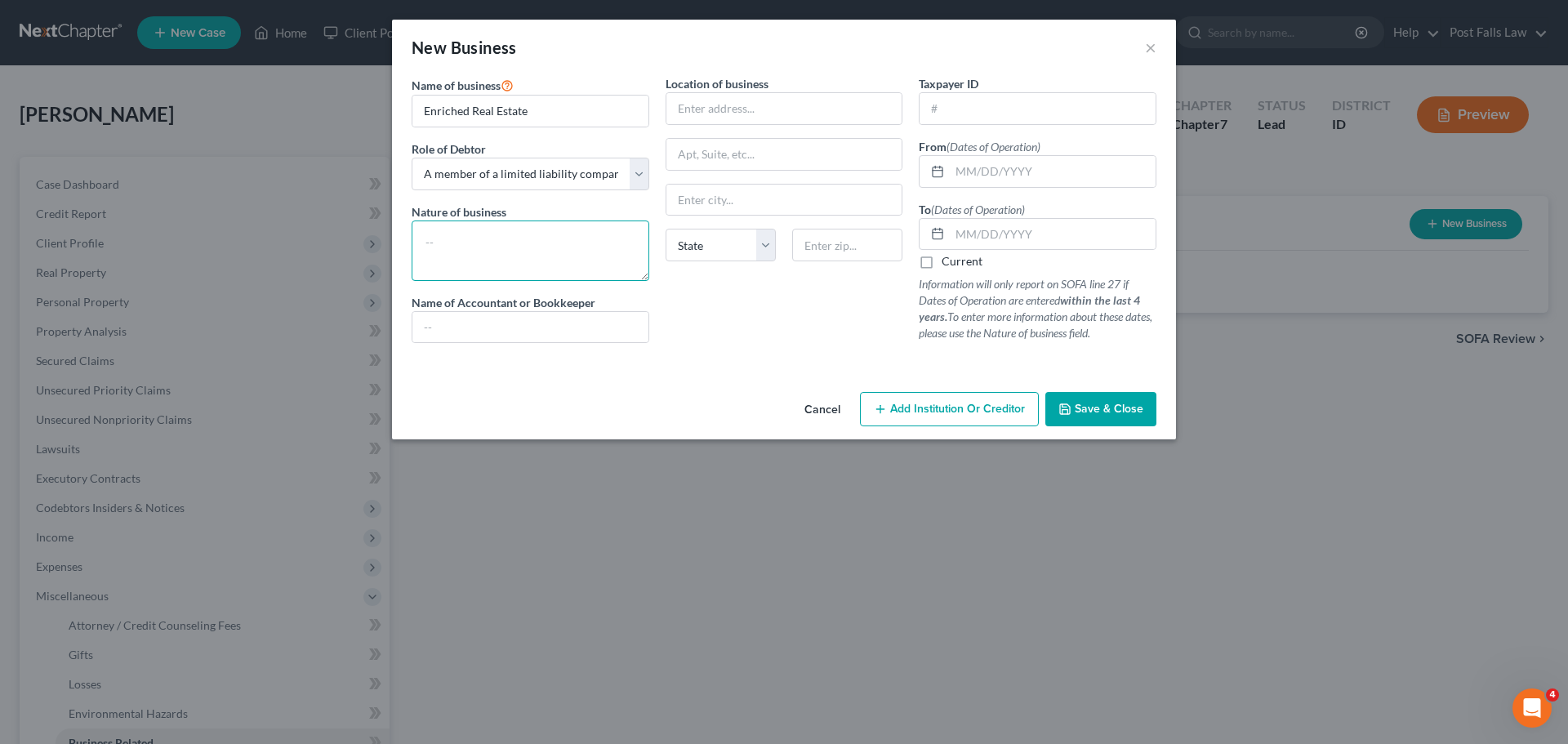
click at [593, 252] on textarea at bounding box center [530, 251] width 238 height 61
type textarea "Real Estate"
click at [756, 110] on input "text" at bounding box center [784, 108] width 236 height 31
click at [1021, 169] on input "text" at bounding box center [1053, 171] width 206 height 31
type input "[DATE]"
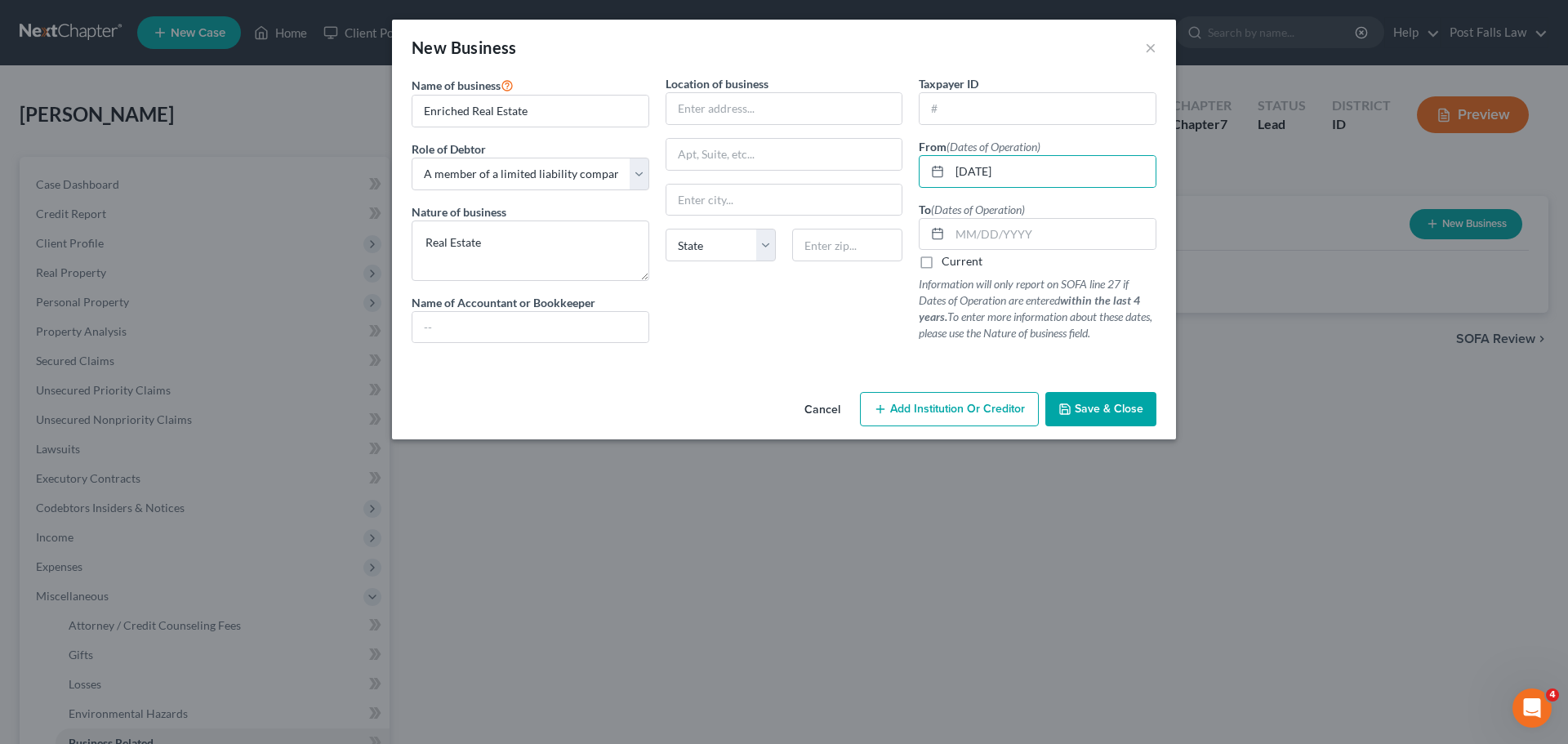
click at [942, 265] on label "Current" at bounding box center [962, 261] width 41 height 16
click at [948, 264] on input "Current" at bounding box center [954, 258] width 10 height 10
checkbox input "true"
click at [793, 110] on input "text" at bounding box center [784, 108] width 236 height 31
click at [700, 110] on input "text" at bounding box center [784, 108] width 236 height 31
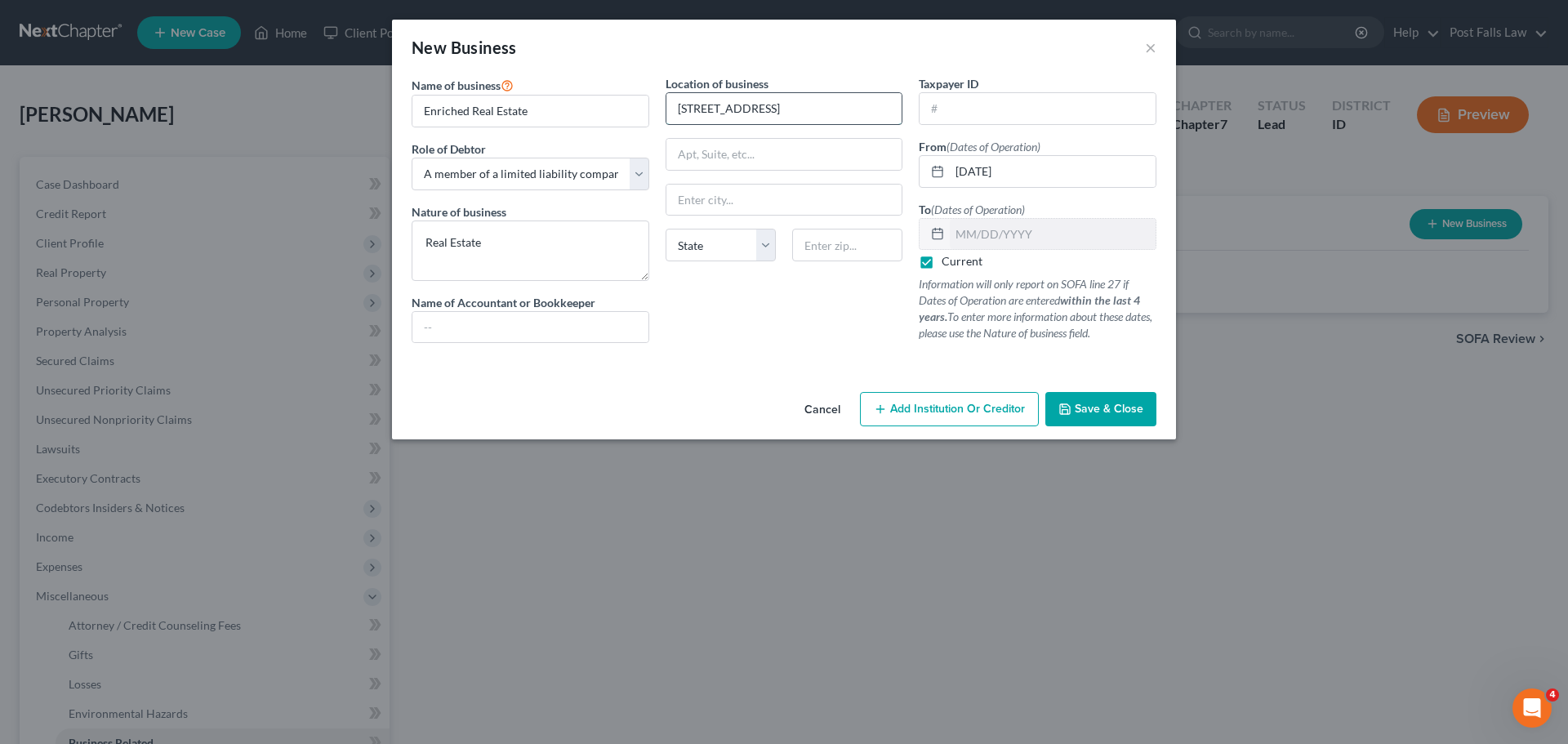
type input "[STREET_ADDRESS]"
type input "Coeur d' Alene"
select select "13"
type input "83815"
click at [1081, 405] on span "Save & Close" at bounding box center [1109, 409] width 69 height 14
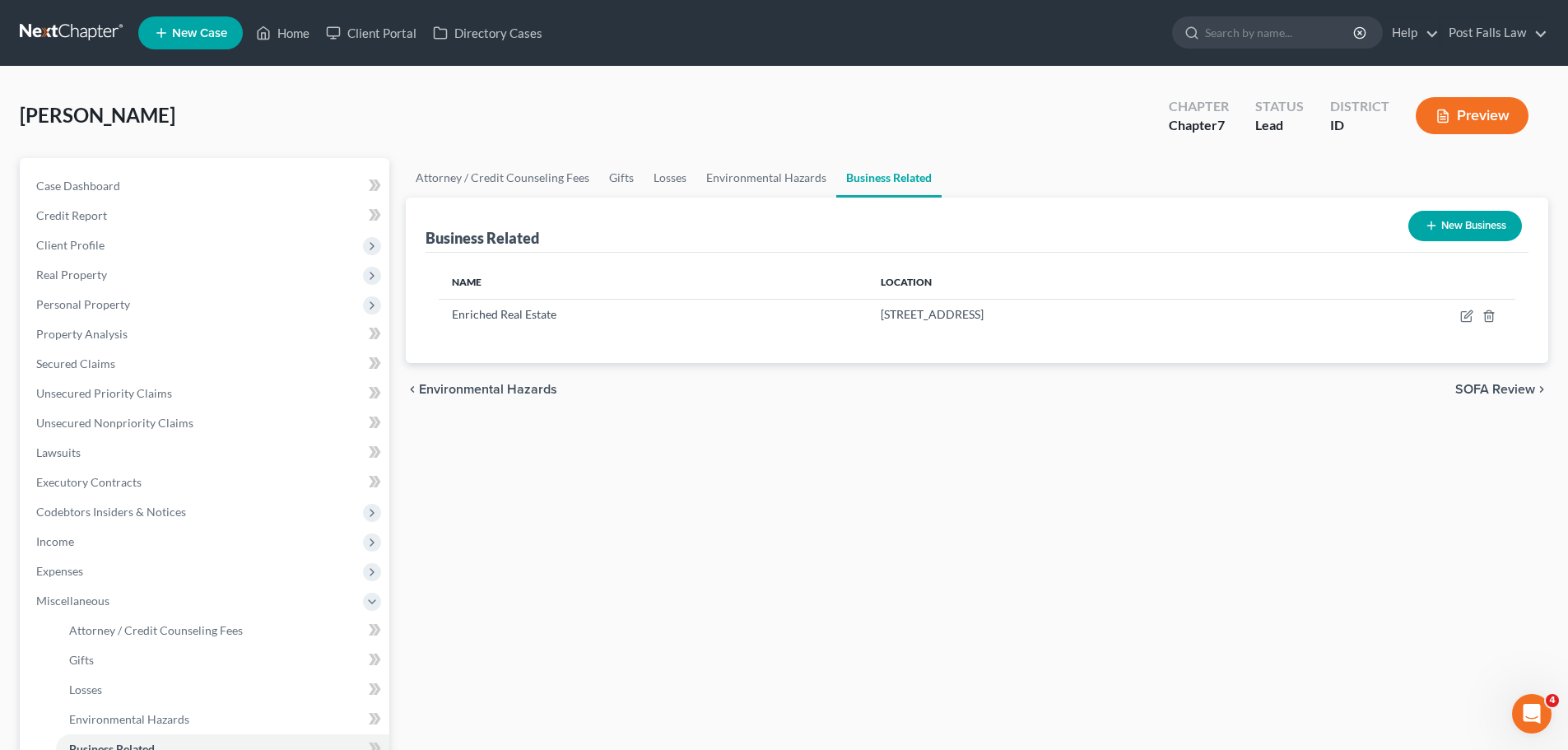
click at [1455, 226] on button "New Business" at bounding box center [1465, 225] width 113 height 30
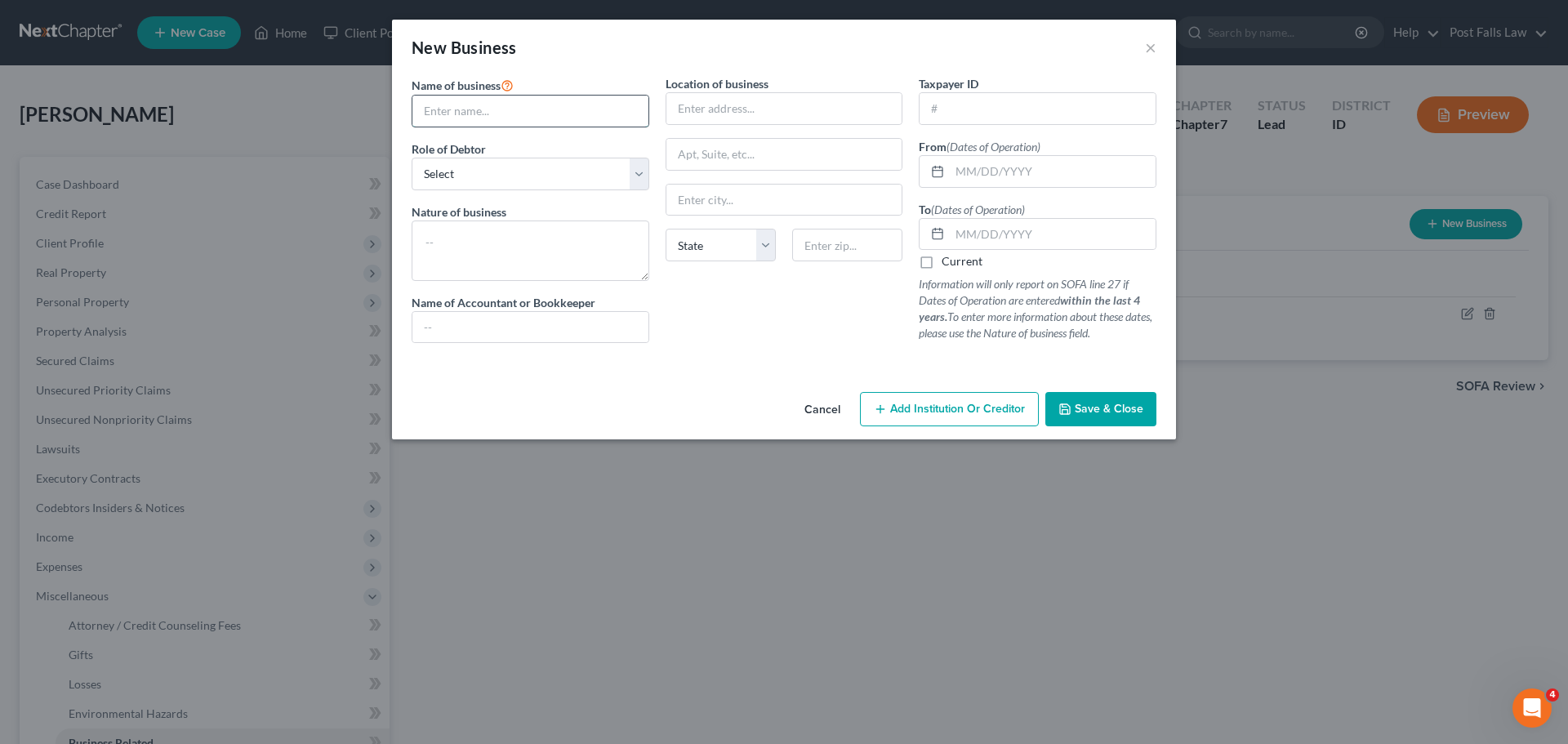
click at [522, 123] on input "text" at bounding box center [530, 111] width 236 height 31
type input "The Enriched Legacy LLC"
click at [527, 174] on select "Select A member of a limited liability company (LLC) or limited liability partn…" at bounding box center [530, 174] width 238 height 32
select select "member"
click at [412, 158] on select "Select A member of a limited liability company (LLC) or limited liability partn…" at bounding box center [530, 174] width 238 height 32
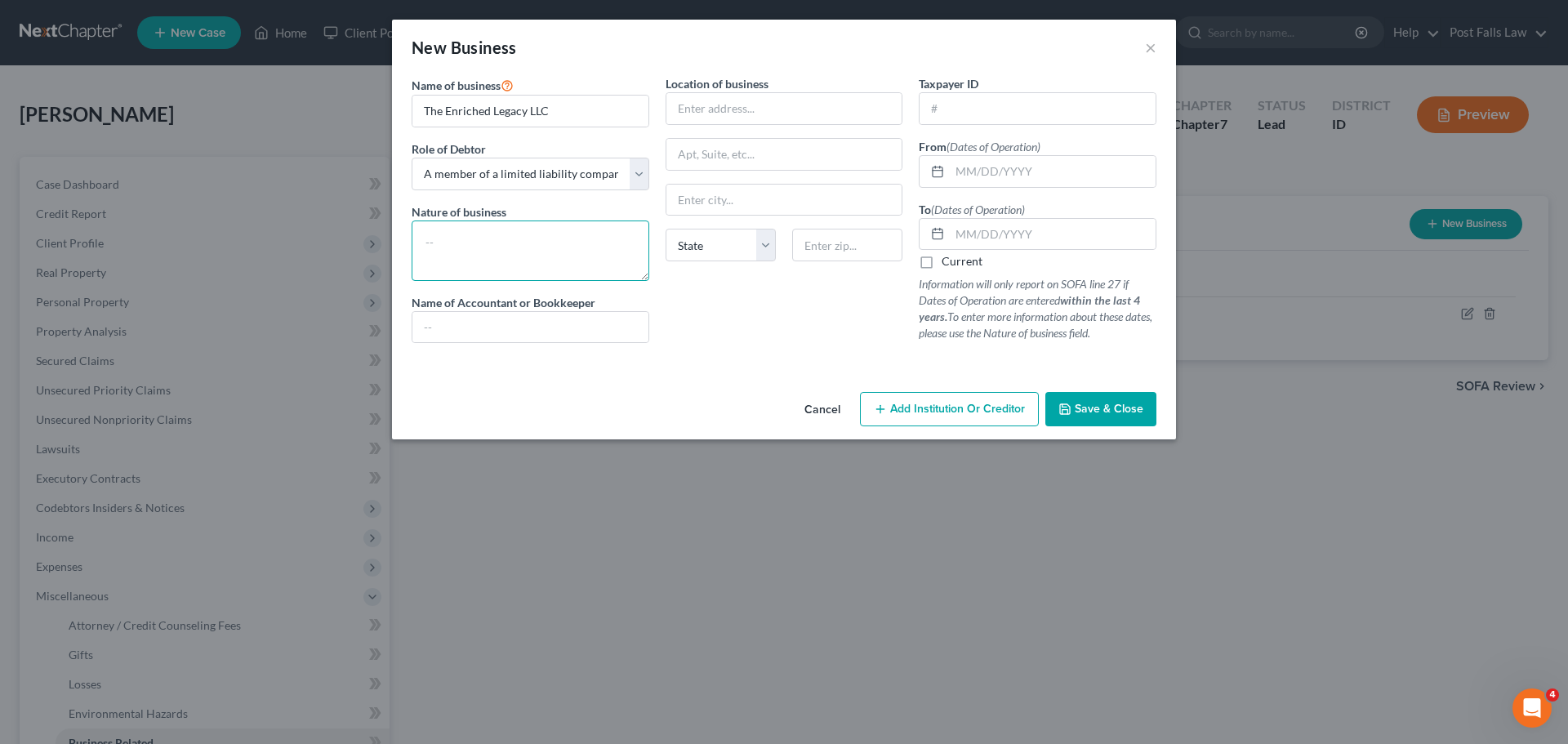
click at [483, 244] on textarea at bounding box center [530, 251] width 238 height 61
type textarea "Holding Company"
click at [735, 103] on input "text" at bounding box center [784, 108] width 236 height 31
click at [983, 172] on input "text" at bounding box center [1053, 171] width 206 height 31
type input "[DATE]"
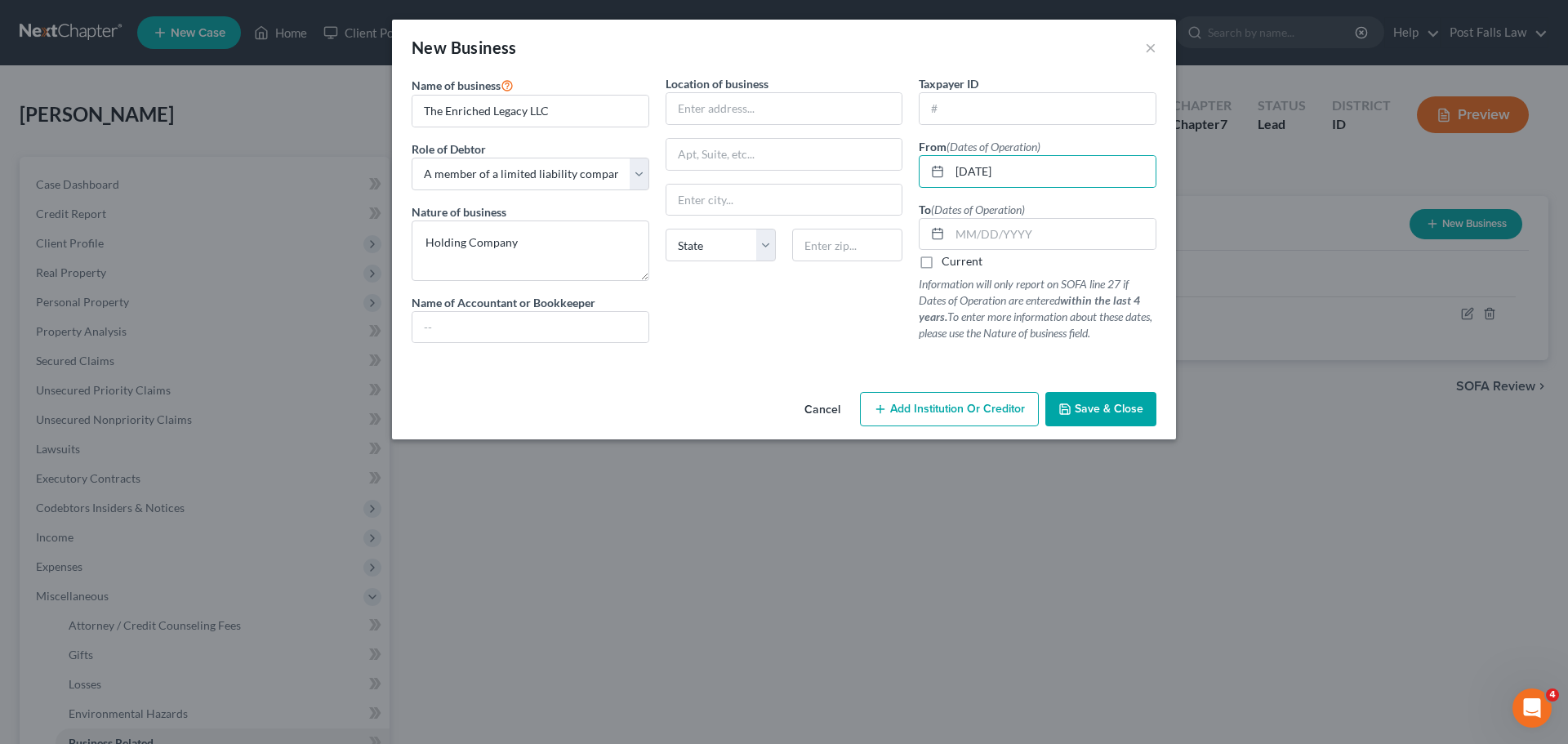
click at [942, 262] on label "Current" at bounding box center [962, 261] width 41 height 16
click at [948, 262] on input "Current" at bounding box center [954, 258] width 10 height 10
checkbox input "true"
click at [706, 111] on input "text" at bounding box center [784, 108] width 236 height 31
type input "[STREET_ADDRESS]"
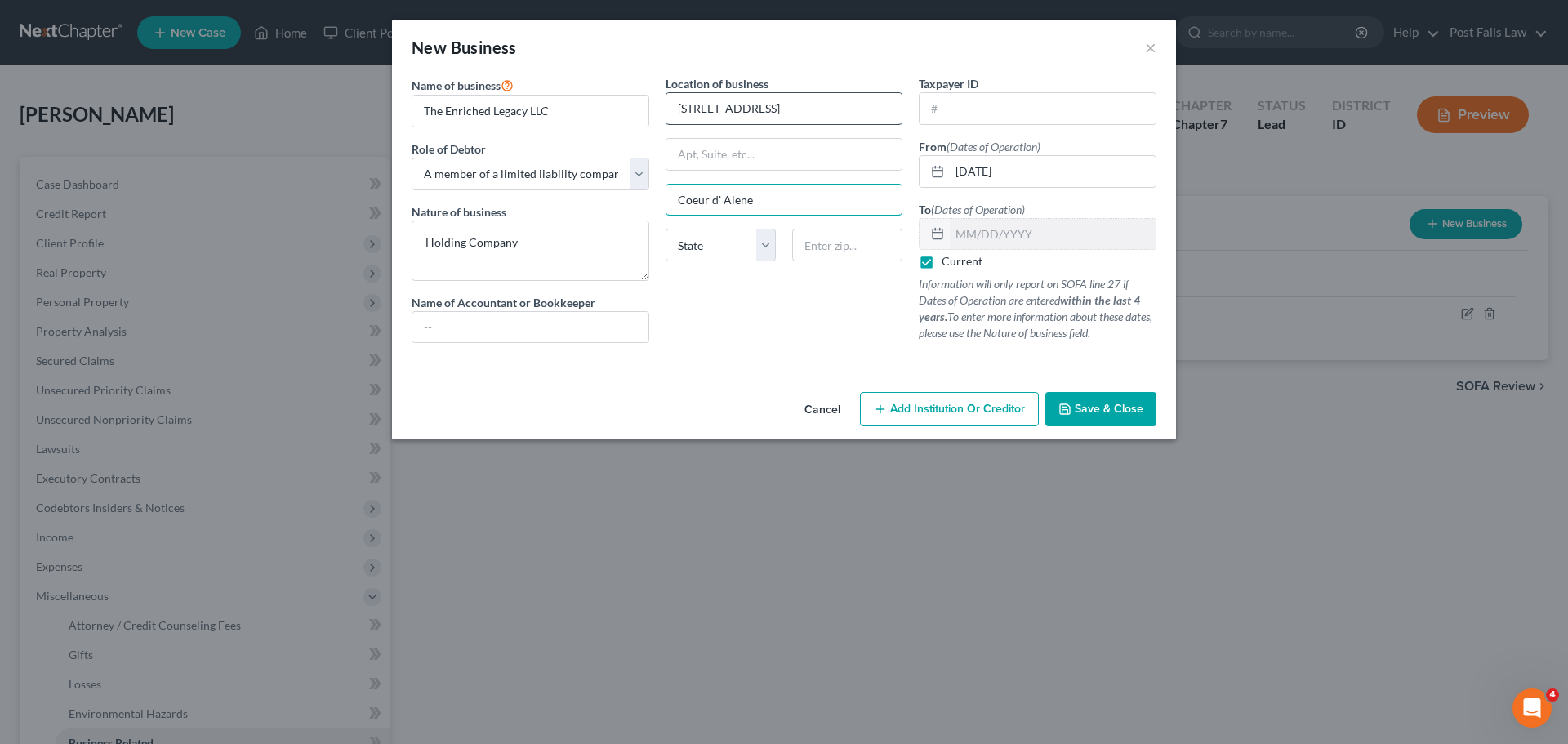
type input "Coeur d' Alene"
select select "13"
type input "83815"
click at [1079, 411] on span "Save & Close" at bounding box center [1109, 409] width 69 height 14
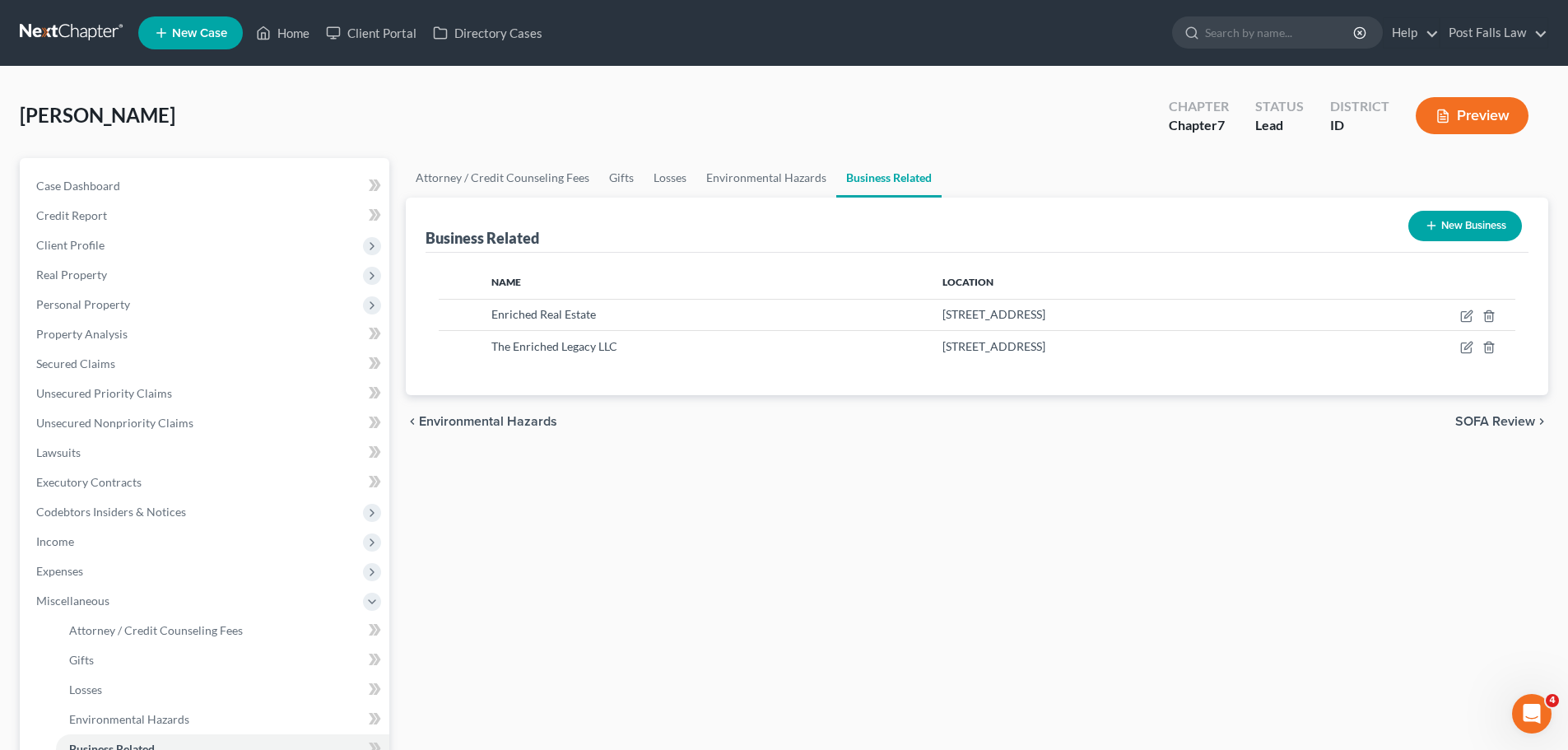
click at [1460, 229] on button "New Business" at bounding box center [1465, 225] width 113 height 30
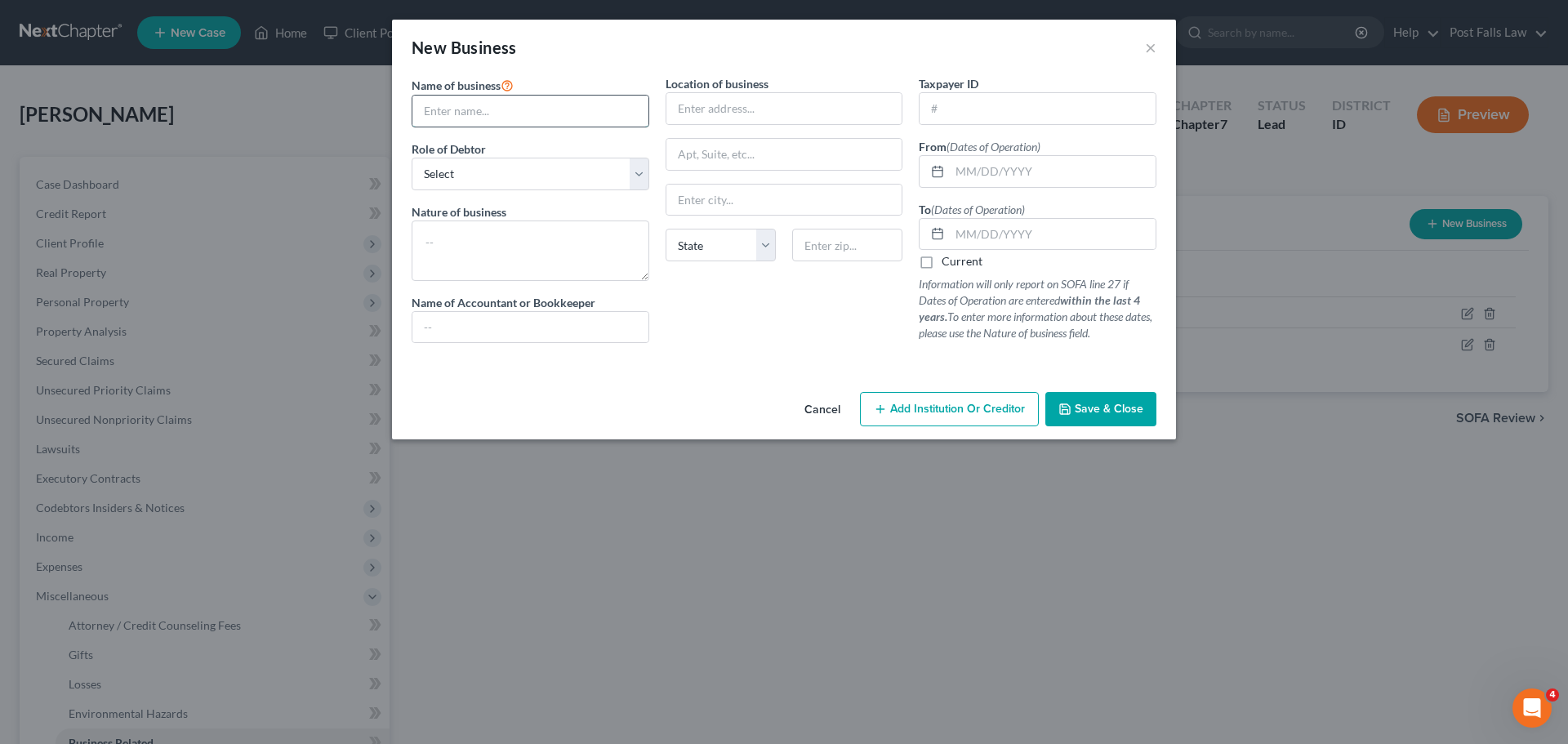
click at [639, 112] on input "text" at bounding box center [530, 111] width 236 height 31
type input "The Breakroom [US_STATE] LLC"
click at [640, 187] on select "Select A member of a limited liability company (LLC) or limited liability partn…" at bounding box center [530, 174] width 238 height 32
select select "member"
click at [412, 158] on select "Select A member of a limited liability company (LLC) or limited liability partn…" at bounding box center [530, 174] width 238 height 32
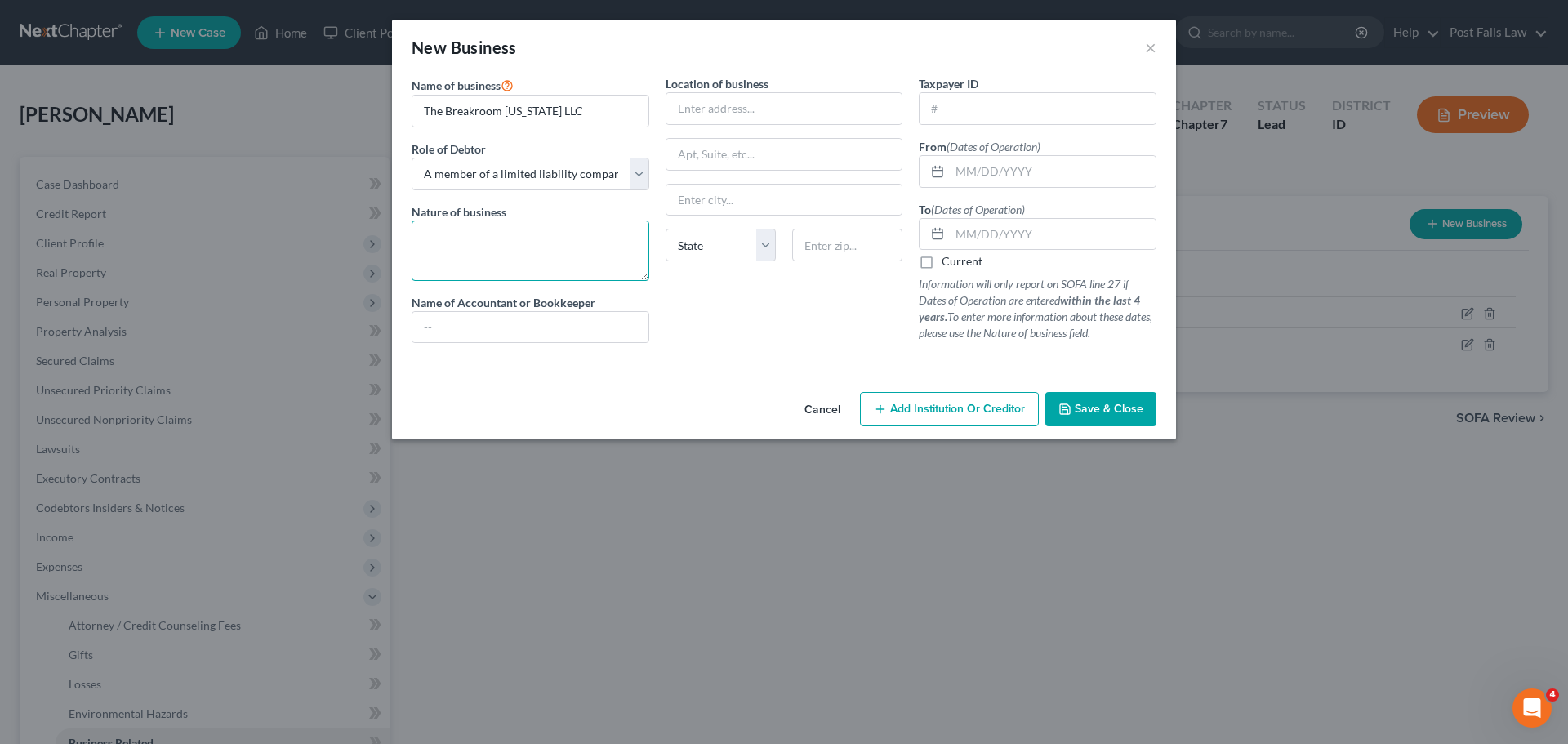
click at [614, 232] on textarea at bounding box center [530, 251] width 238 height 61
type textarea "Co-Working"
click at [528, 326] on input "text" at bounding box center [530, 327] width 236 height 31
click at [741, 115] on input "text" at bounding box center [784, 108] width 236 height 31
type input "[STREET_ADDRESS]"
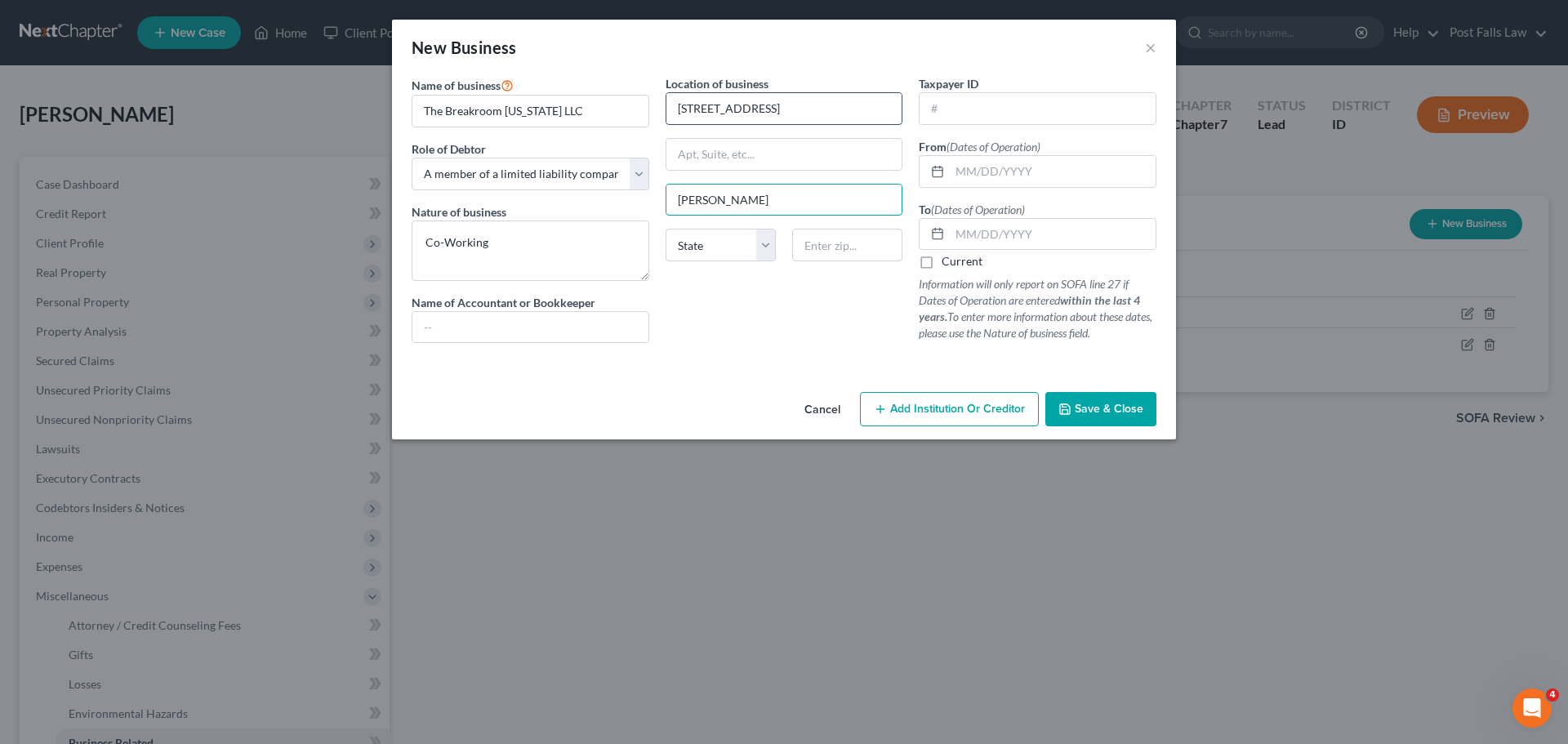
type input "[PERSON_NAME]"
select select "13"
type input "83835"
click at [971, 172] on input "text" at bounding box center [1053, 171] width 206 height 31
type input "[DATE]"
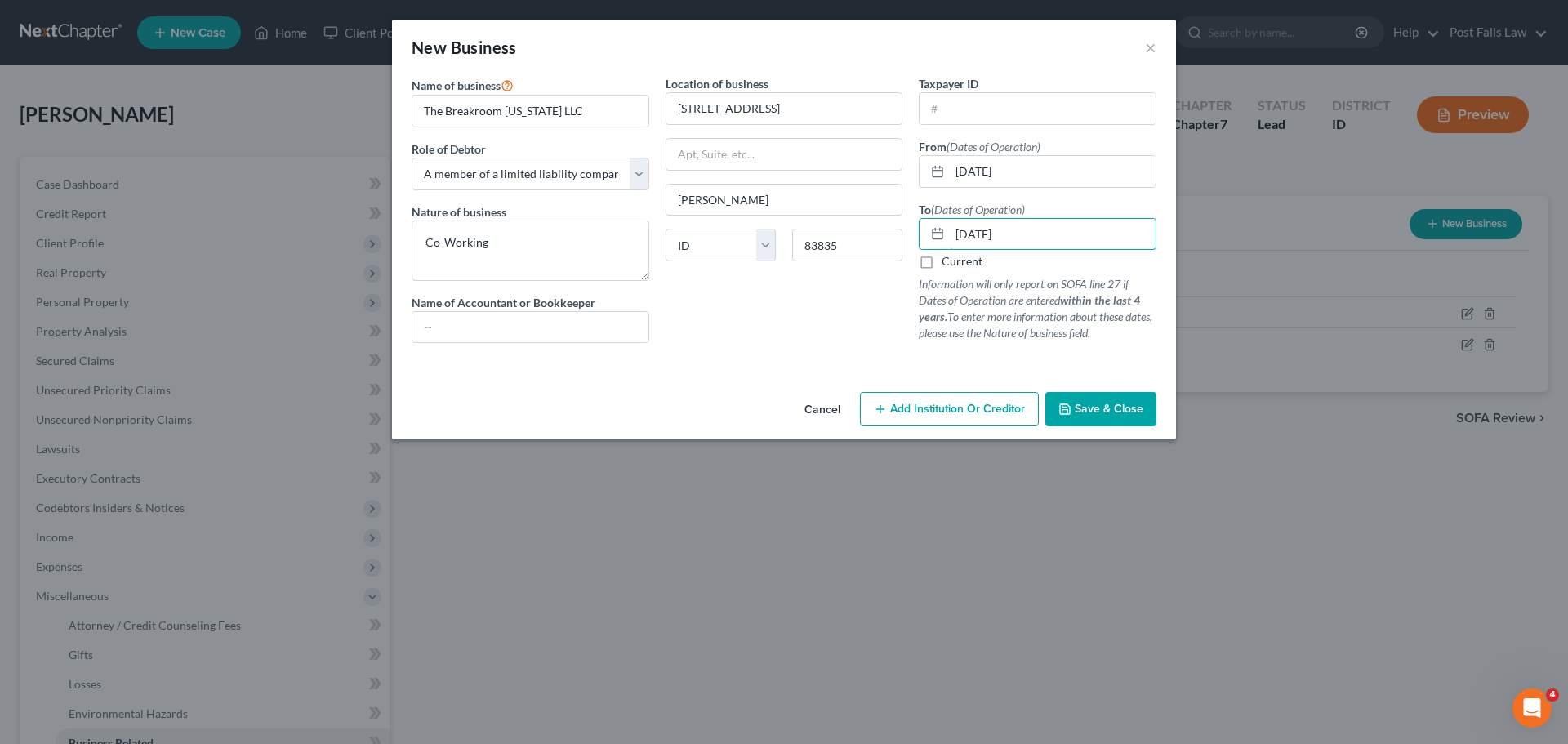
type input "[DATE]"
click at [1096, 402] on span "Save & Close" at bounding box center [1109, 409] width 69 height 14
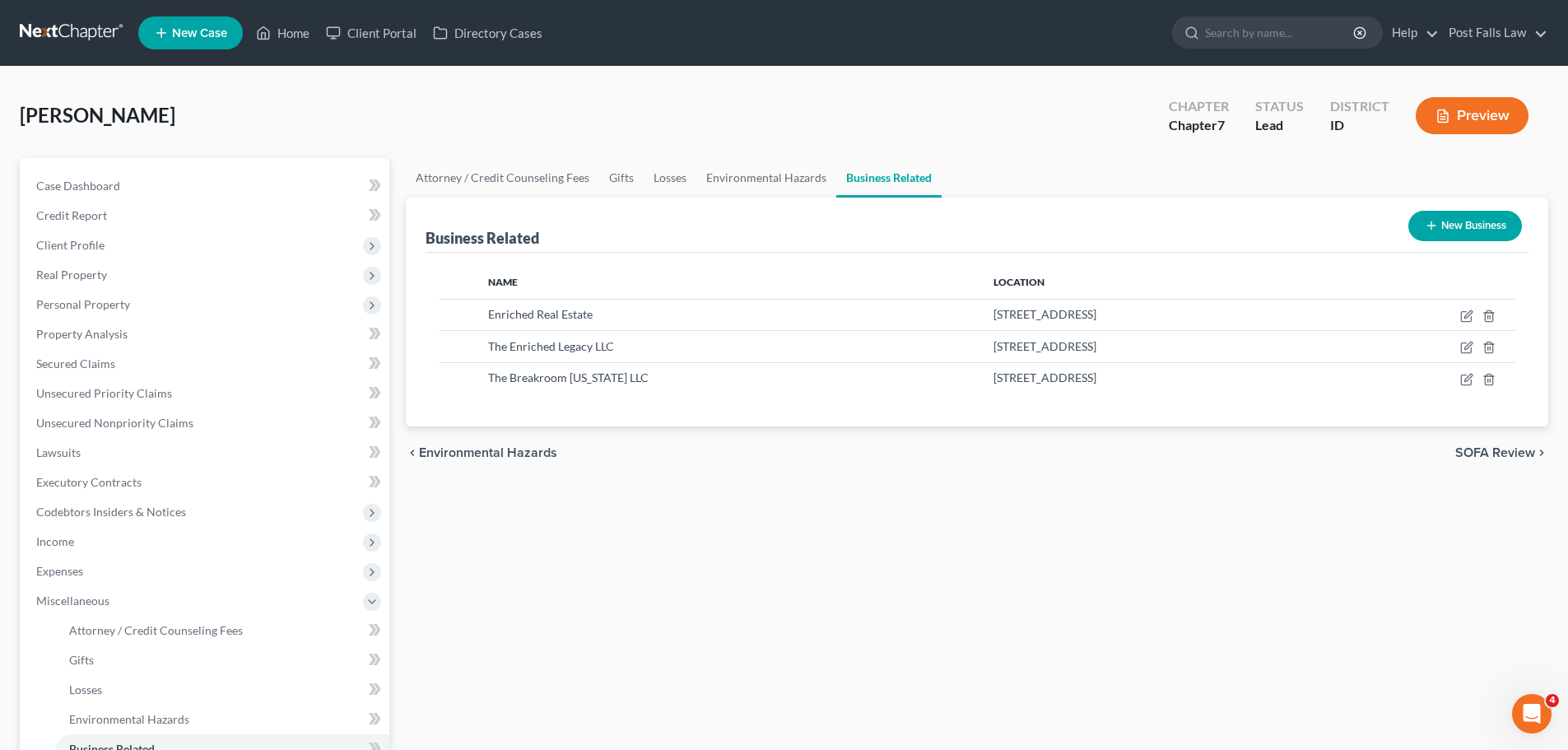
click at [1461, 225] on button "New Business" at bounding box center [1465, 225] width 113 height 30
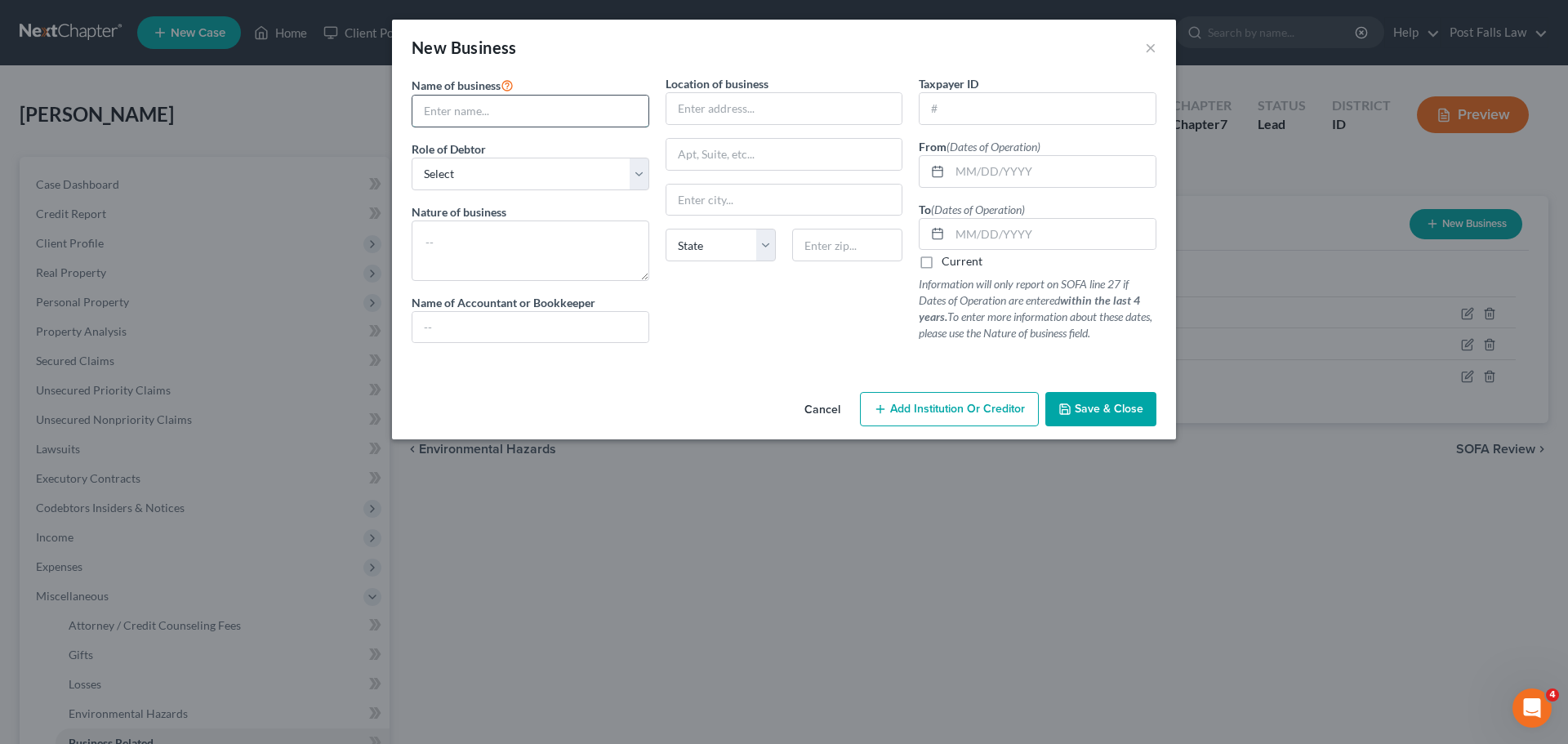
click at [552, 118] on input "text" at bounding box center [530, 111] width 236 height 31
type input "White Buffalo Real Estate LLC"
click at [634, 167] on select "Select A member of a limited liability company (LLC) or limited liability partn…" at bounding box center [530, 174] width 238 height 32
select select "member"
click at [412, 158] on select "Select A member of a limited liability company (LLC) or limited liability partn…" at bounding box center [530, 174] width 238 height 32
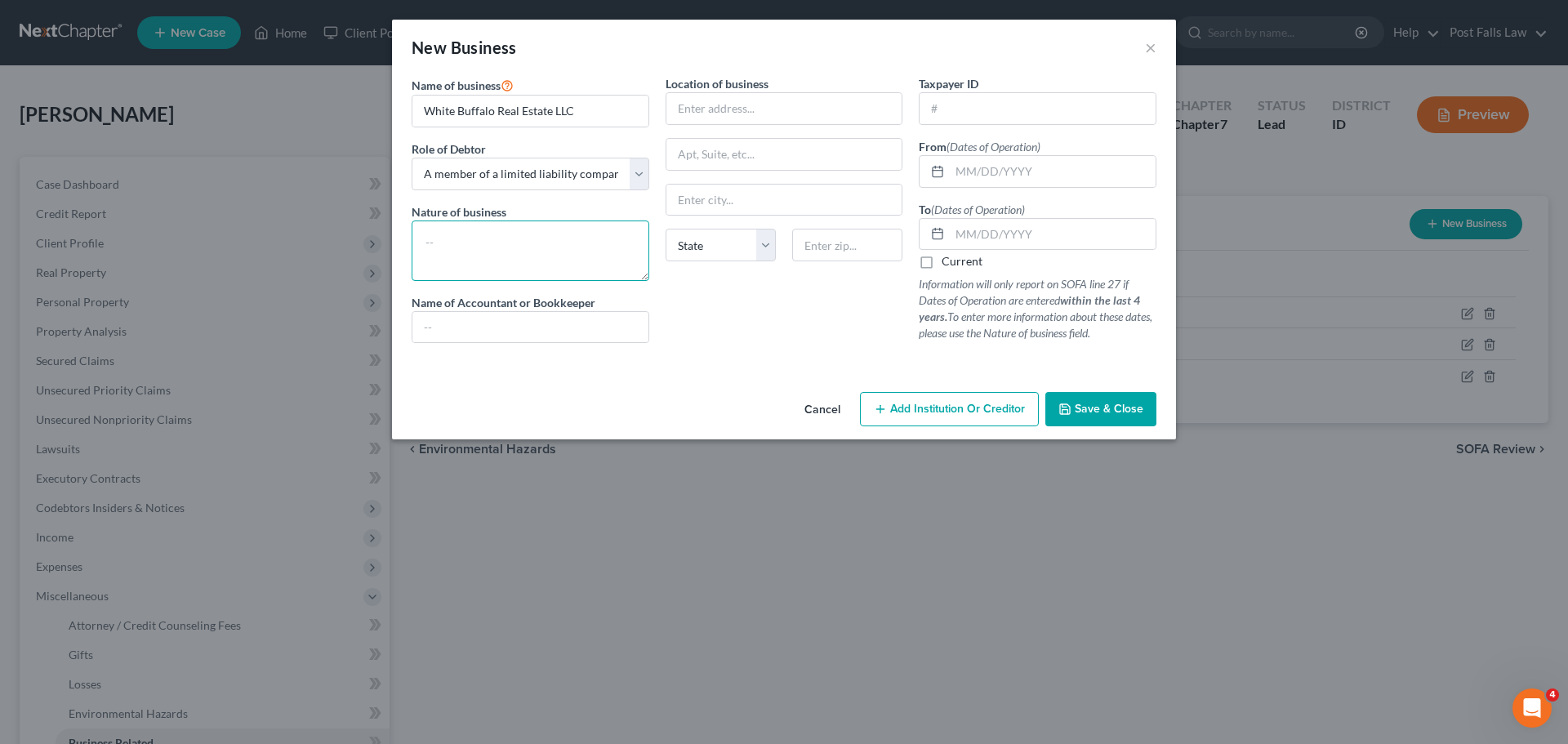
click at [587, 238] on textarea at bounding box center [530, 251] width 238 height 61
type textarea "Real Estate"
type input "[STREET_ADDRESS][PERSON_NAME]"
type input "Coeur d' Alene"
select select "13"
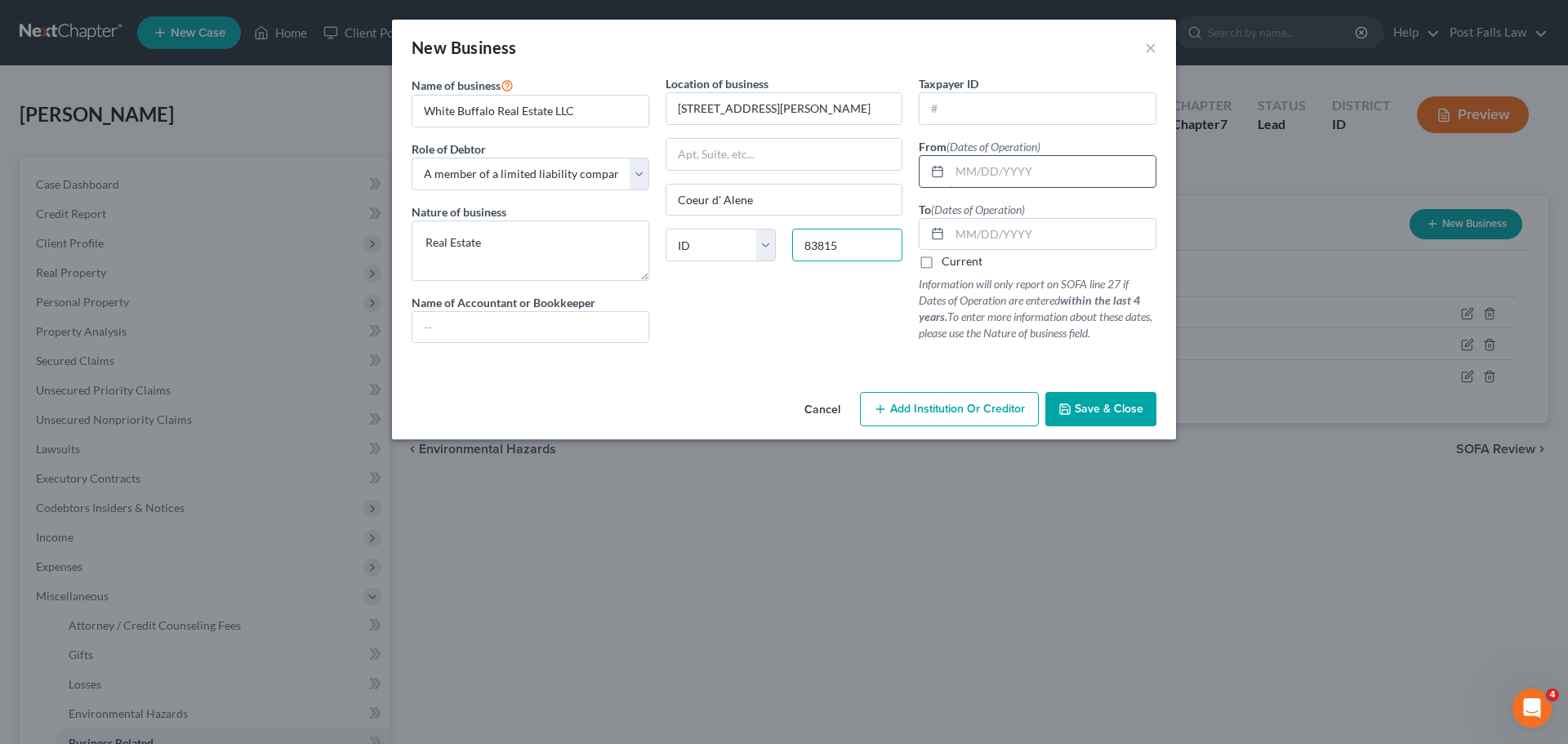
type input "83815"
click at [962, 167] on input "text" at bounding box center [1053, 171] width 206 height 31
type input "Coeur D Alene"
type input "[DATE]"
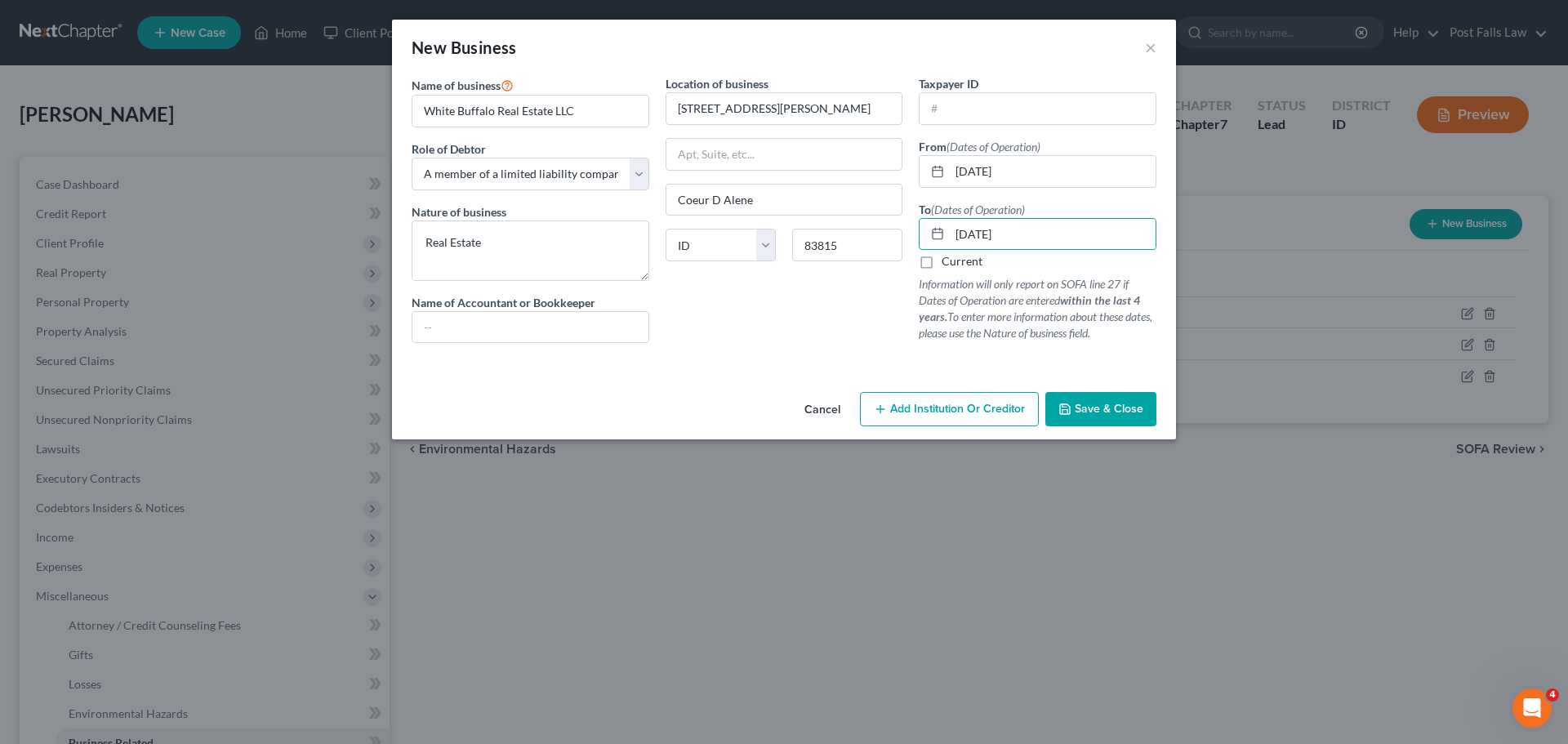
click at [1088, 395] on button "Save & Close" at bounding box center [1101, 409] width 111 height 34
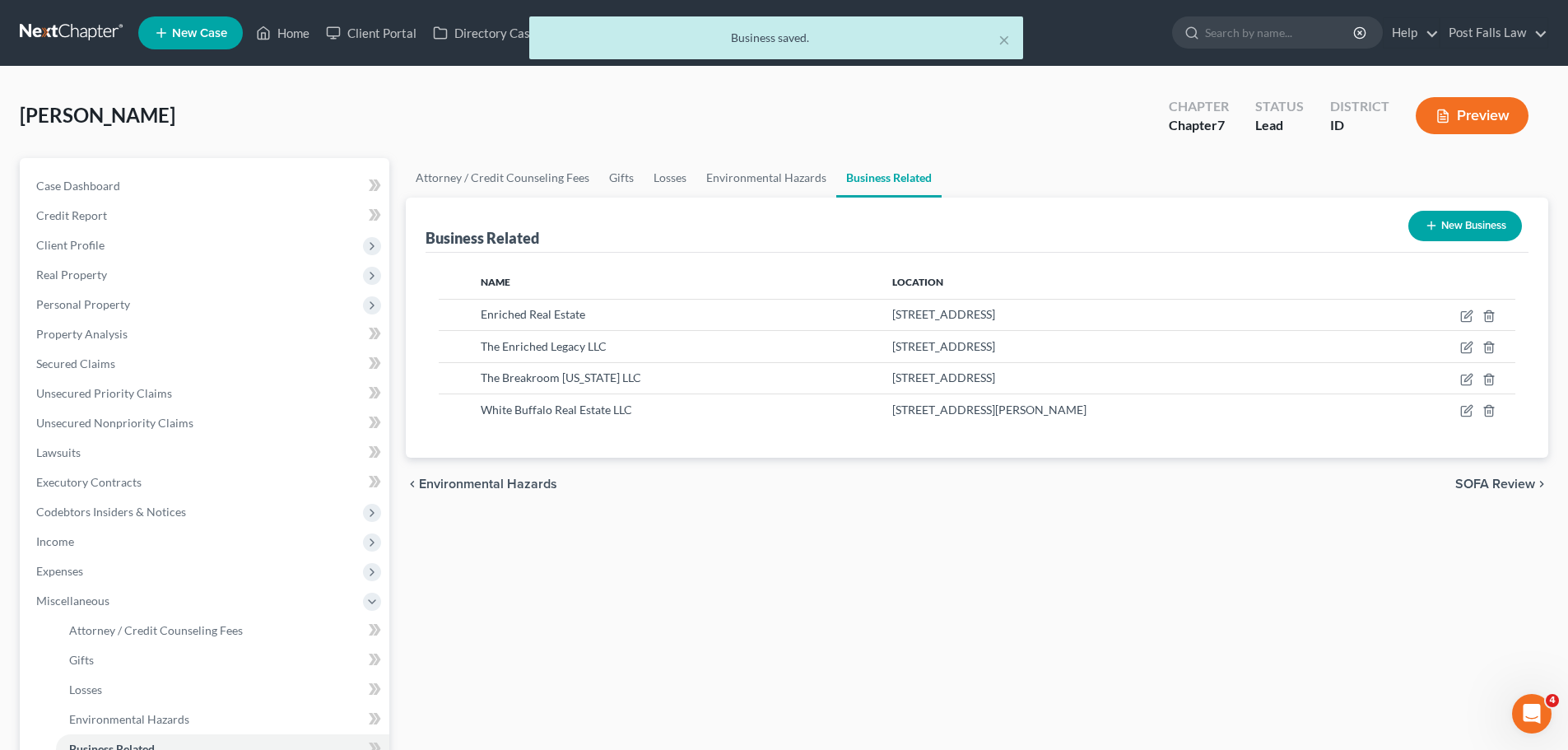
click at [1458, 222] on button "New Business" at bounding box center [1465, 225] width 113 height 30
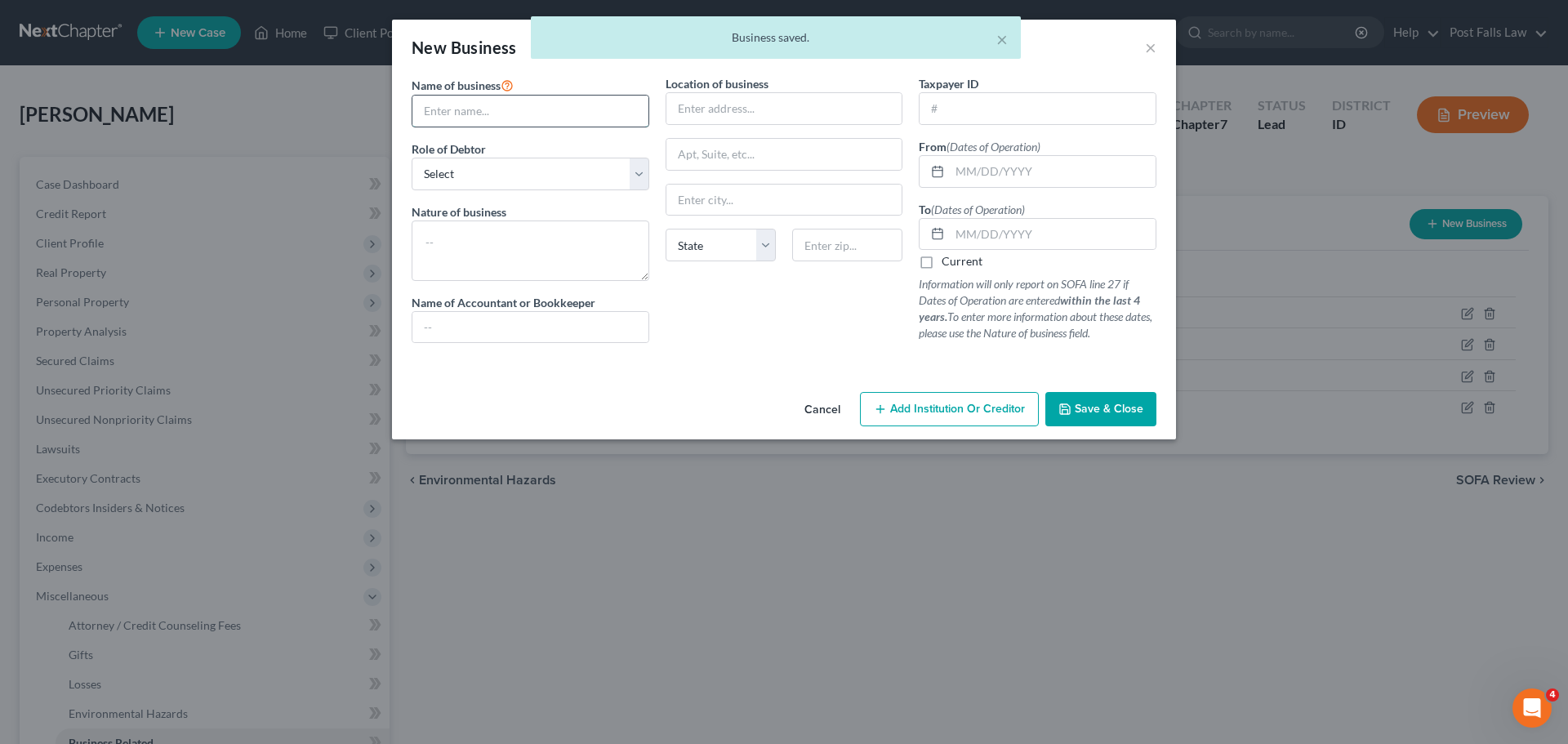
click at [589, 114] on input "text" at bounding box center [530, 111] width 236 height 31
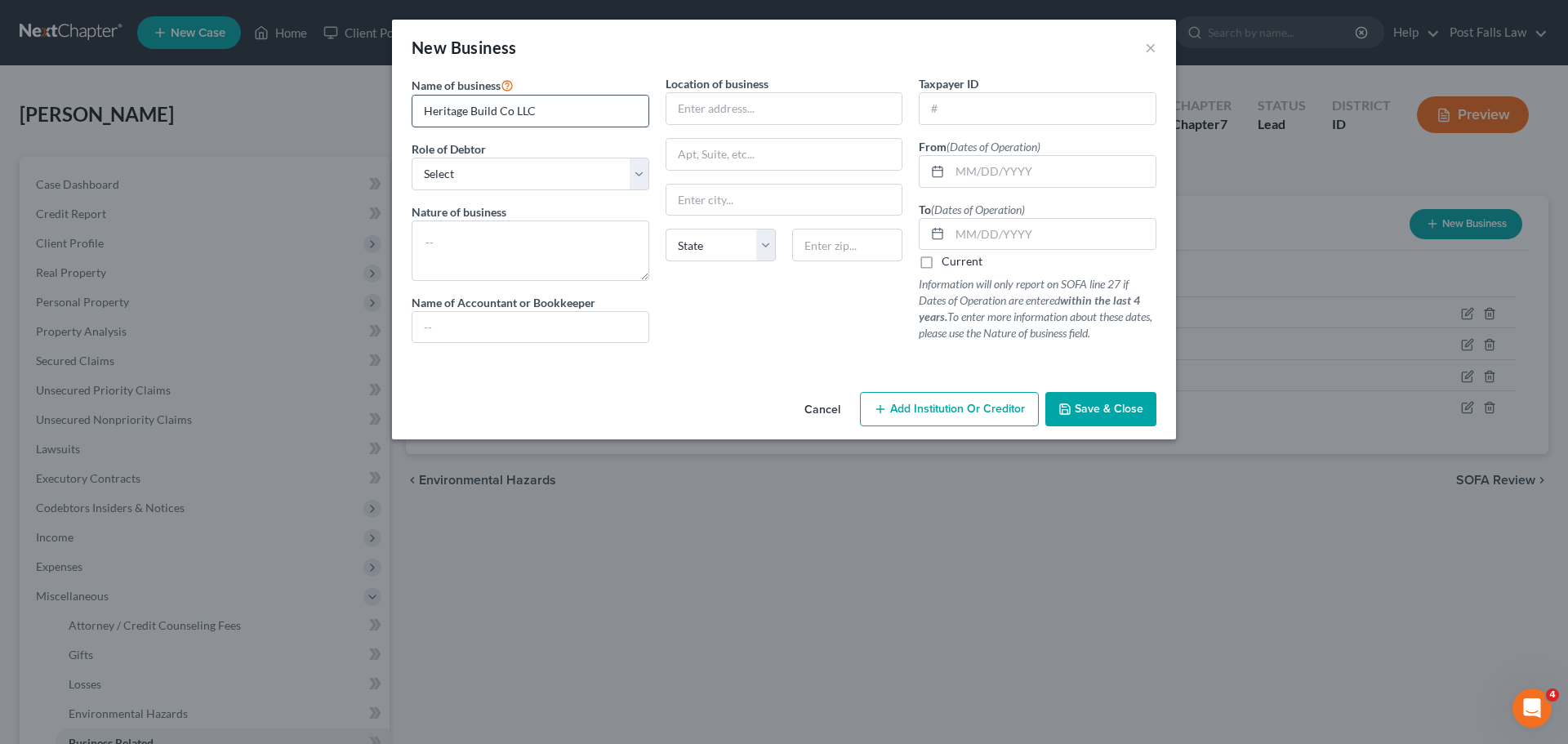
type input "Heritage Build Co LLC"
click at [635, 173] on select "Select A member of a limited liability company (LLC) or limited liability partn…" at bounding box center [530, 174] width 238 height 32
select select "member"
click at [412, 158] on select "Select A member of a limited liability company (LLC) or limited liability partn…" at bounding box center [530, 174] width 238 height 32
click at [558, 258] on textarea at bounding box center [530, 251] width 238 height 61
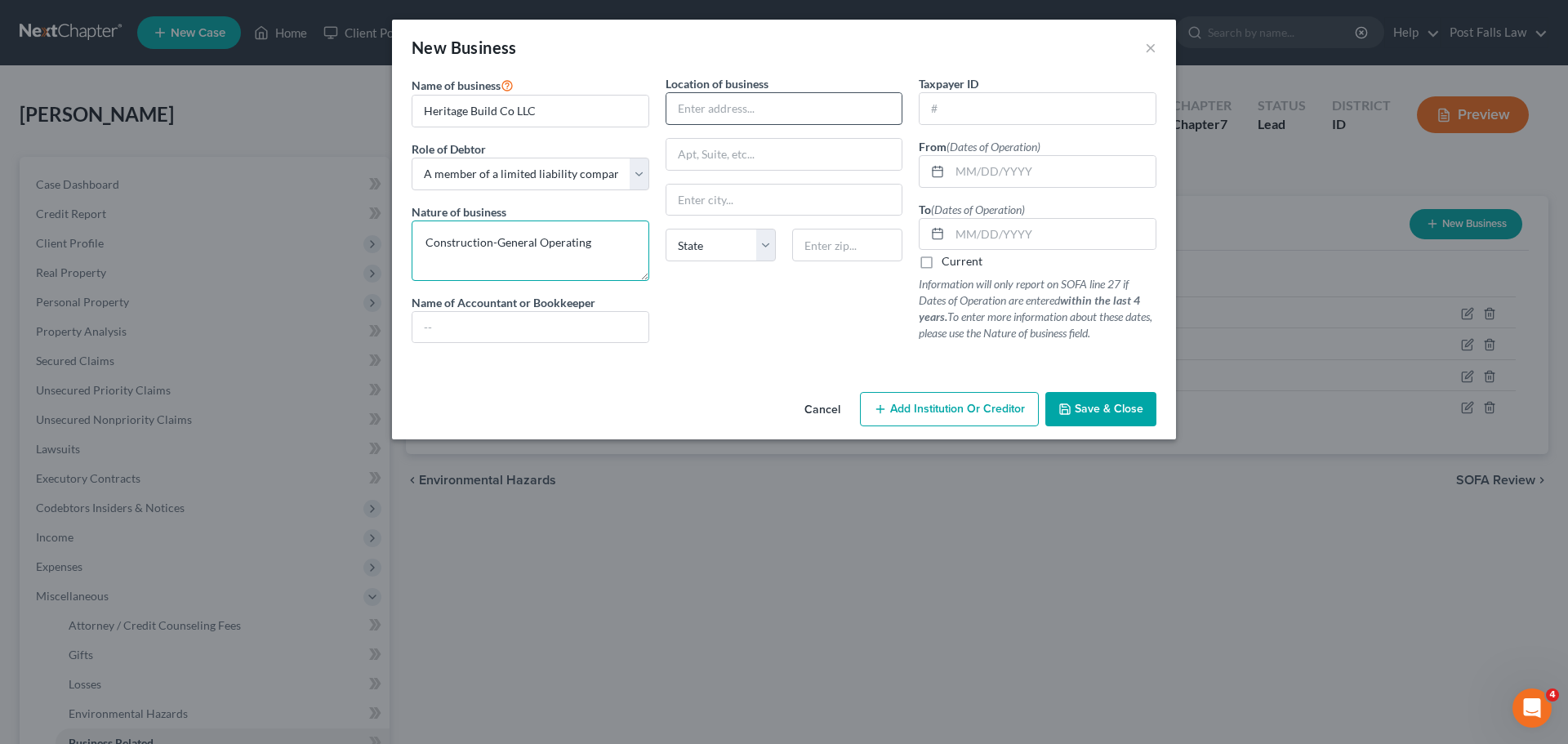
type textarea "Construction-General Operating"
click at [705, 109] on input "text" at bounding box center [784, 108] width 236 height 31
type input "[STREET_ADDRESS]"
type input "Rathdrum"
select select "13"
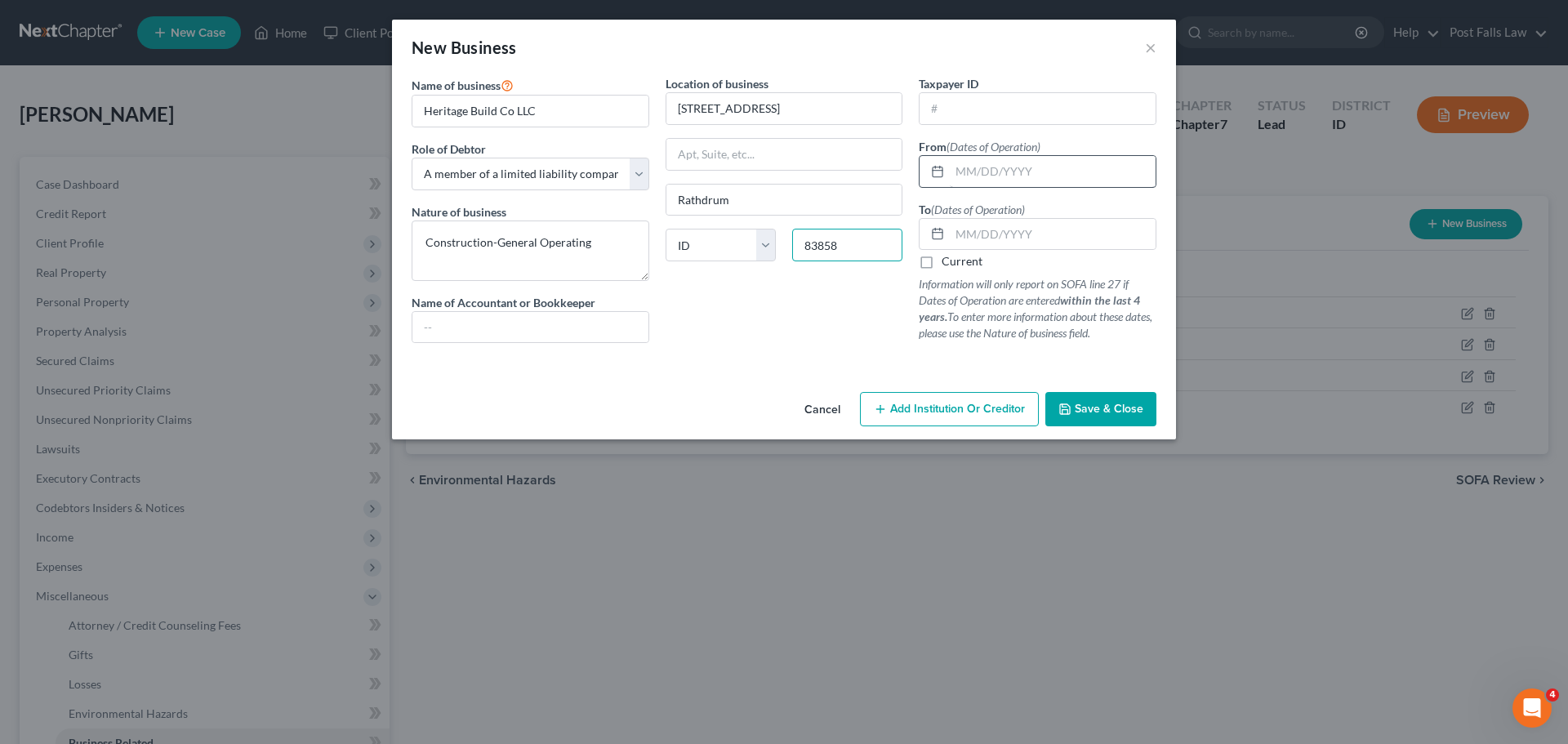
type input "83858"
click at [979, 172] on input "text" at bounding box center [1053, 171] width 206 height 31
type input "[DATE]"
click at [1088, 407] on span "Save & Close" at bounding box center [1109, 409] width 69 height 14
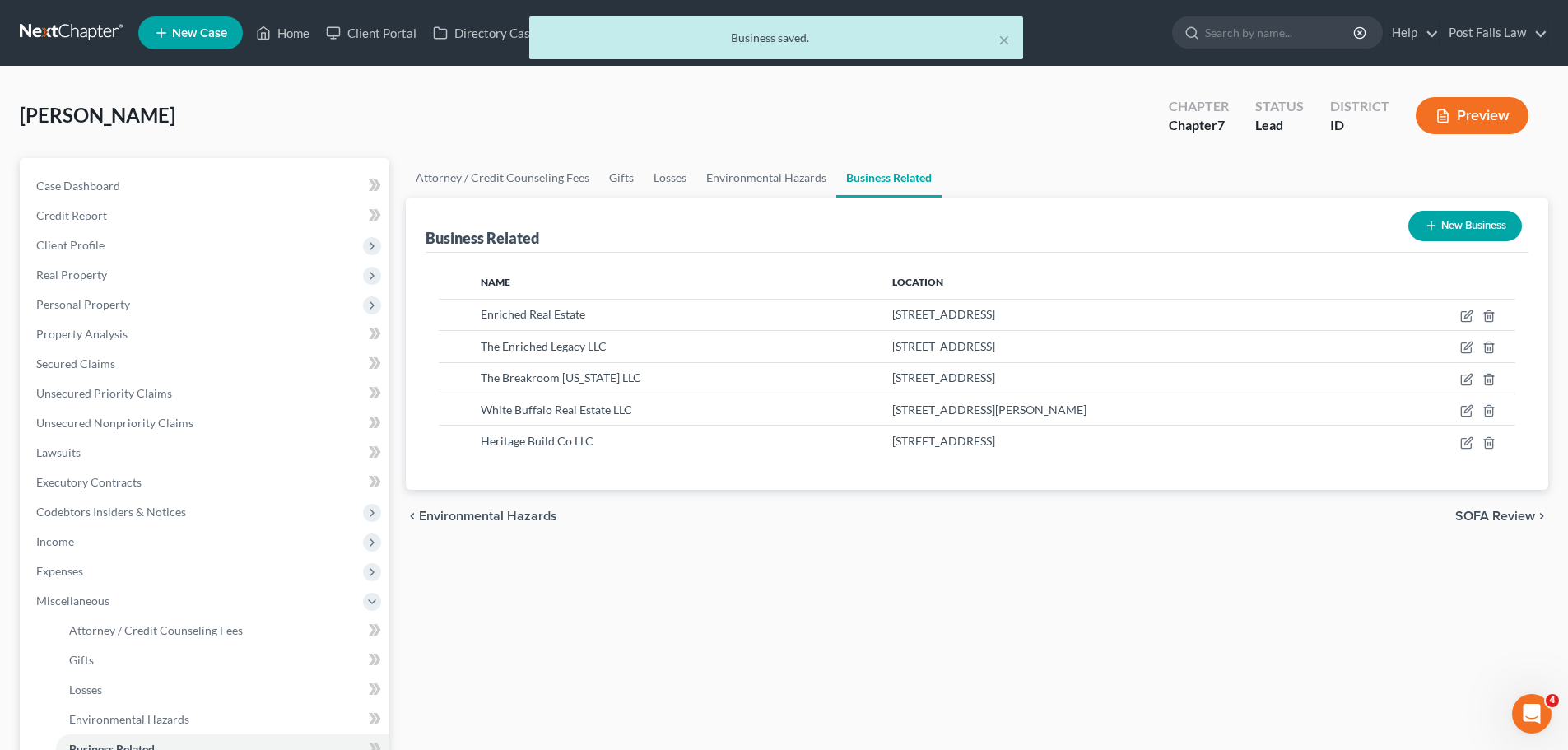
click at [1438, 223] on button "New Business" at bounding box center [1465, 225] width 113 height 30
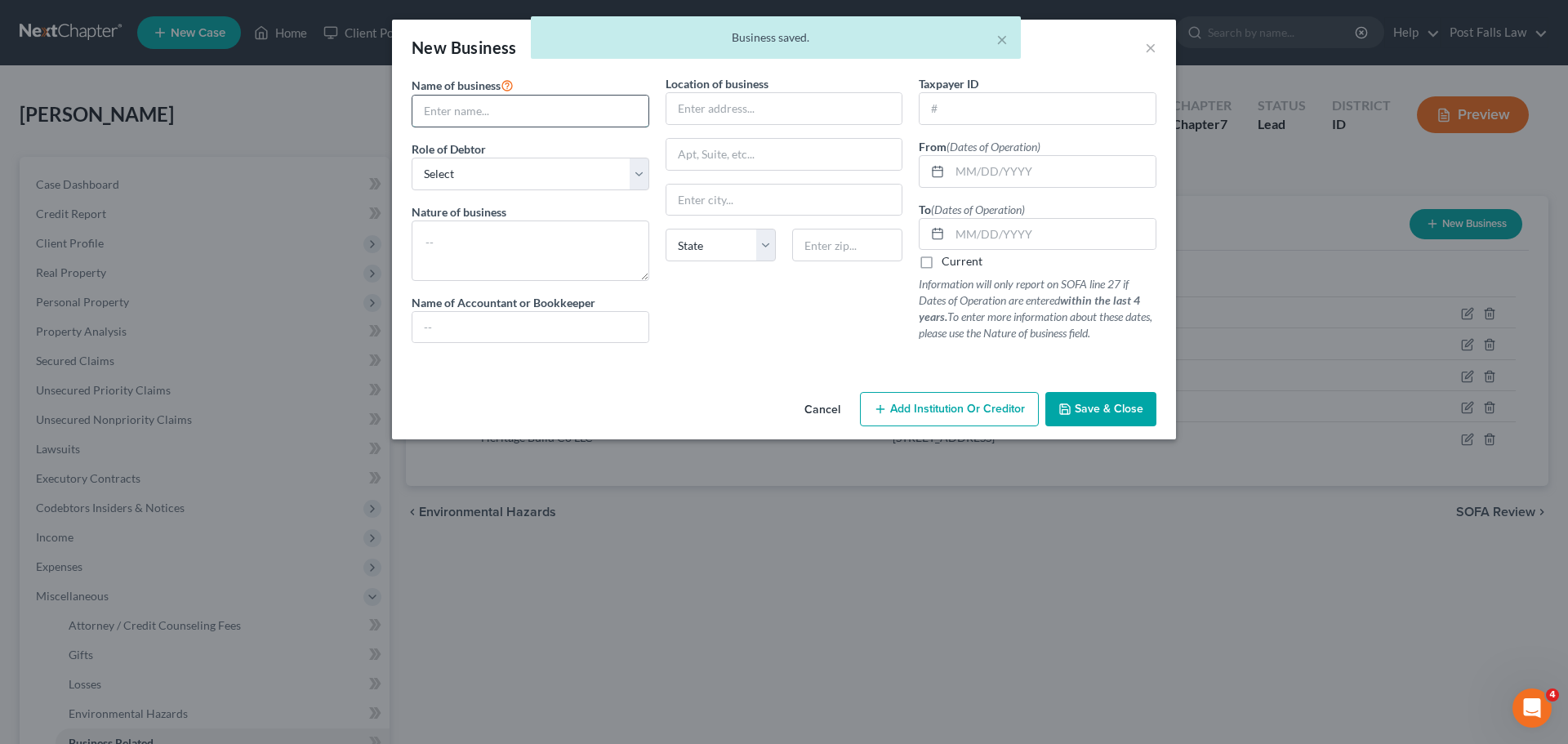
click at [478, 112] on input "text" at bounding box center [530, 111] width 236 height 31
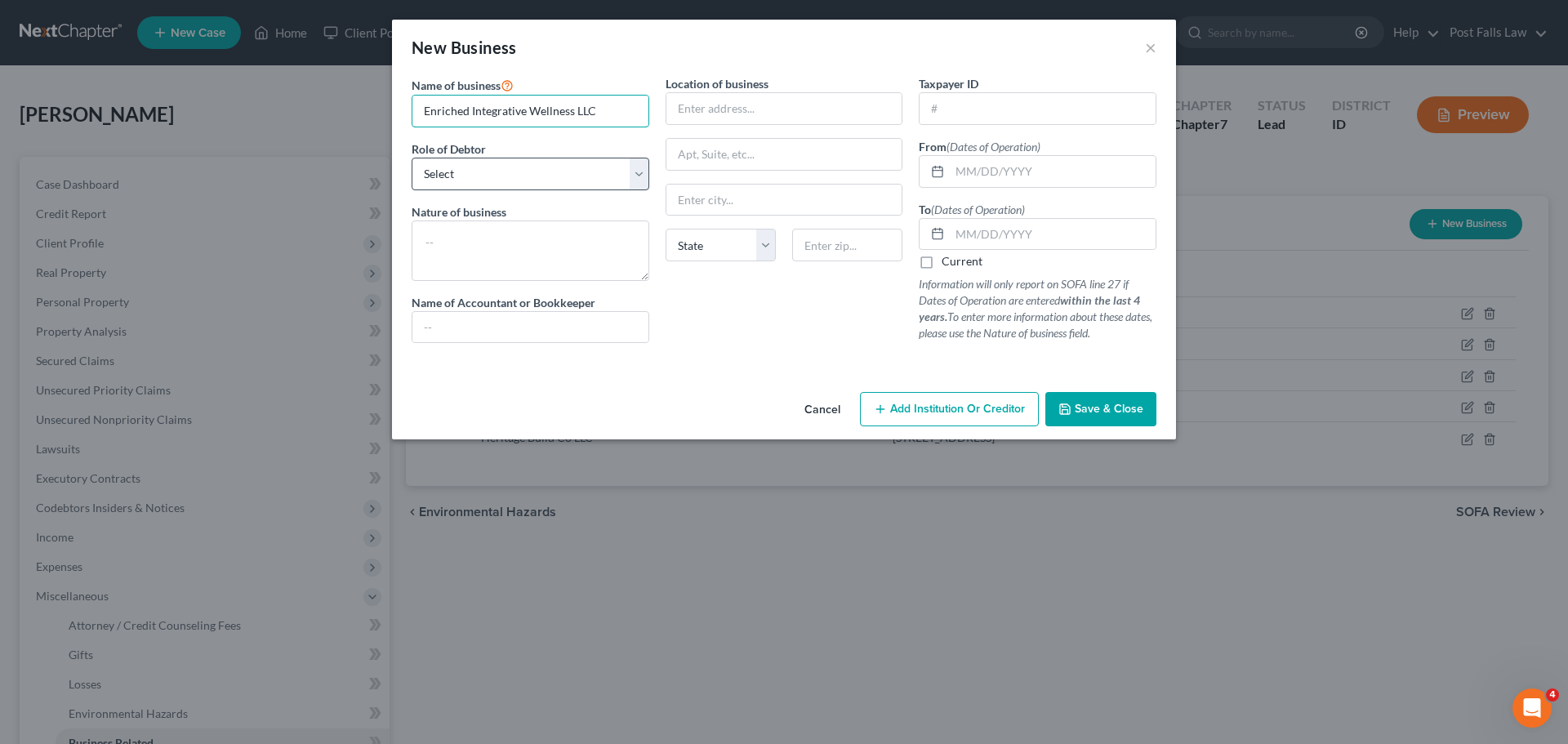
type input "Enriched Integrative Wellness LLC"
click at [459, 167] on select "Select A member of a limited liability company (LLC) or limited liability partn…" at bounding box center [530, 174] width 238 height 32
select select "member"
click at [412, 158] on select "Select A member of a limited liability company (LLC) or limited liability partn…" at bounding box center [530, 174] width 238 height 32
click at [469, 247] on textarea at bounding box center [530, 251] width 238 height 61
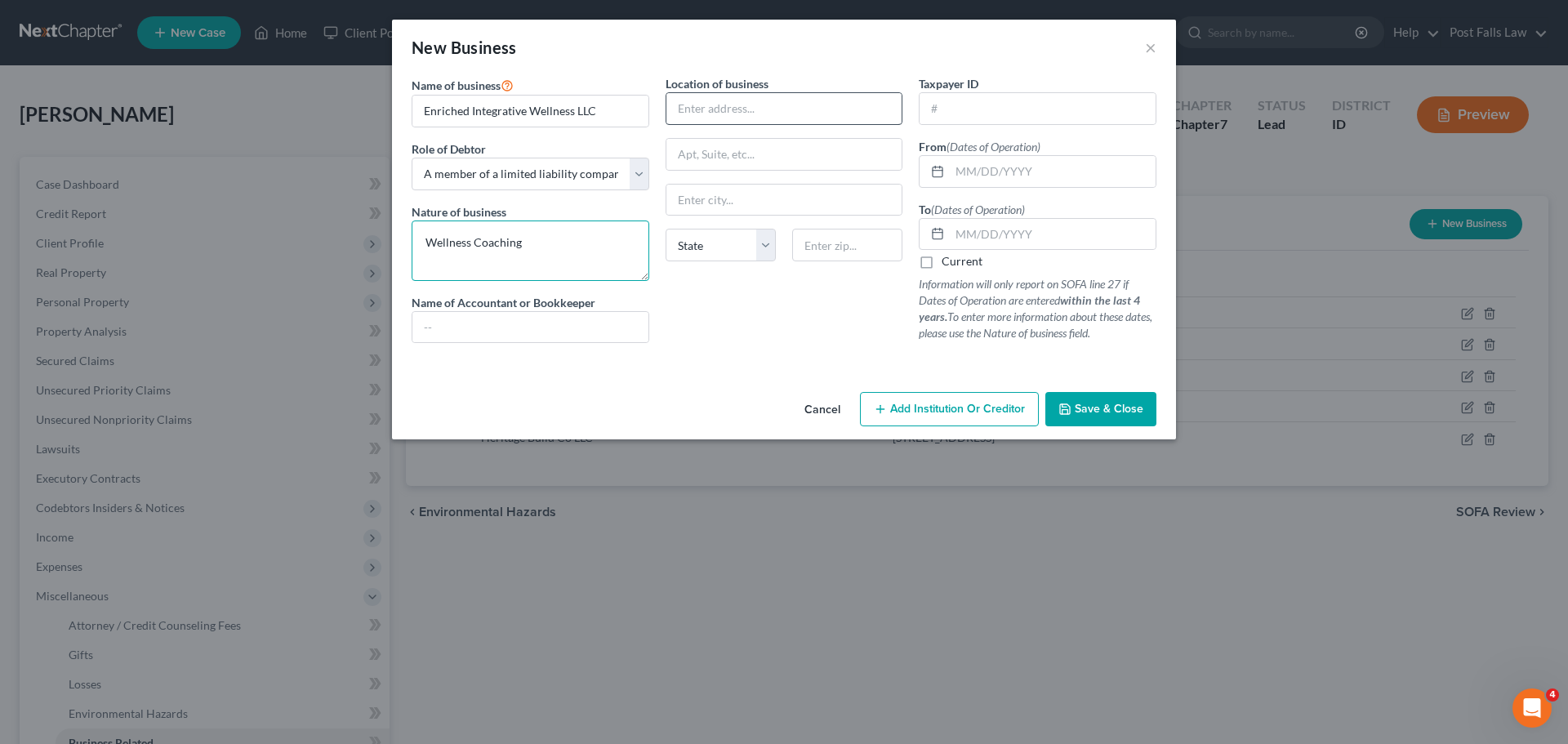
type textarea "Wellness Coaching"
click at [803, 100] on input "text" at bounding box center [784, 108] width 236 height 31
type input "[STREET_ADDRESS]"
type input "Rathdrum"
select select "13"
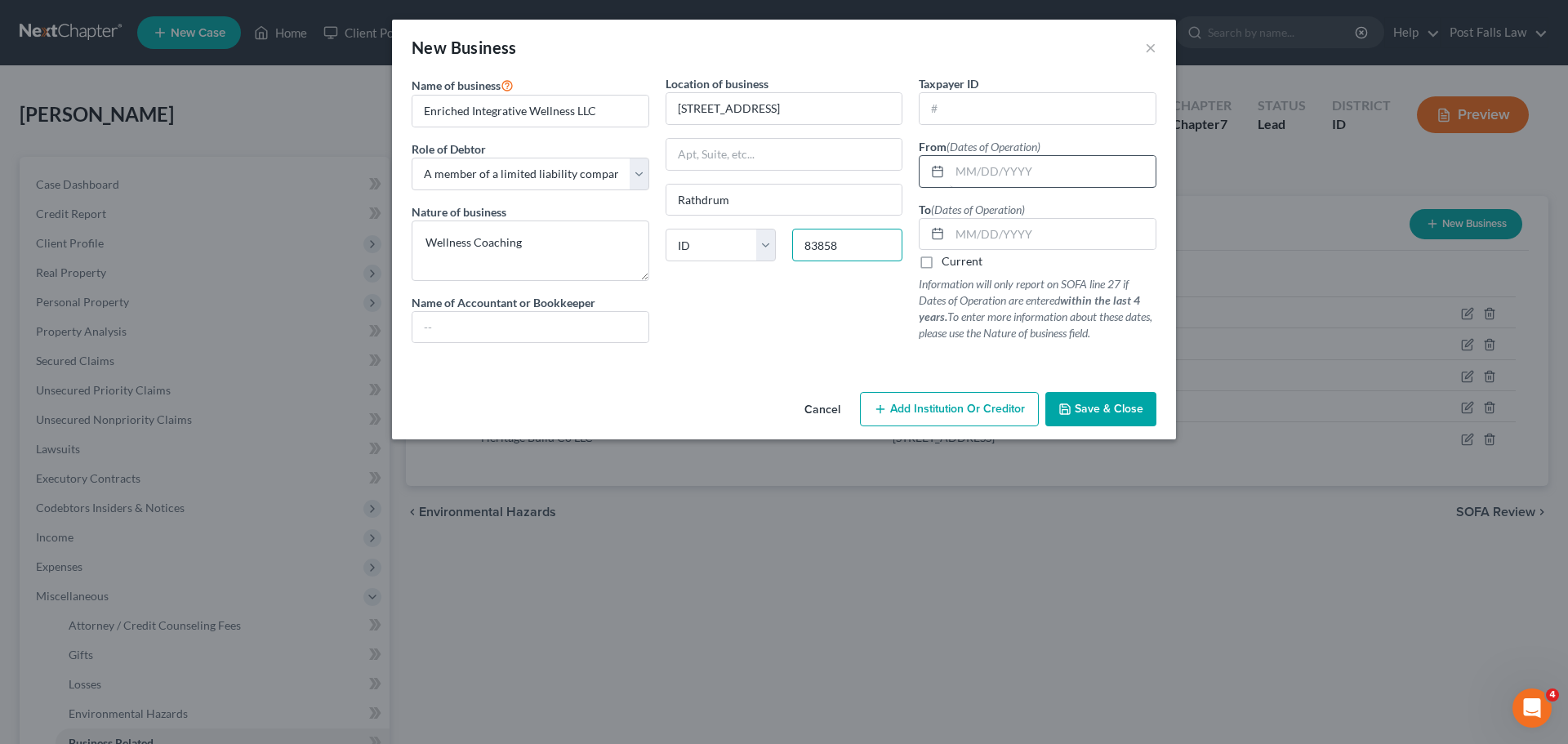
type input "83858"
click at [980, 177] on input "text" at bounding box center [1053, 171] width 206 height 31
type input "[DATE]"
click at [1105, 409] on span "Save & Close" at bounding box center [1109, 409] width 69 height 14
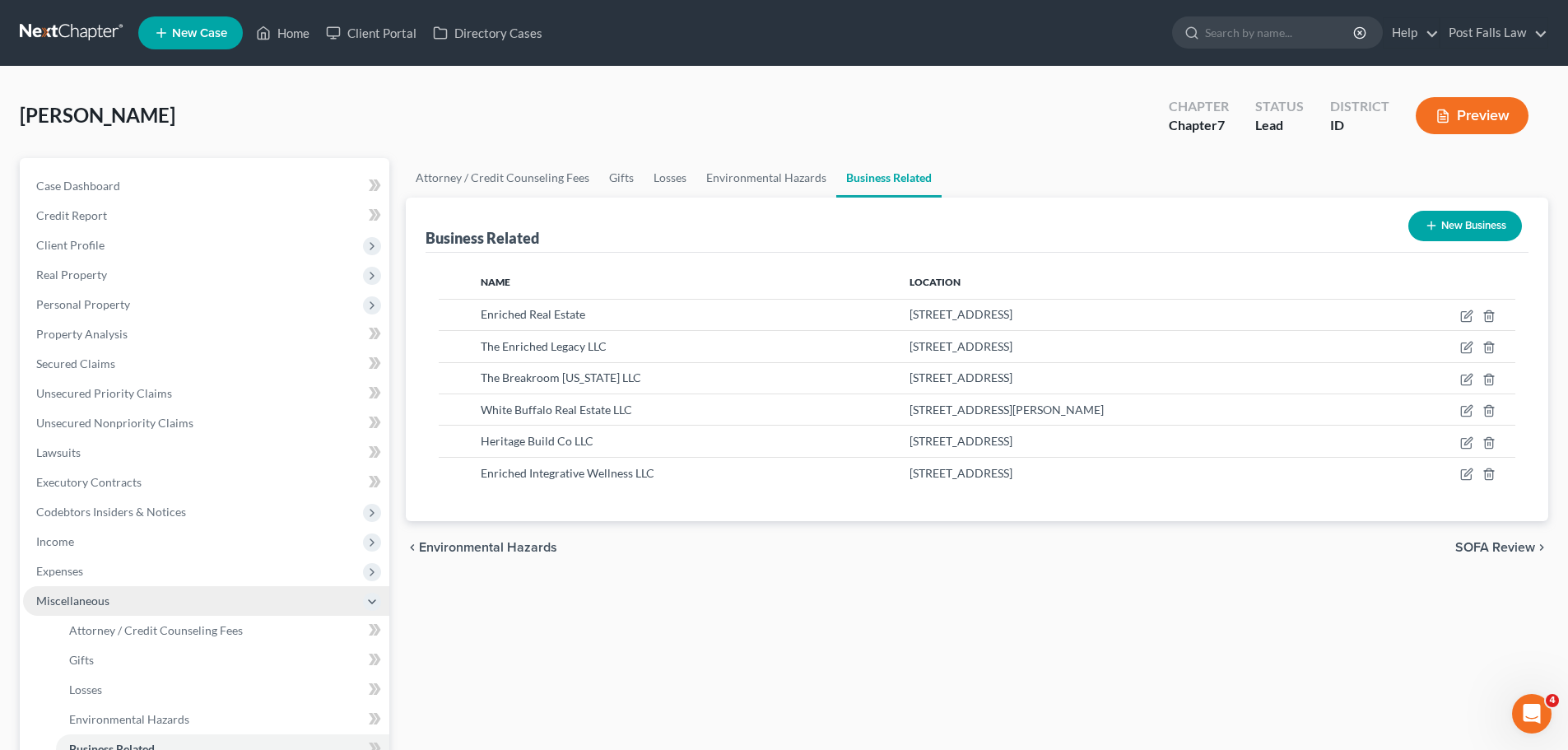
click at [93, 613] on span "Miscellaneous" at bounding box center [206, 601] width 367 height 30
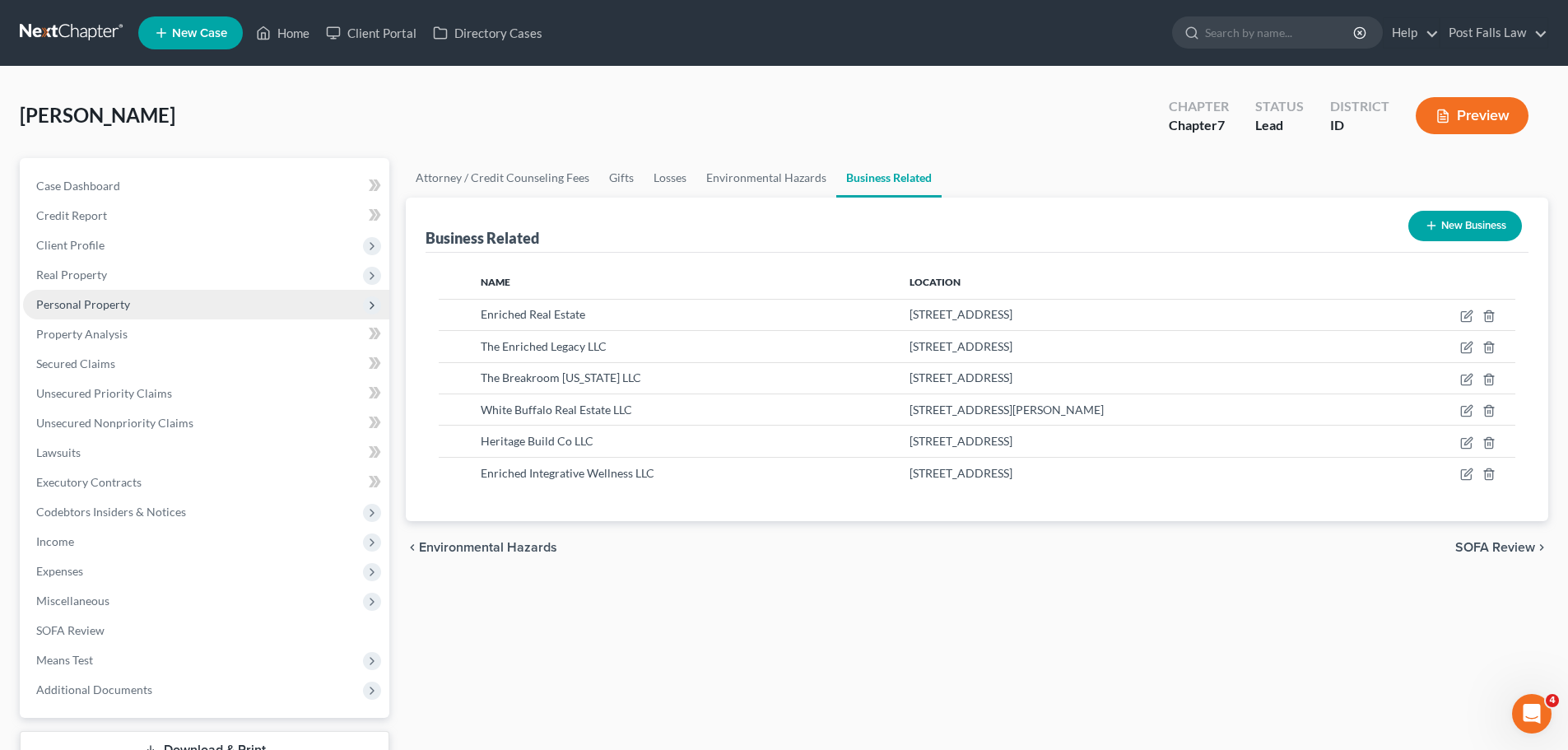
click at [77, 290] on span "Personal Property" at bounding box center [206, 304] width 367 height 30
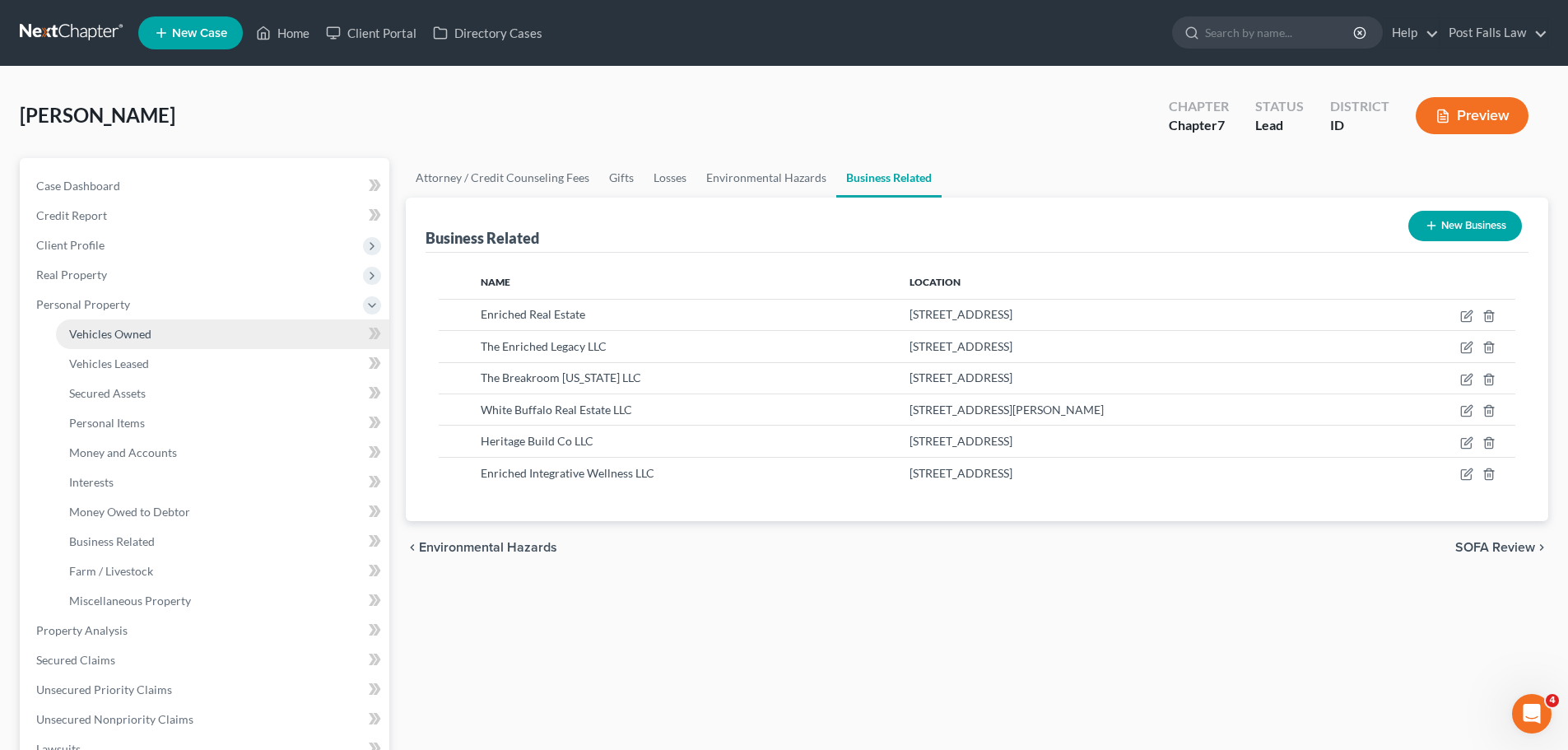
click at [95, 329] on span "Vehicles Owned" at bounding box center [111, 334] width 82 height 14
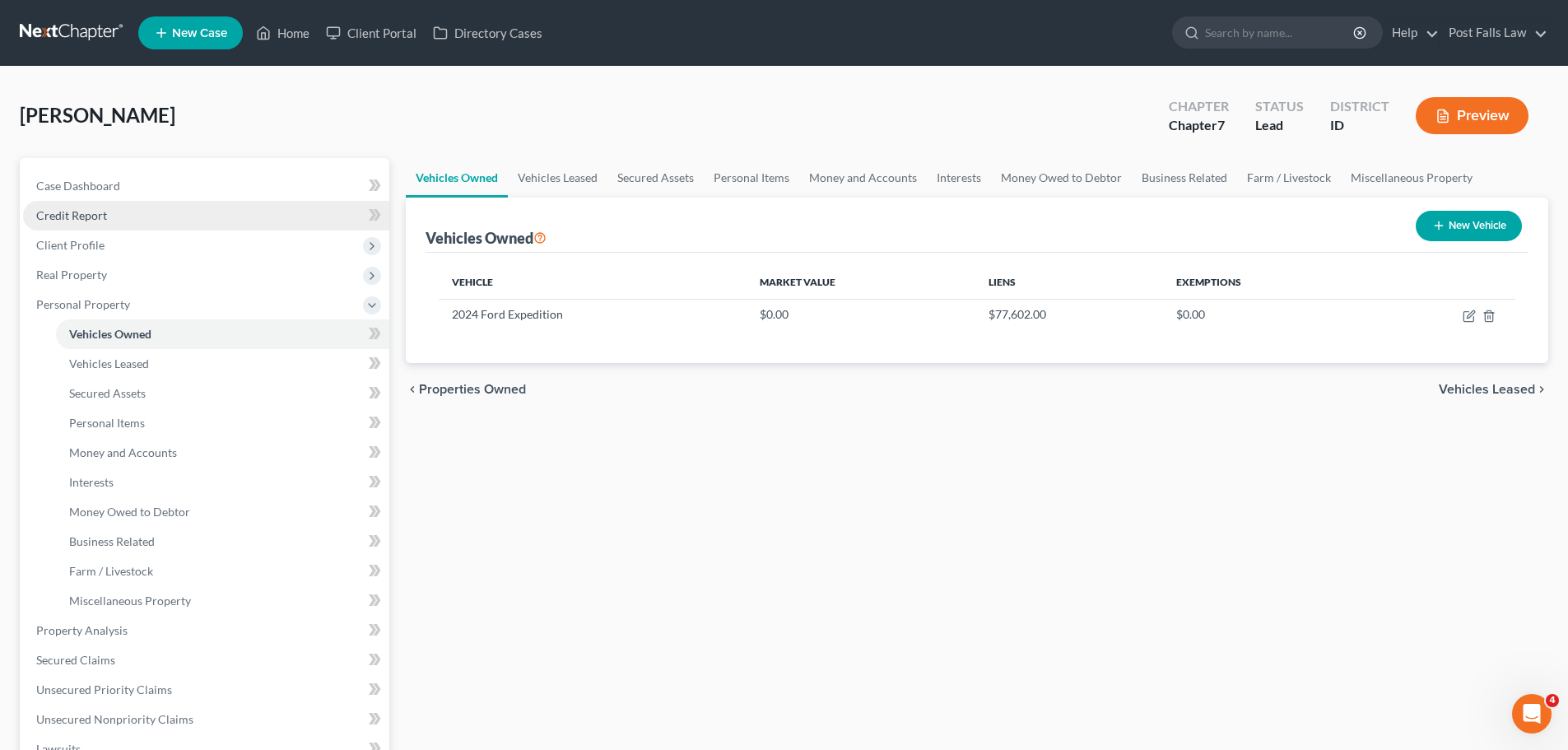
click at [95, 214] on span "Credit Report" at bounding box center [71, 216] width 70 height 14
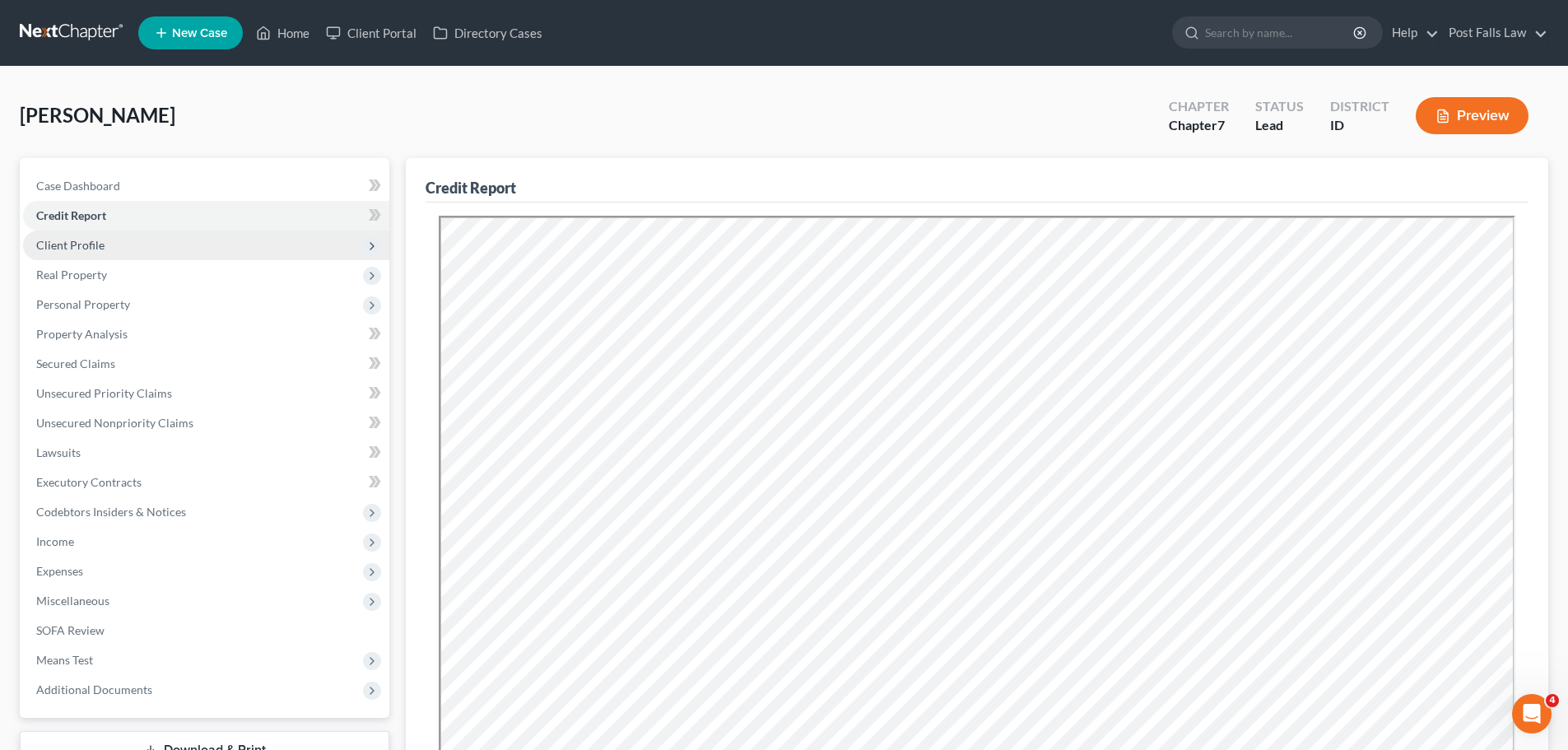
click at [87, 243] on span "Client Profile" at bounding box center [70, 245] width 69 height 14
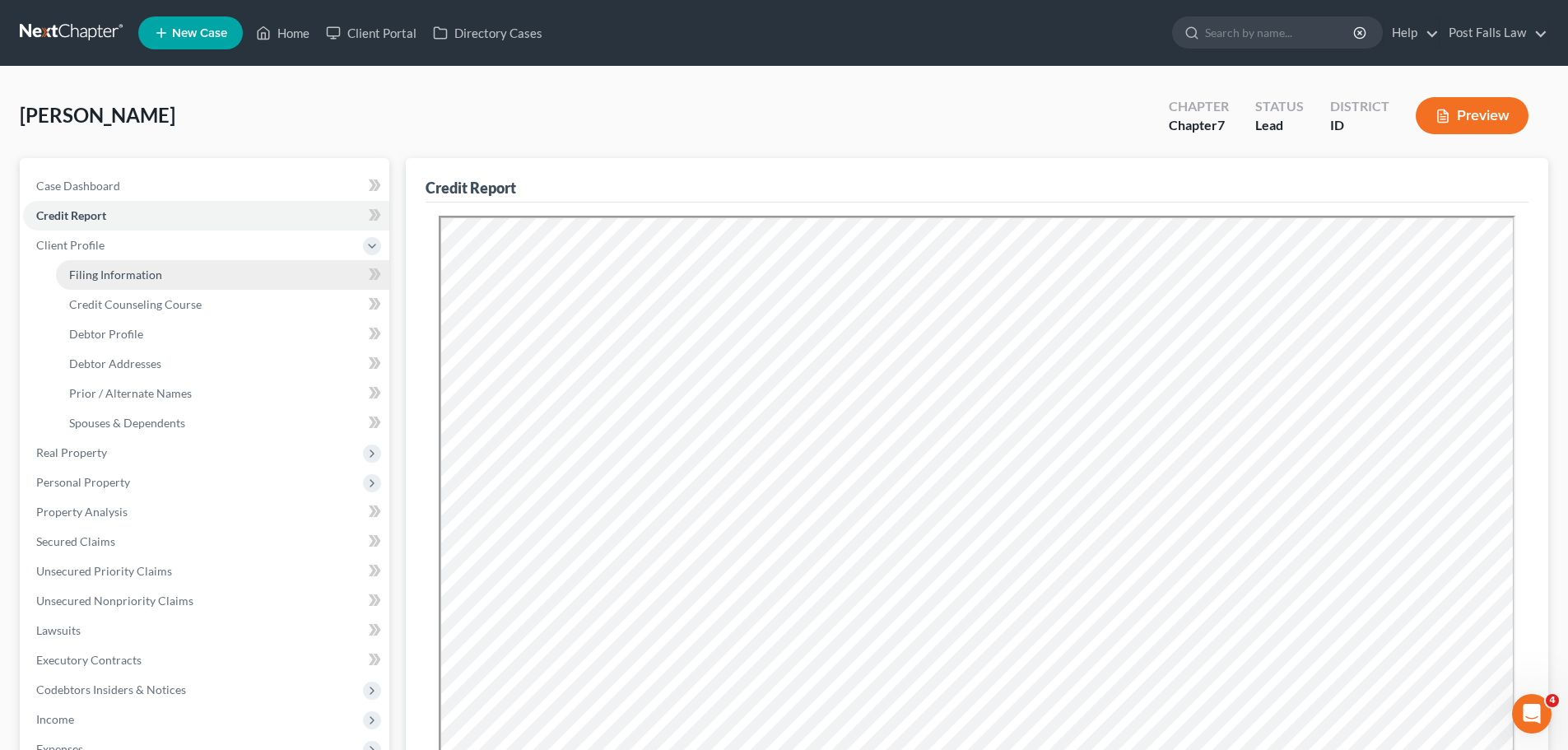
click at [90, 275] on span "Filing Information" at bounding box center [116, 275] width 93 height 14
select select "1"
select select "0"
select select "23"
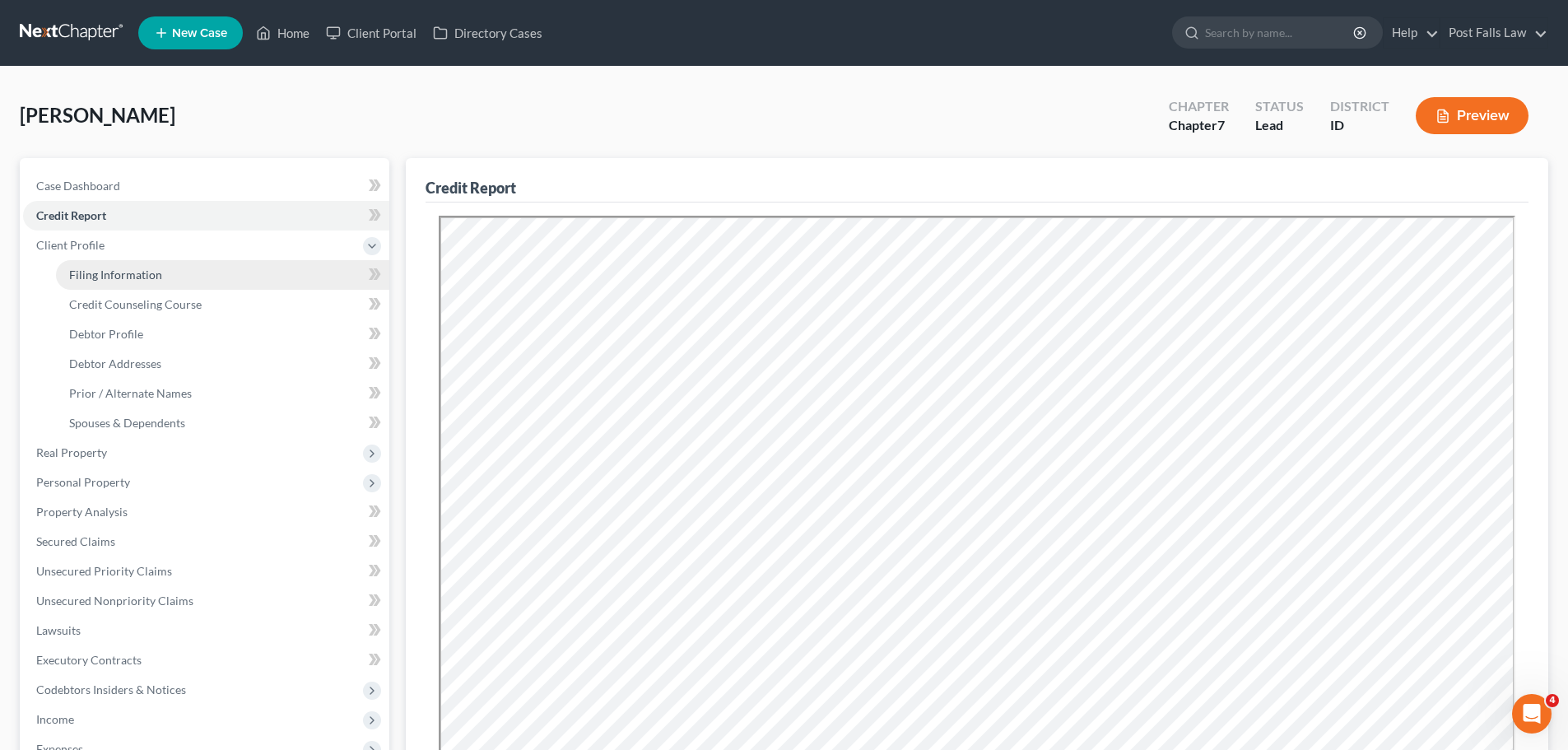
select select "1"
select select "13"
